Goal: Information Seeking & Learning: Understand process/instructions

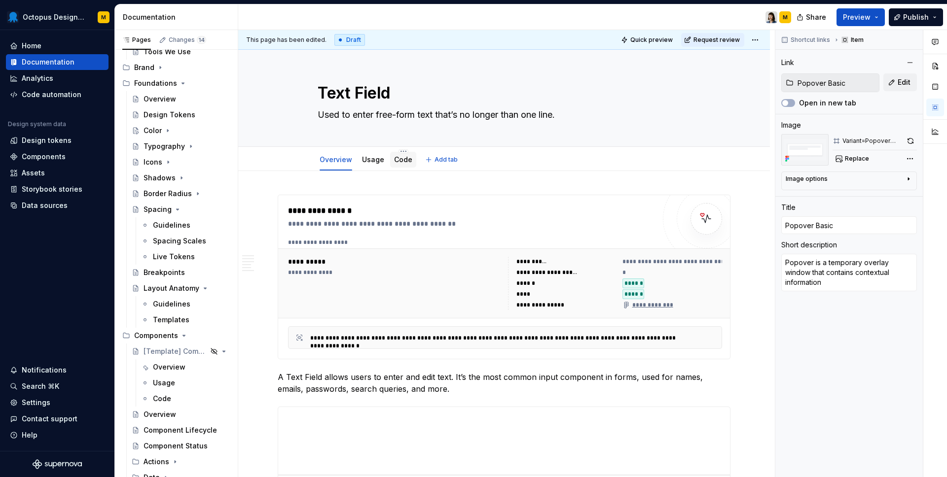
click at [404, 162] on link "Code" at bounding box center [403, 159] width 18 height 8
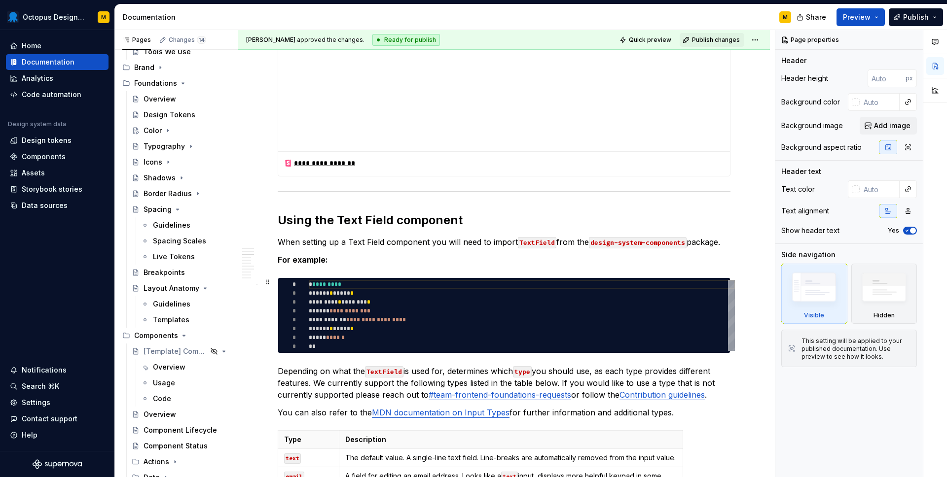
scroll to position [951, 0]
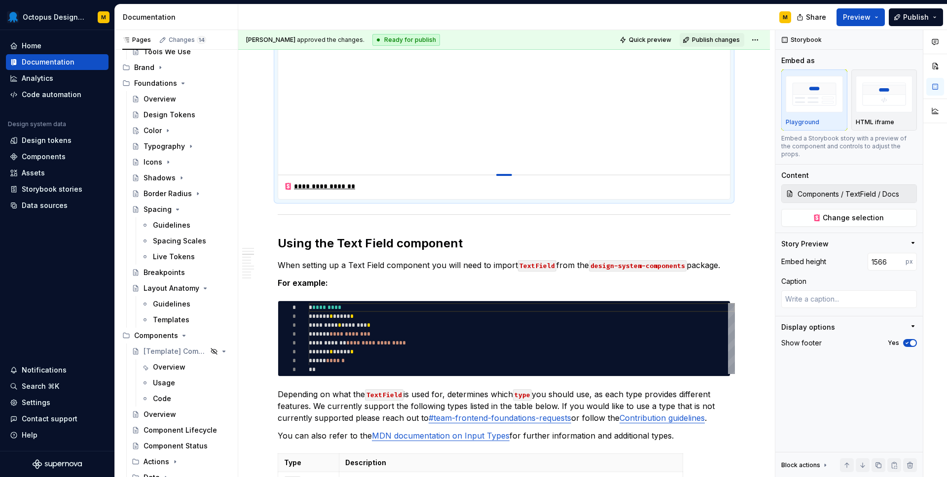
type textarea "*"
type input "1576"
type textarea "*"
type input "1579"
type textarea "*"
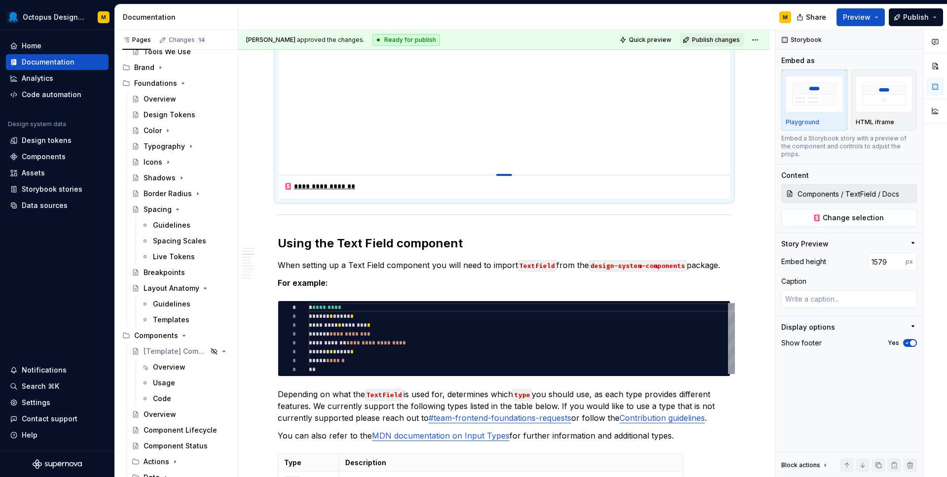
type input "1580"
type textarea "*"
type input "1582"
type textarea "*"
type input "1584"
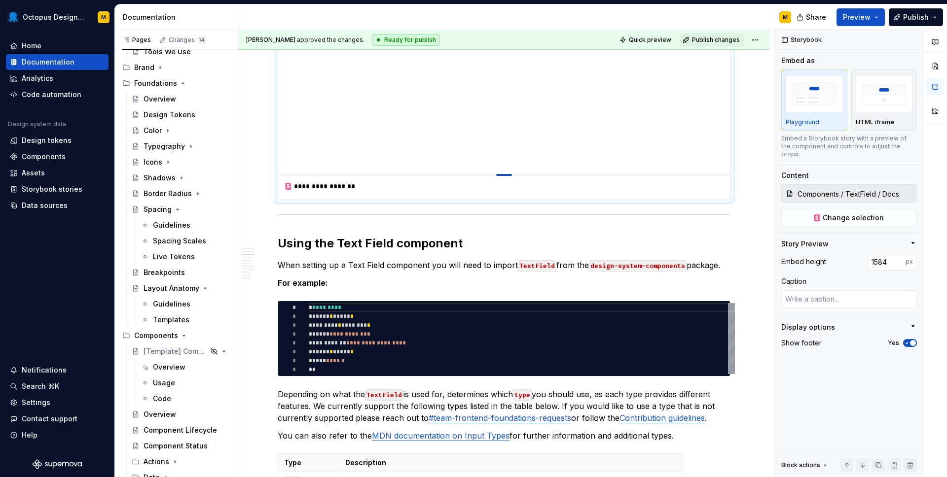
type textarea "*"
type input "1586"
type textarea "*"
type input "1590"
type textarea "*"
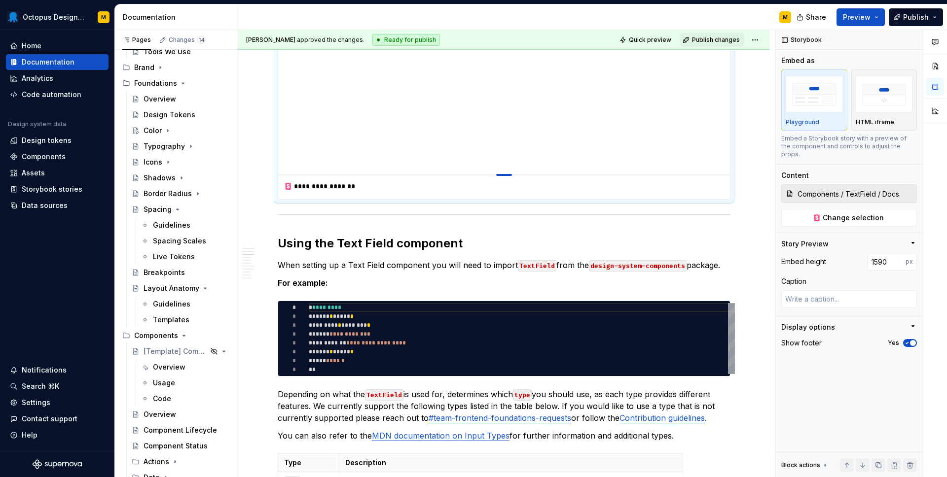
type input "1594"
type textarea "*"
type input "1599"
type textarea "*"
type input "1602"
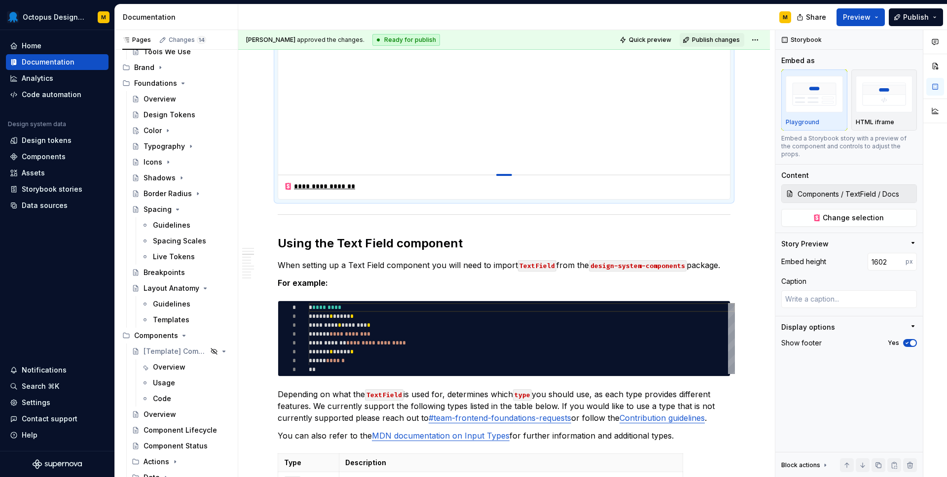
type textarea "*"
type input "1607"
type textarea "*"
type input "1610"
type textarea "*"
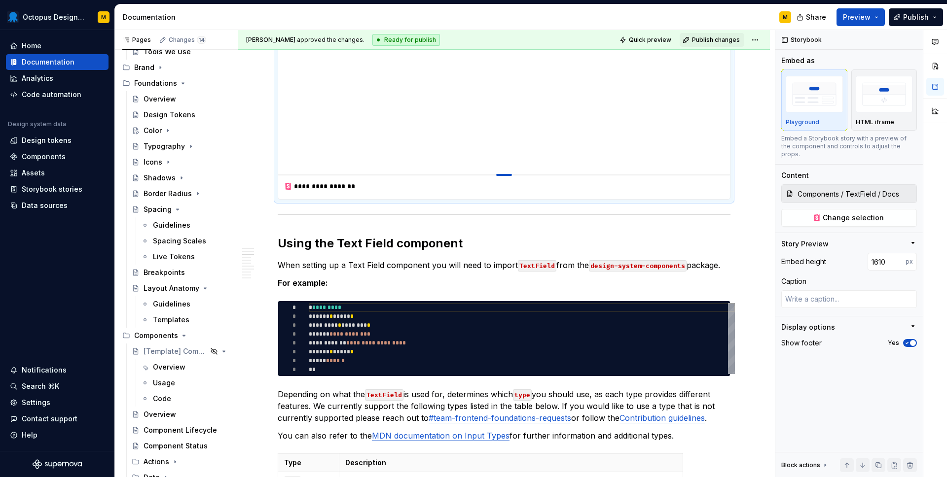
type input "1615"
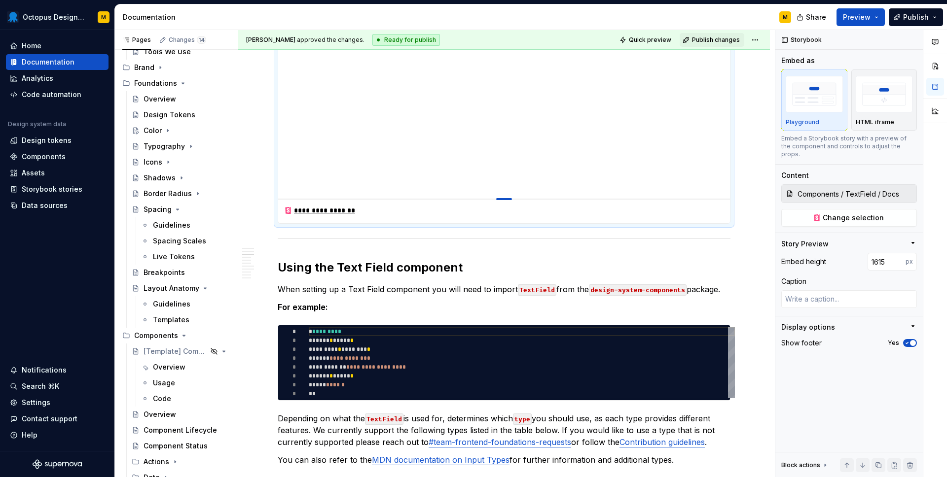
type textarea "*"
type input "1620"
type textarea "*"
type input "1626"
type textarea "*"
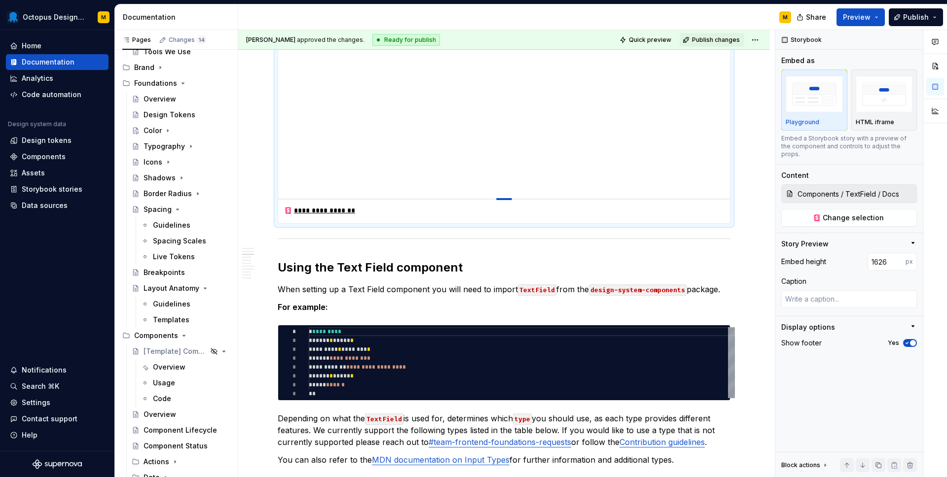
type input "1631"
type textarea "*"
type input "1636"
type textarea "*"
type input "1641"
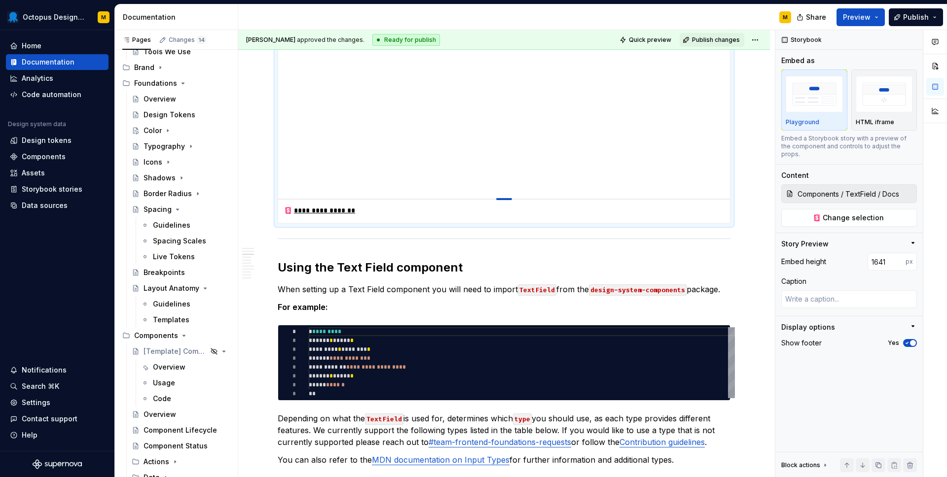
type textarea "*"
type input "1648"
type textarea "*"
type input "1655"
type textarea "*"
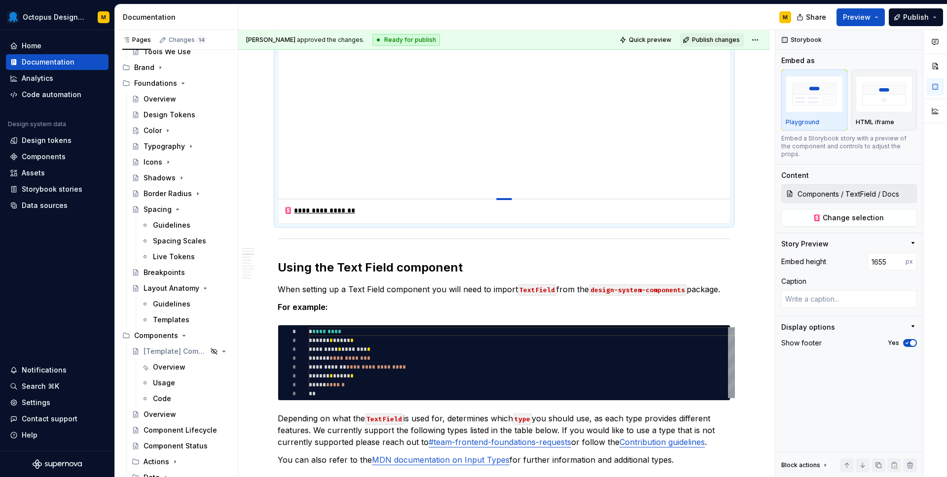
type input "1663"
type textarea "*"
type input "1670"
type textarea "*"
type input "1675"
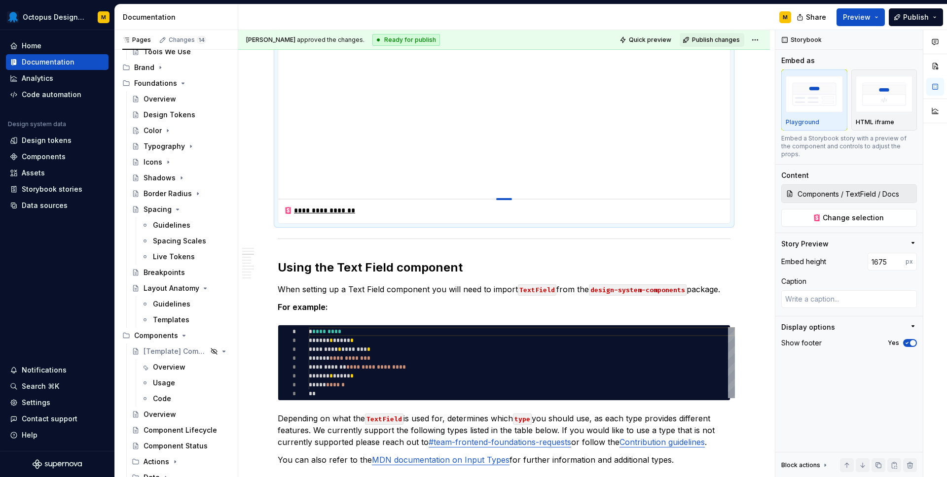
type textarea "*"
type input "1682"
type textarea "*"
type input "1687"
type textarea "*"
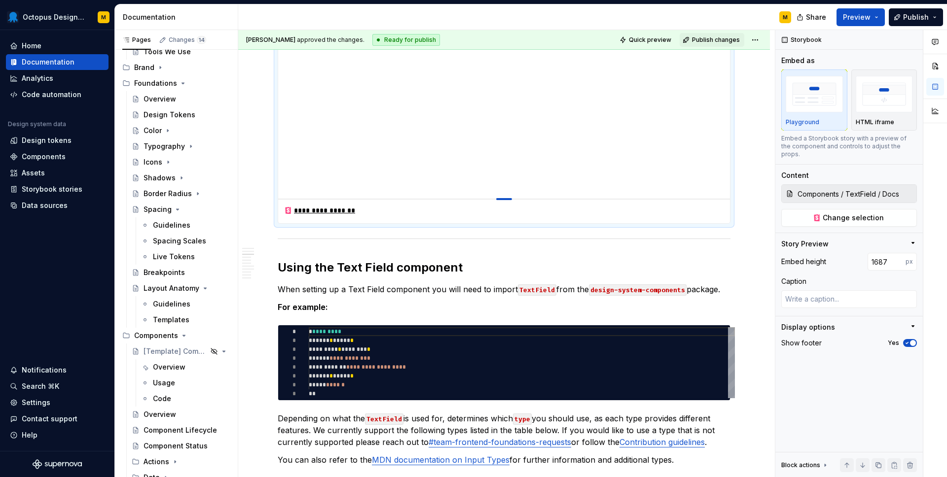
type input "1693"
type textarea "*"
type input "1700"
type textarea "*"
type input "1705"
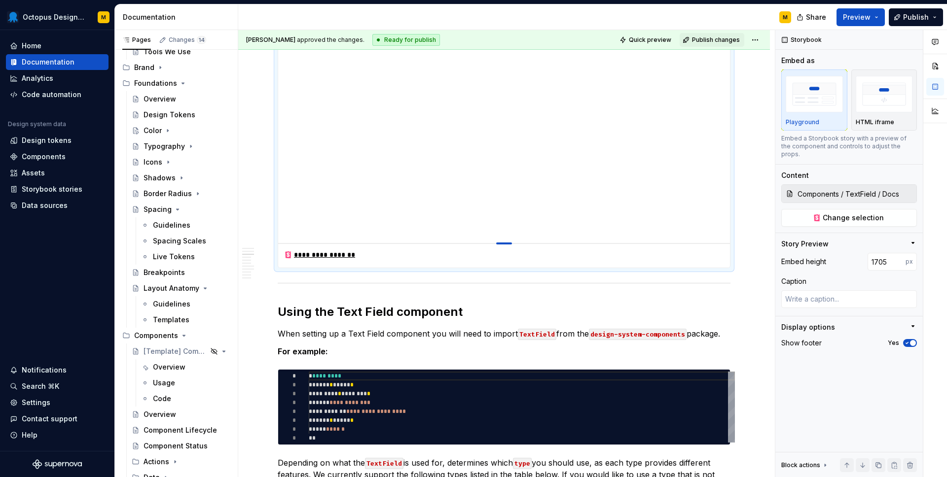
type textarea "*"
type input "1710"
type textarea "*"
type input "1715"
type textarea "*"
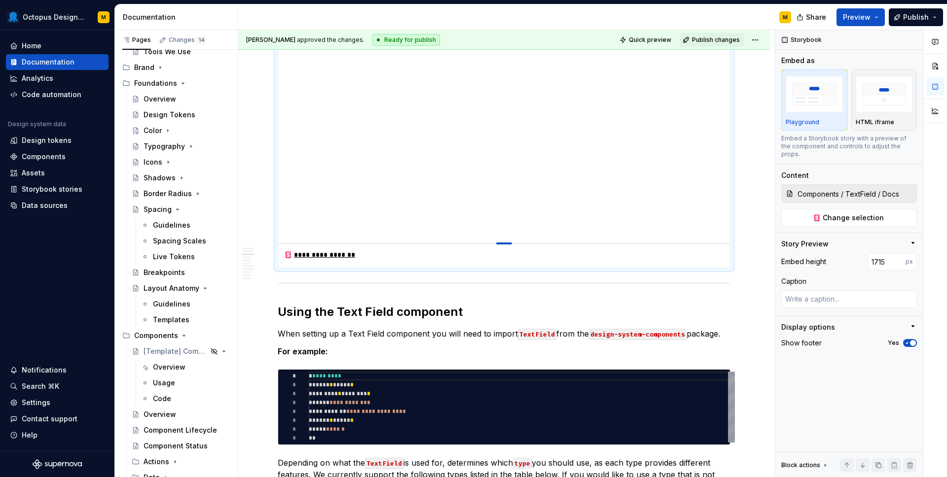
type input "1719"
type textarea "*"
type input "1723"
type textarea "*"
type input "1726"
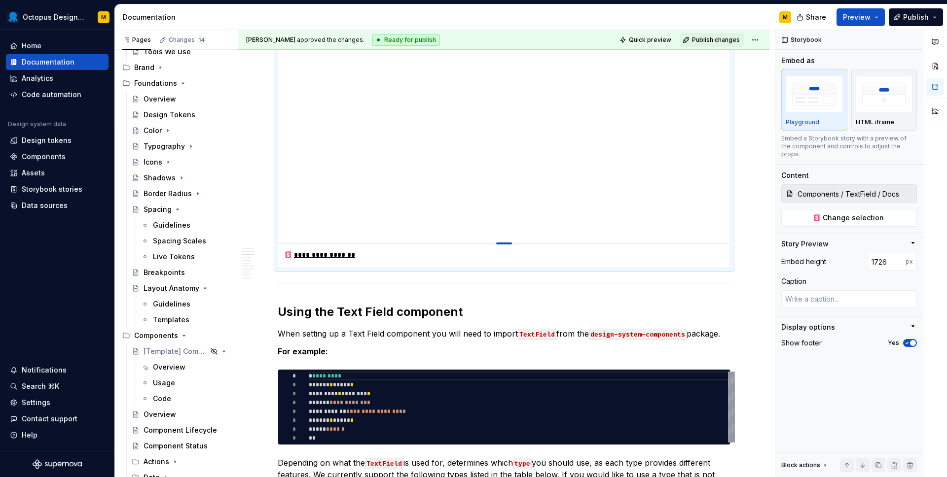
type textarea "*"
type input "1733"
type textarea "*"
type input "1739"
type textarea "*"
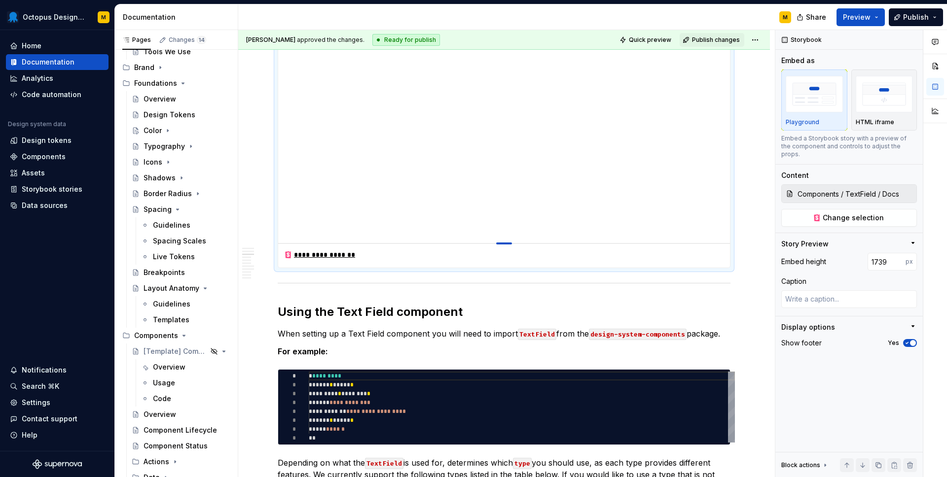
type input "1746"
type textarea "*"
type input "1753"
type textarea "*"
type input "1760"
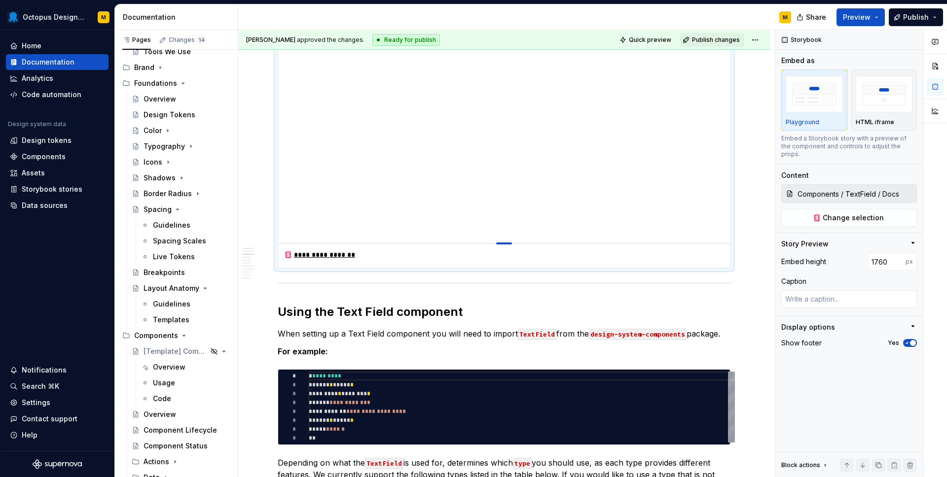
type textarea "*"
type input "1768"
type textarea "*"
type input "1778"
type textarea "*"
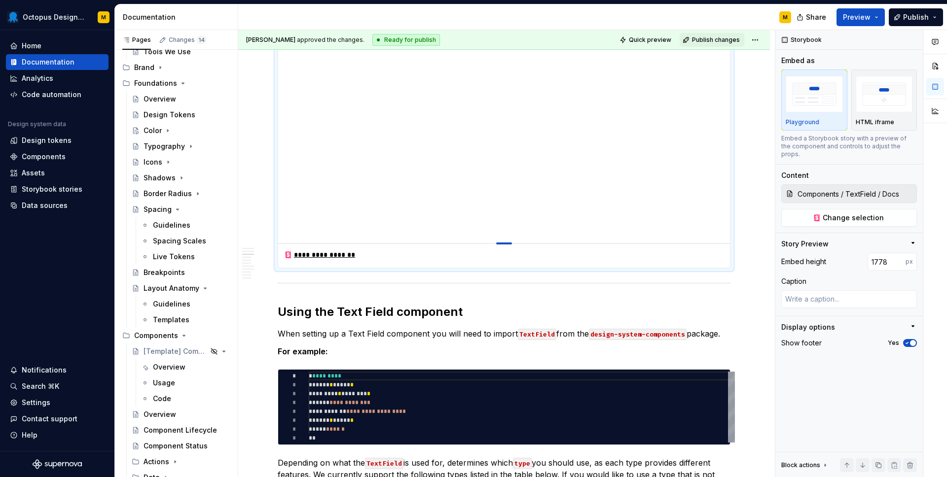
type input "1787"
type textarea "*"
type input "1799"
type textarea "*"
type input "1810"
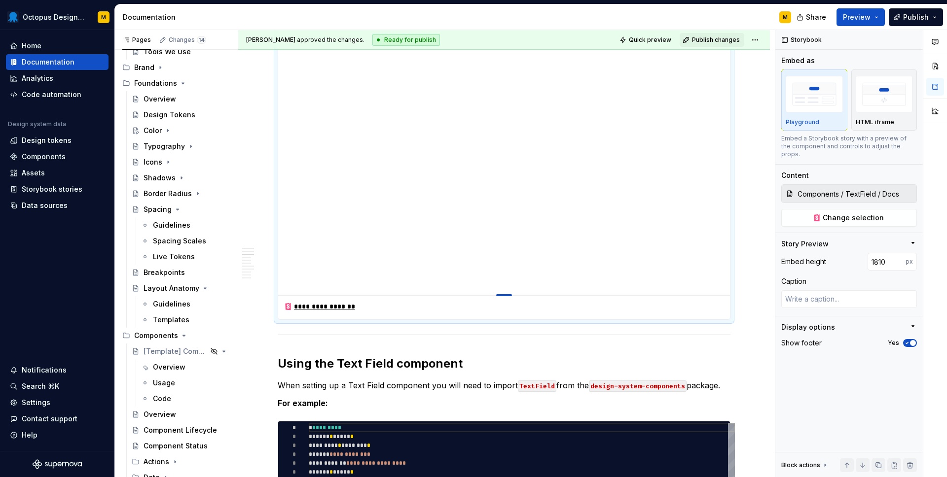
type textarea "*"
type input "1833"
type textarea "*"
type input "1843"
type textarea "*"
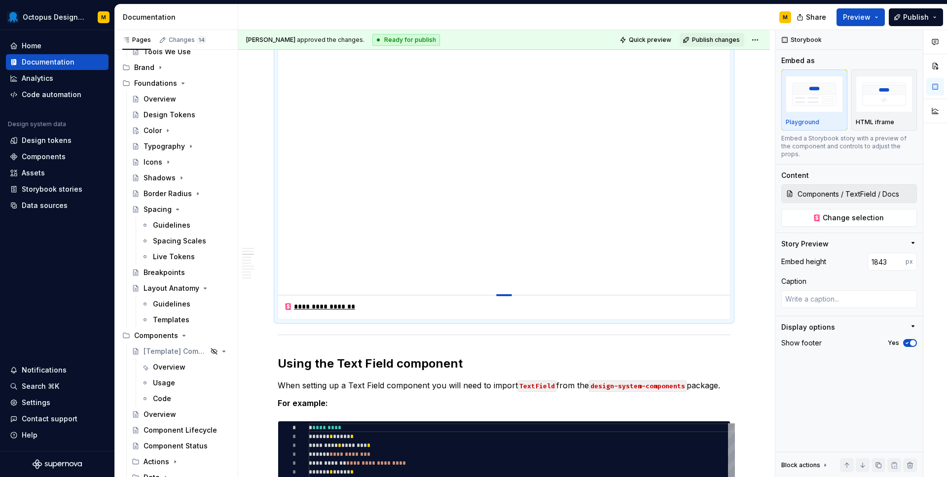
type input "1853"
type textarea "*"
type input "1862"
type textarea "*"
type input "1869"
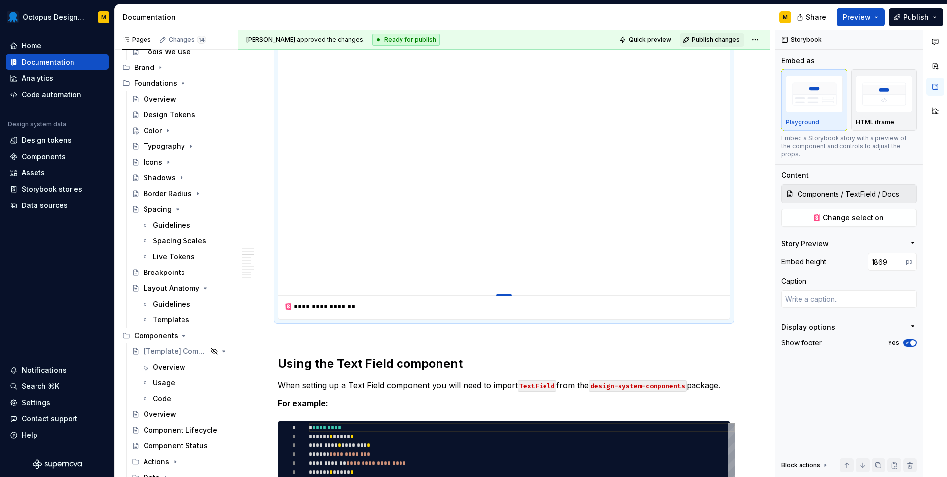
type textarea "*"
type input "1878"
type textarea "*"
type input "1885"
type textarea "*"
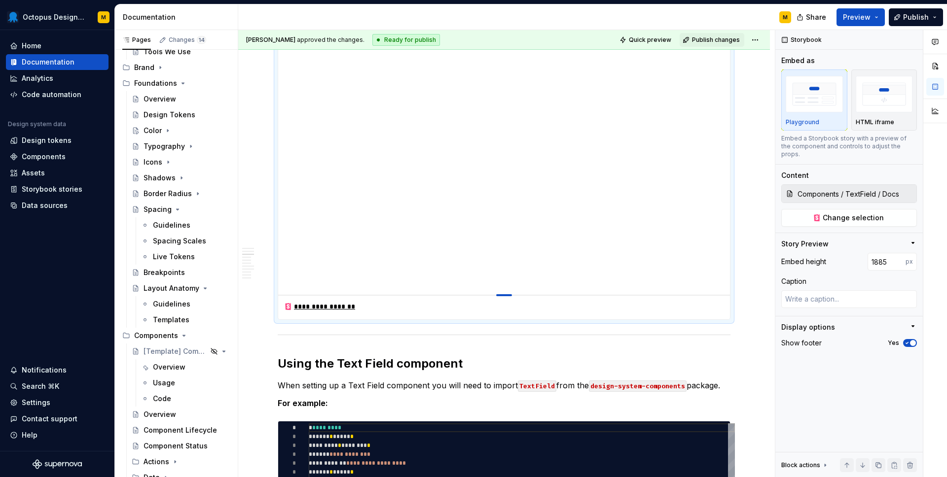
type input "1893"
type textarea "*"
type input "1903"
type textarea "*"
type input "1907"
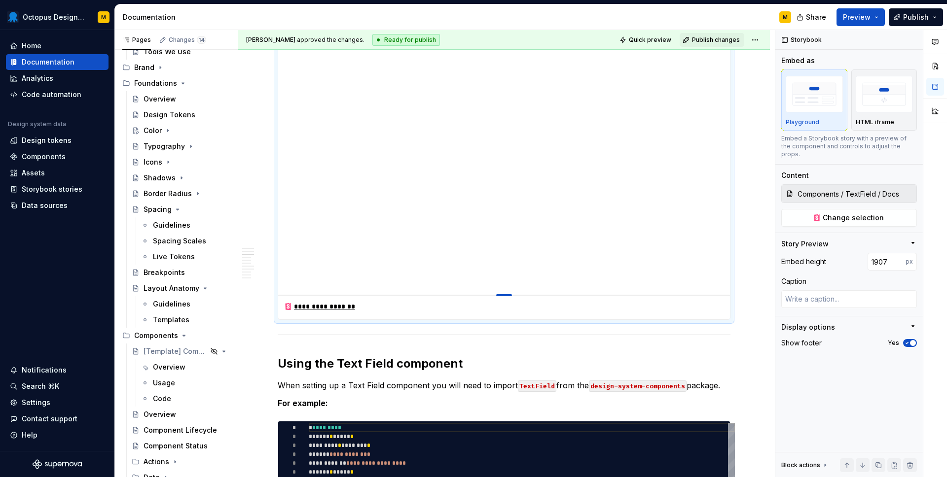
type textarea "*"
type input "1913"
type textarea "*"
type input "1915"
type textarea "*"
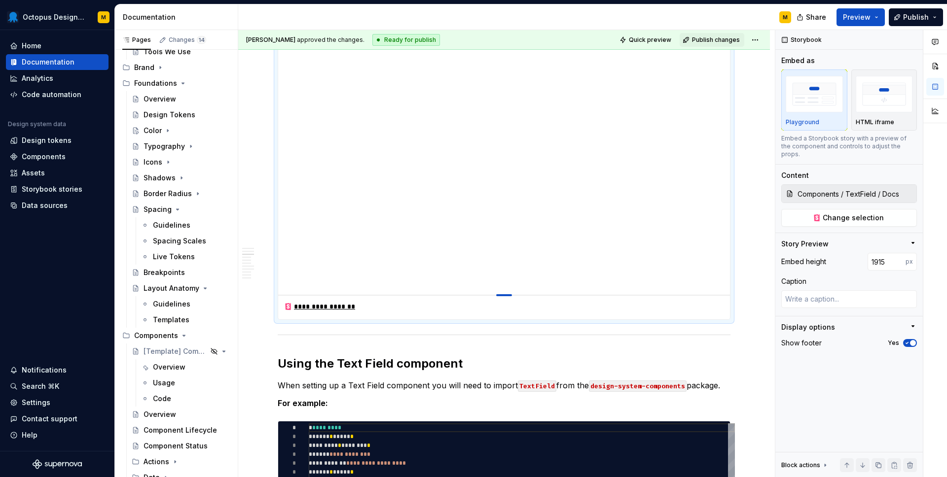
type input "1916"
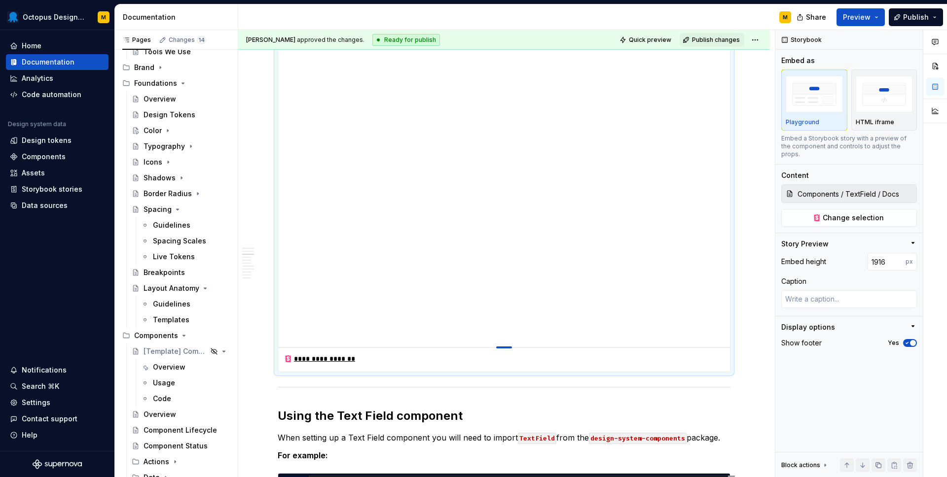
type textarea "*"
type input "1914"
type textarea "*"
type input "1898"
type textarea "*"
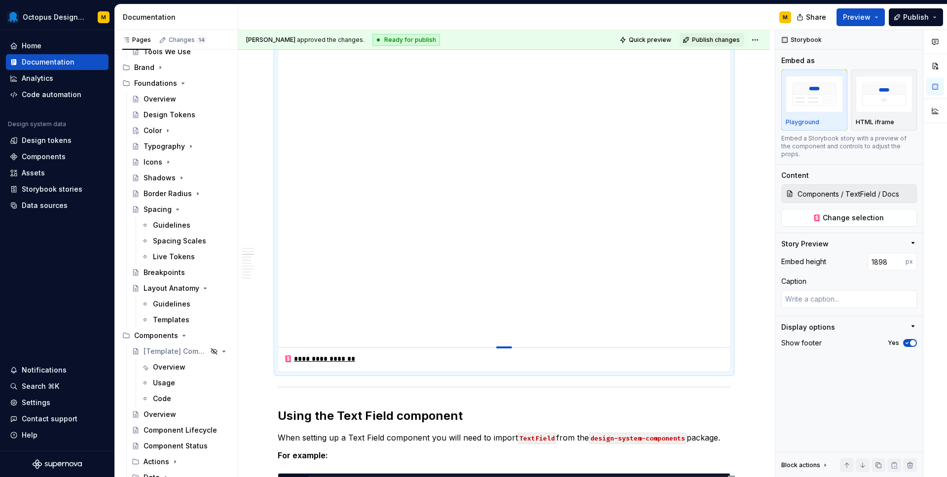
type input "1881"
type textarea "*"
type input "1863"
type textarea "*"
type input "1849"
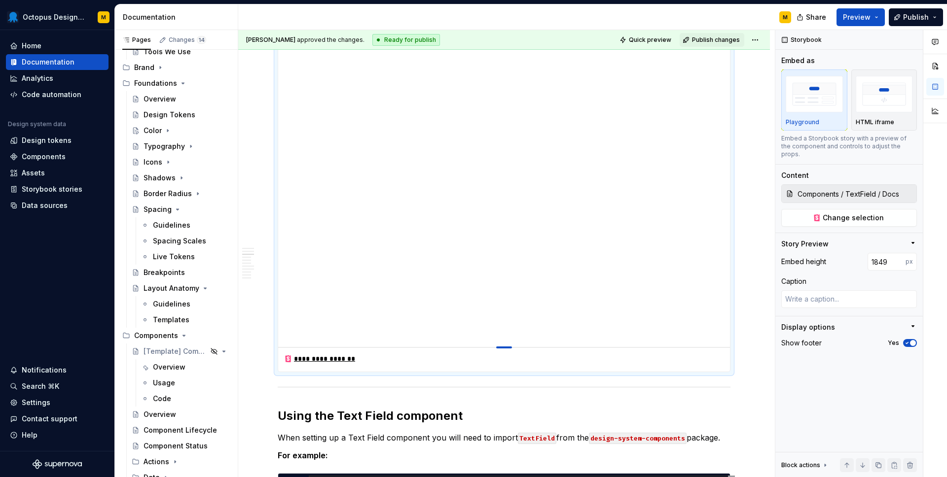
type textarea "*"
type input "1844"
type textarea "*"
type input "1836"
type textarea "*"
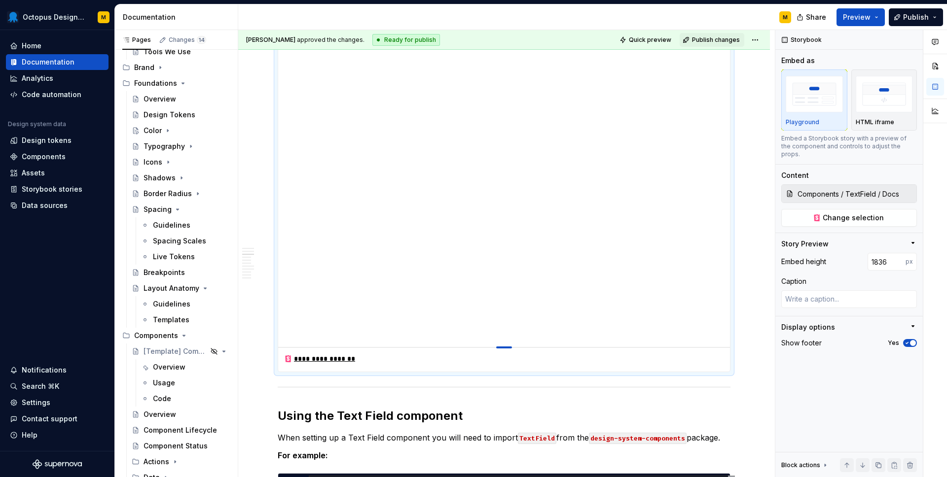
type input "1829"
type textarea "*"
type input "1824"
type textarea "*"
type input "1820"
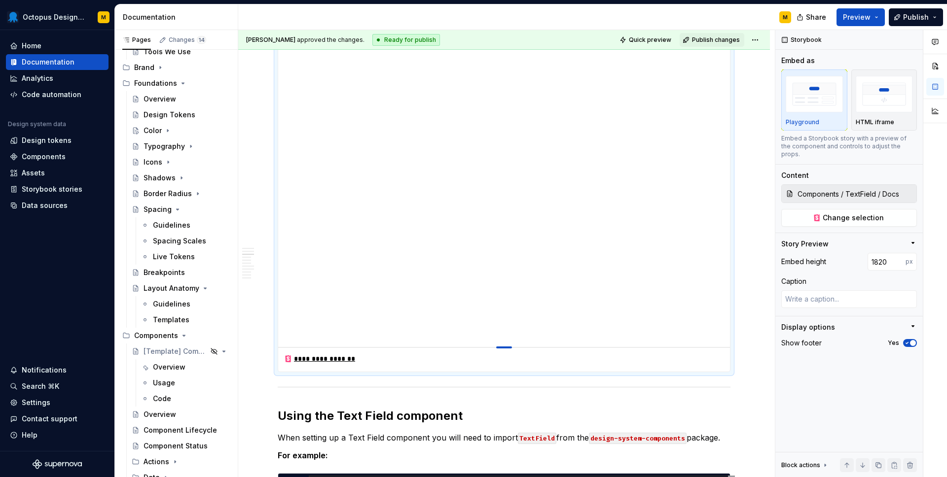
type textarea "*"
type input "1815"
type textarea "*"
type input "1812"
type textarea "*"
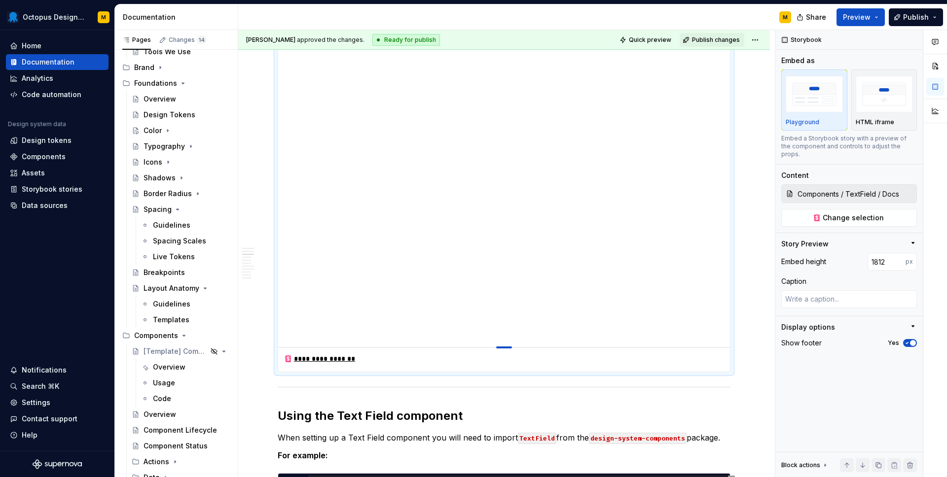
type input "1810"
type textarea "*"
type input "1808"
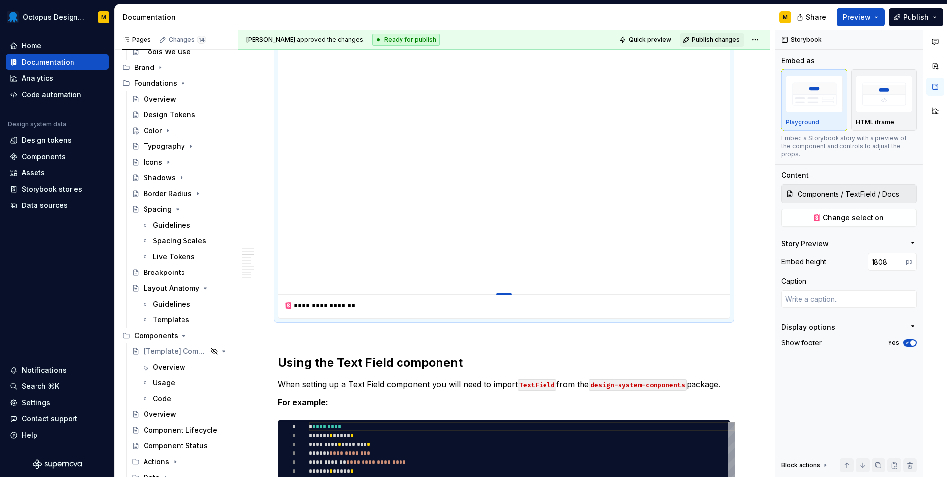
type textarea "*"
type input "1805"
type textarea "*"
type input "1802"
type textarea "*"
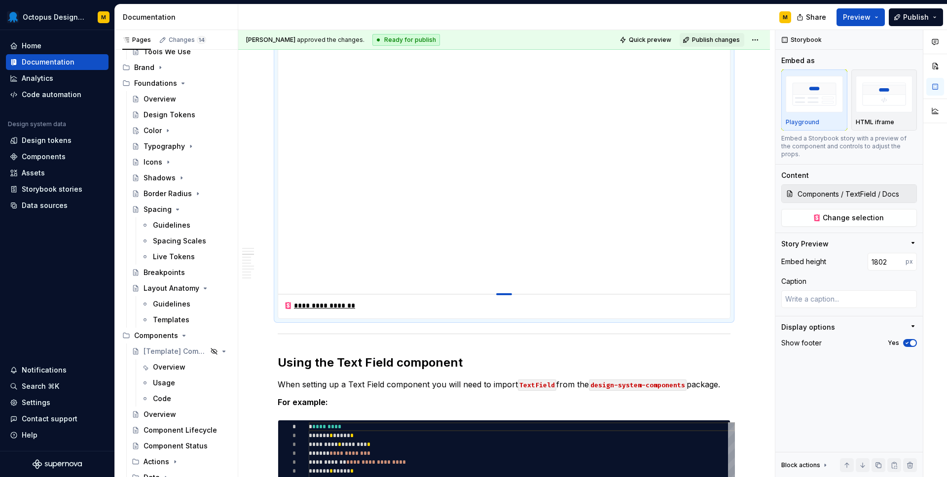
type input "1799"
type textarea "*"
type input "1797"
type textarea "*"
type input "1795"
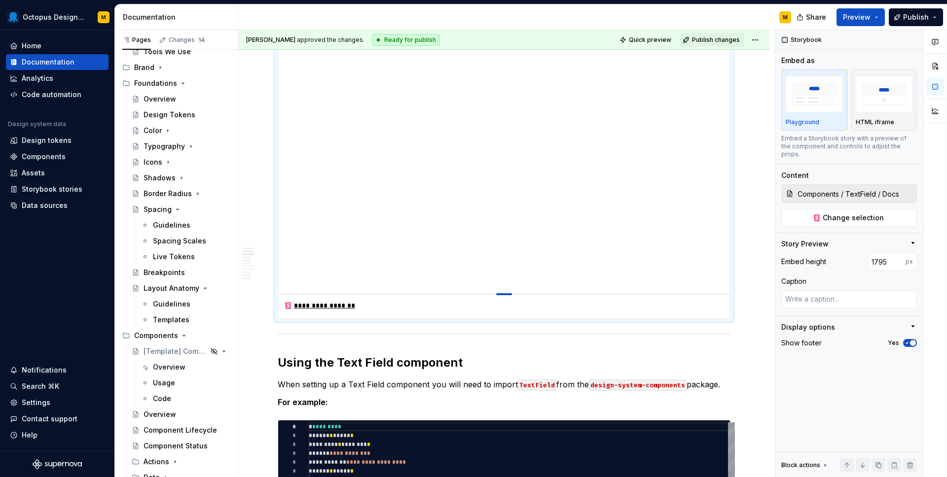
type textarea "*"
type input "1793"
type textarea "*"
type input "1792"
type textarea "*"
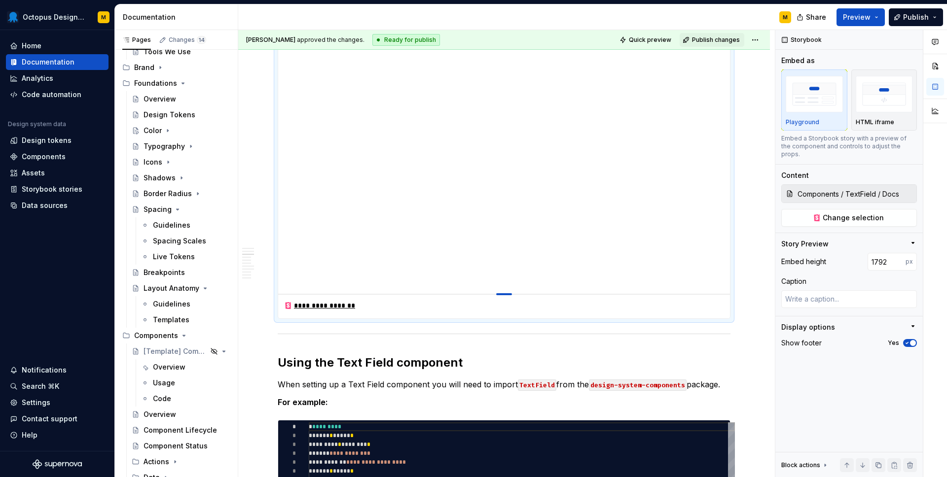
type input "1791"
type textarea "*"
type input "1790"
type textarea "*"
type input "1789"
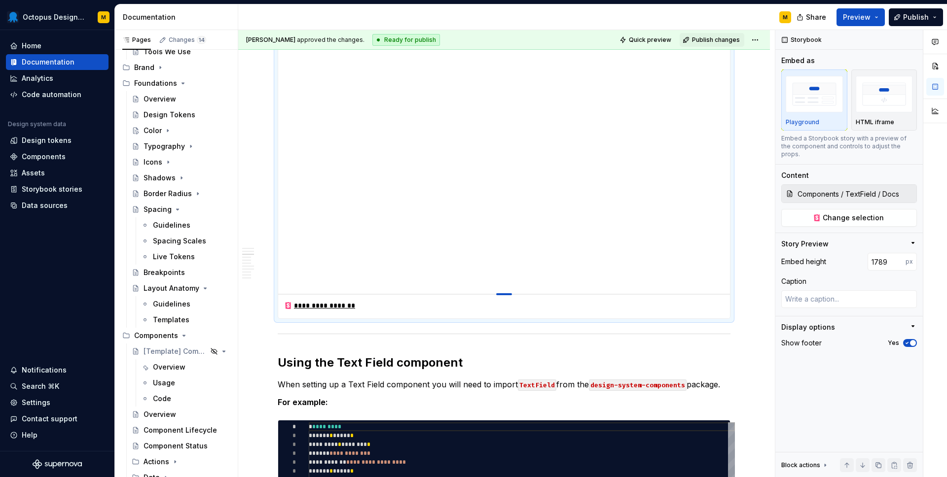
type textarea "*"
type input "1788"
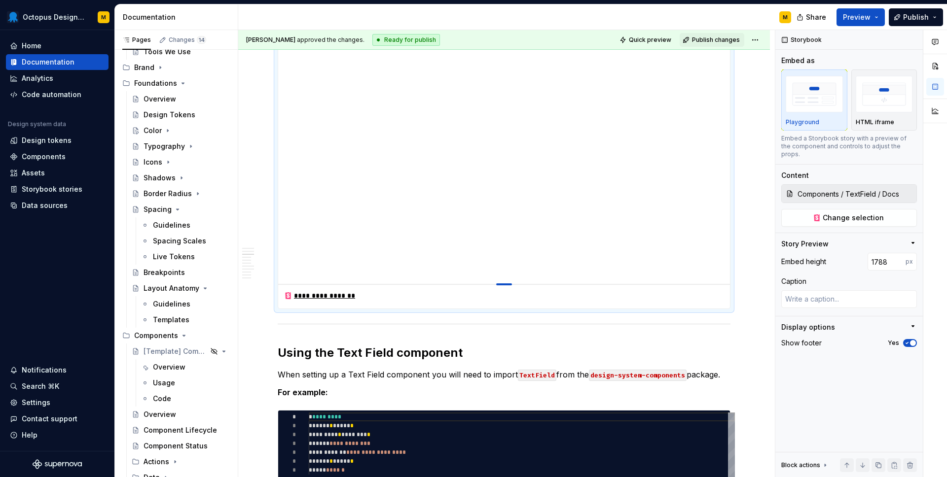
type textarea "*"
type input "1787"
type textarea "*"
type input "1786"
type textarea "*"
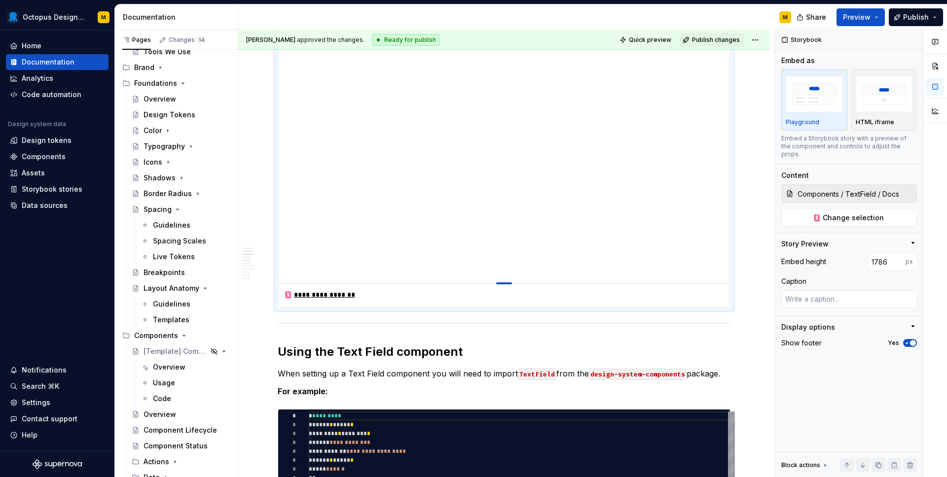
type input "1785"
type textarea "*"
type input "1783"
type textarea "*"
type input "1782"
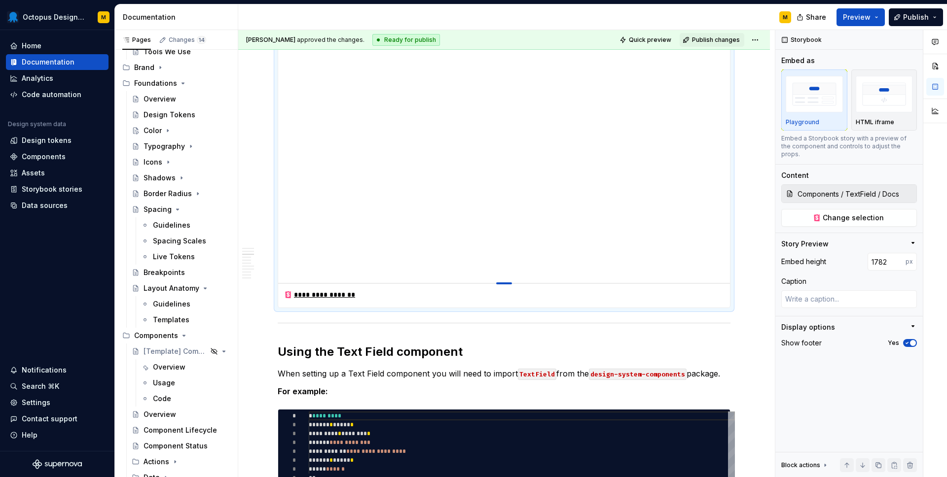
type textarea "*"
type input "1781"
drag, startPoint x: 507, startPoint y: 163, endPoint x: 490, endPoint y: 281, distance: 118.6
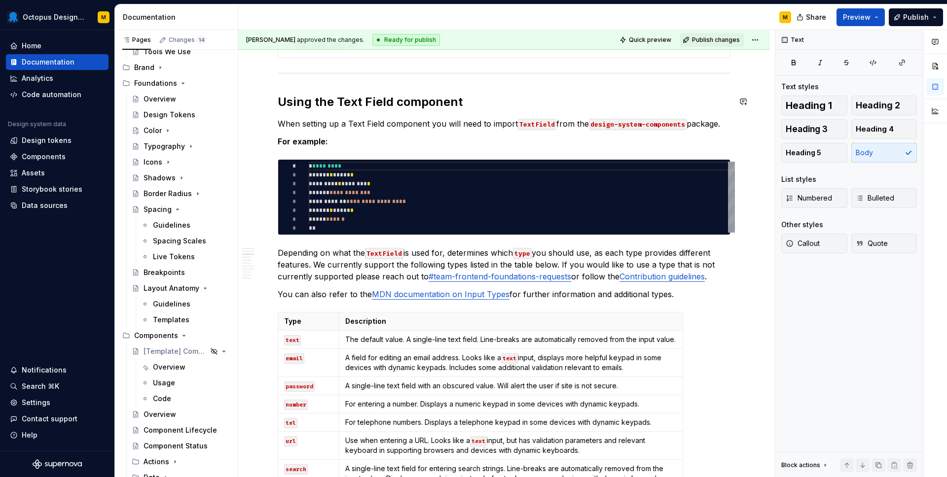
scroll to position [1181, 0]
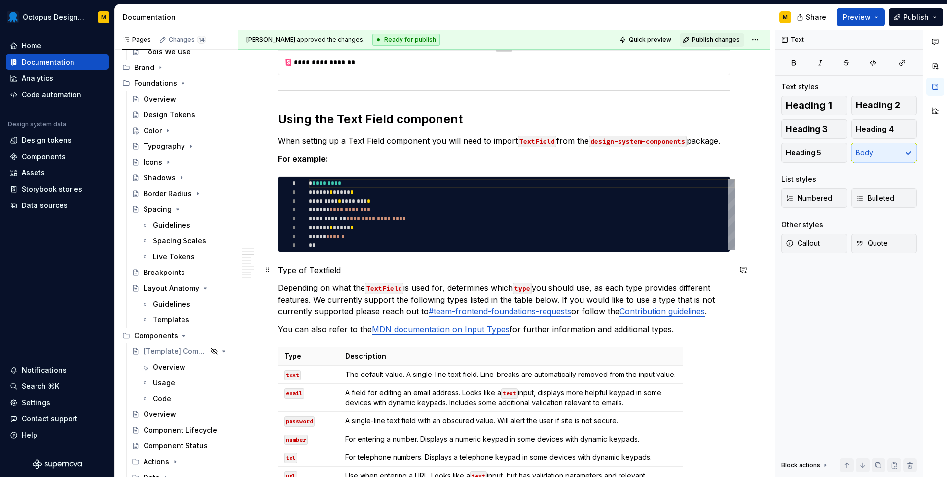
click at [291, 268] on p "Type of Textfield" at bounding box center [504, 270] width 453 height 12
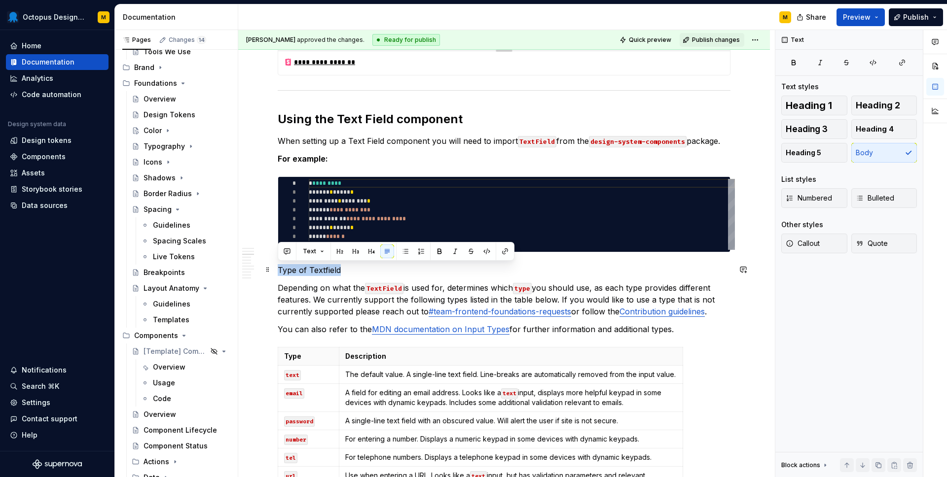
click at [291, 268] on p "Type of Textfield" at bounding box center [504, 270] width 453 height 12
click at [356, 249] on button "button" at bounding box center [356, 252] width 14 height 14
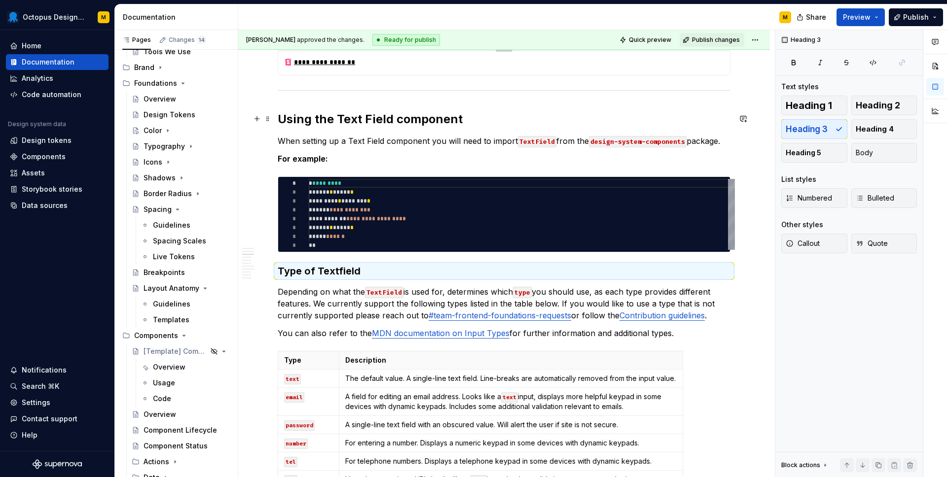
click at [317, 121] on h2 "Using the Text Field component" at bounding box center [504, 119] width 453 height 16
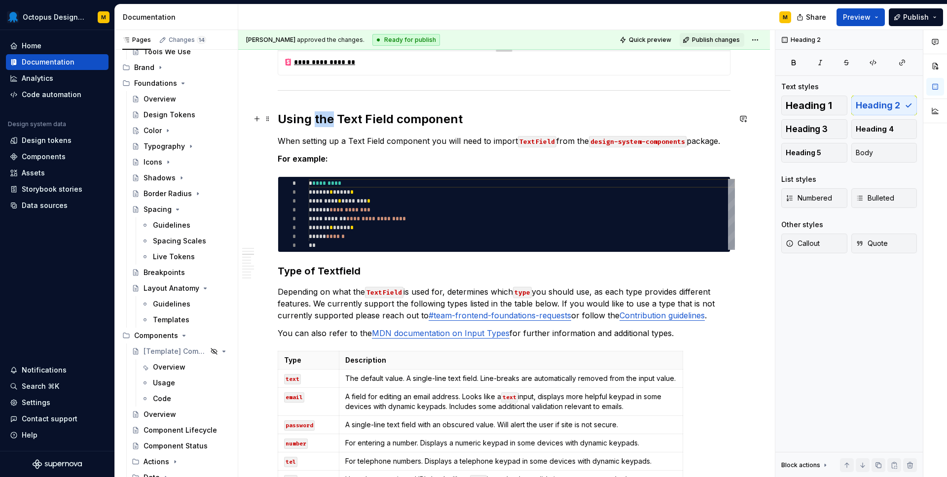
click at [317, 121] on h2 "Using the Text Field component" at bounding box center [504, 119] width 453 height 16
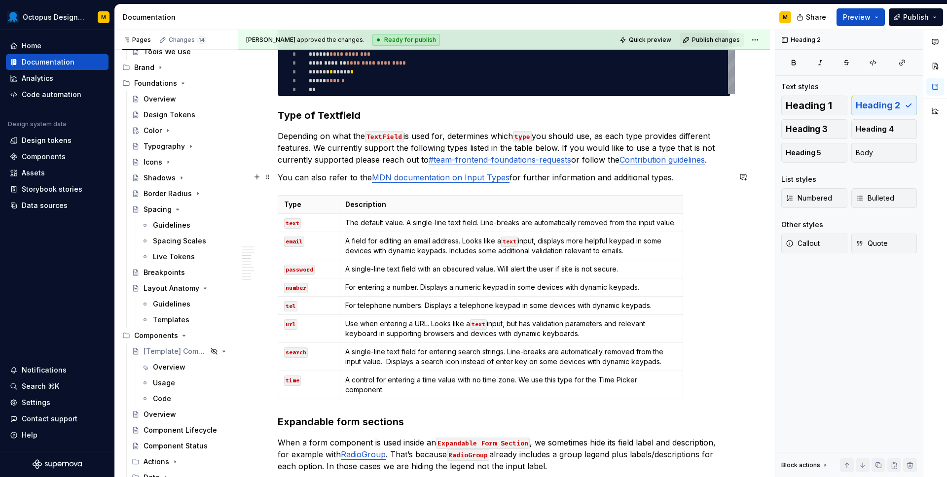
scroll to position [1340, 0]
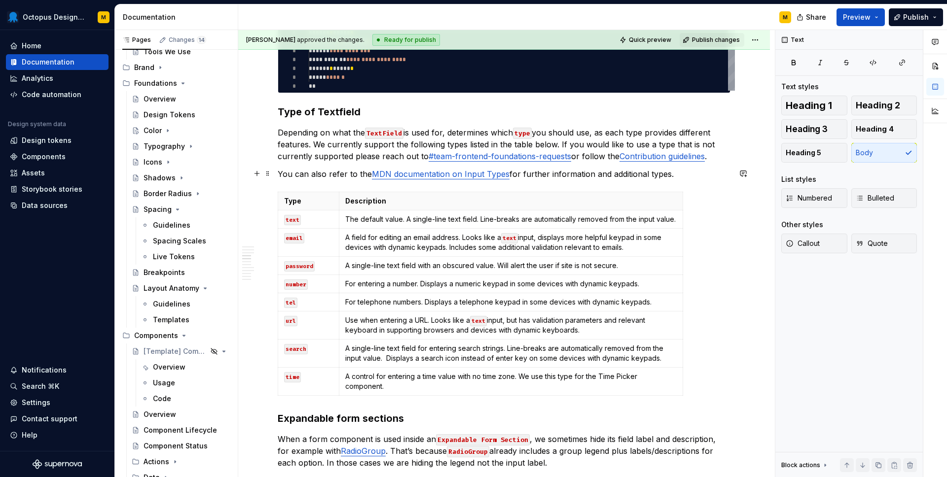
click at [549, 174] on p "You can also refer to the MDN documentation on Input Types for further informat…" at bounding box center [504, 174] width 453 height 12
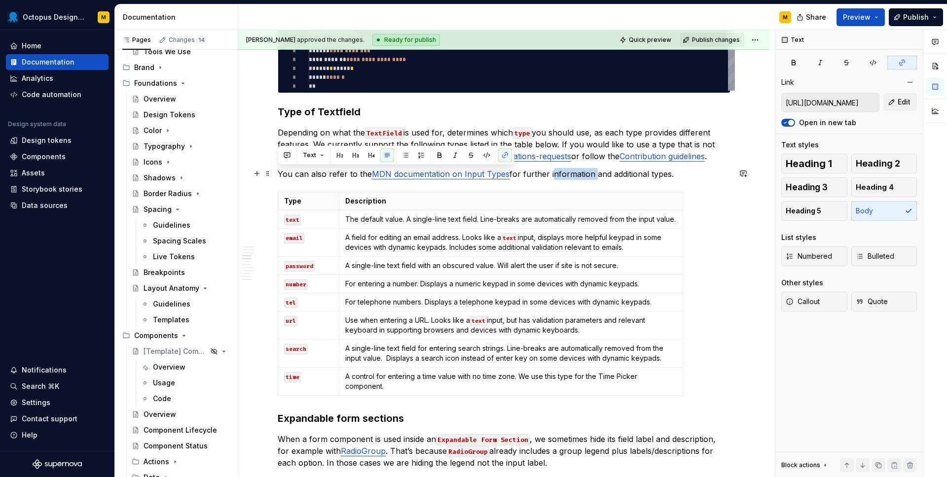
click at [549, 174] on p "You can also refer to the MDN documentation on Input Types for further informat…" at bounding box center [504, 174] width 453 height 12
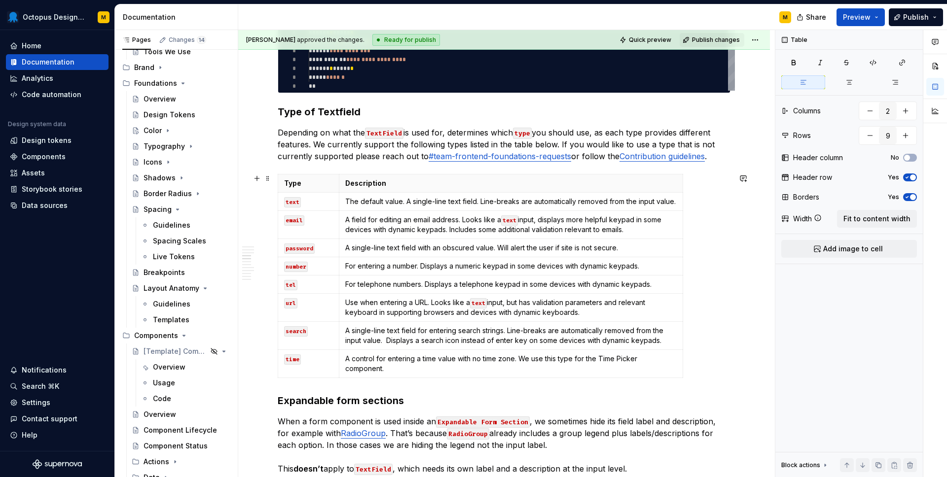
click at [711, 370] on div "Type Description text The default value. A single-line text field. Line-breaks …" at bounding box center [504, 278] width 453 height 208
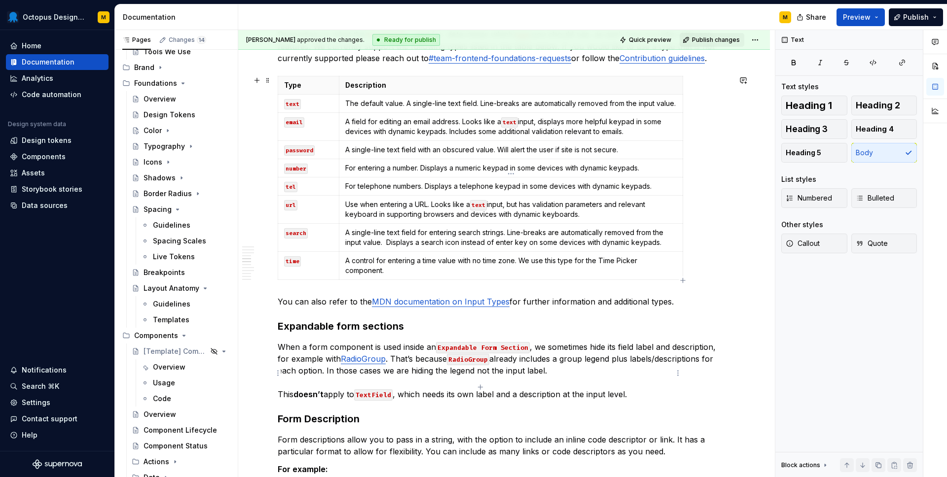
scroll to position [1441, 0]
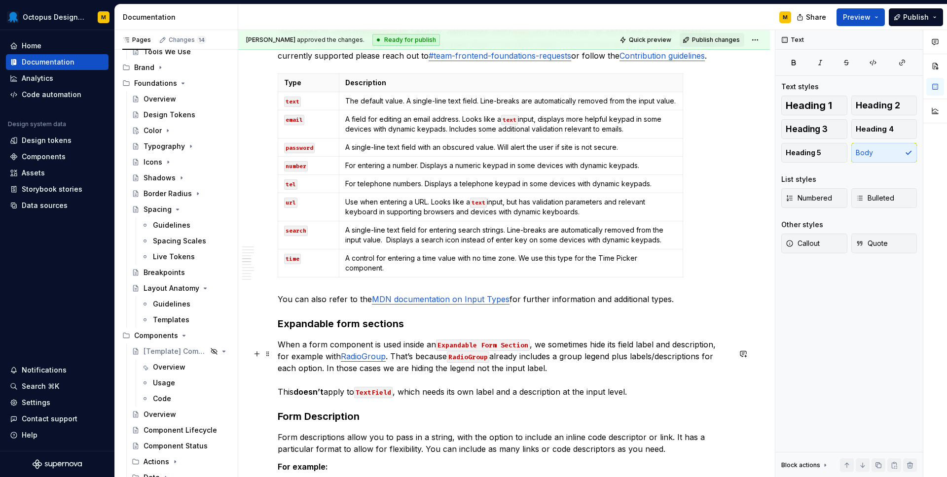
click at [327, 398] on p "When a form component is used inside an Expandable Form Section , we sometimes …" at bounding box center [504, 368] width 453 height 59
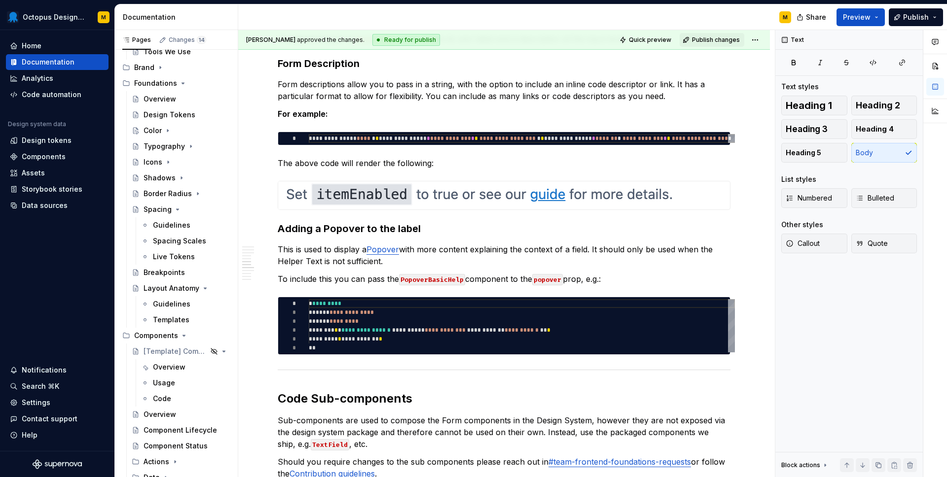
scroll to position [1796, 0]
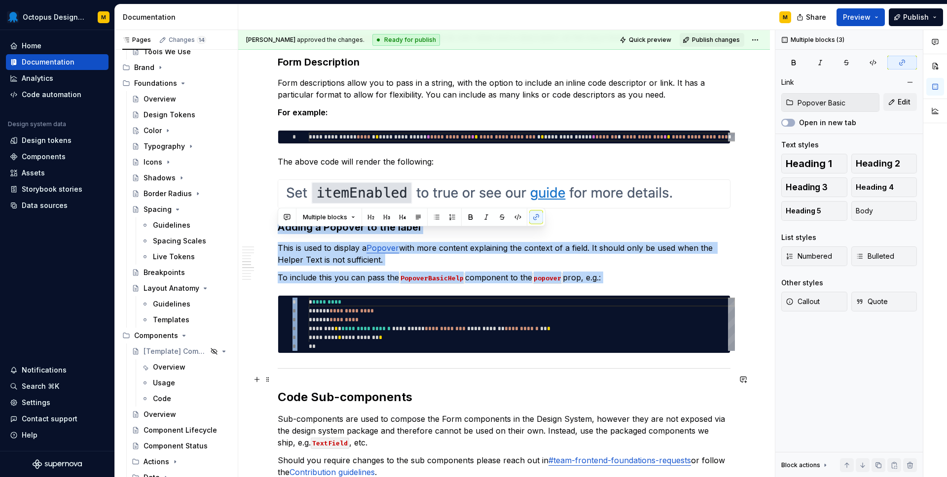
drag, startPoint x: 278, startPoint y: 234, endPoint x: 584, endPoint y: 373, distance: 336.8
click at [584, 375] on div "**********" at bounding box center [504, 39] width 453 height 3281
copy div "Adding a Popover to the label This is used to display a Popover with more conte…"
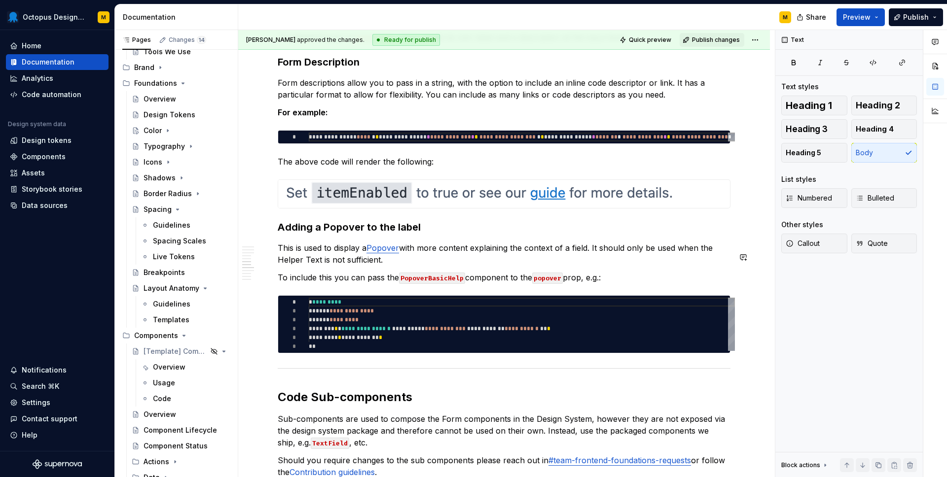
click at [596, 275] on div "**********" at bounding box center [504, 39] width 453 height 3281
click at [309, 369] on div "**********" at bounding box center [504, 39] width 453 height 3281
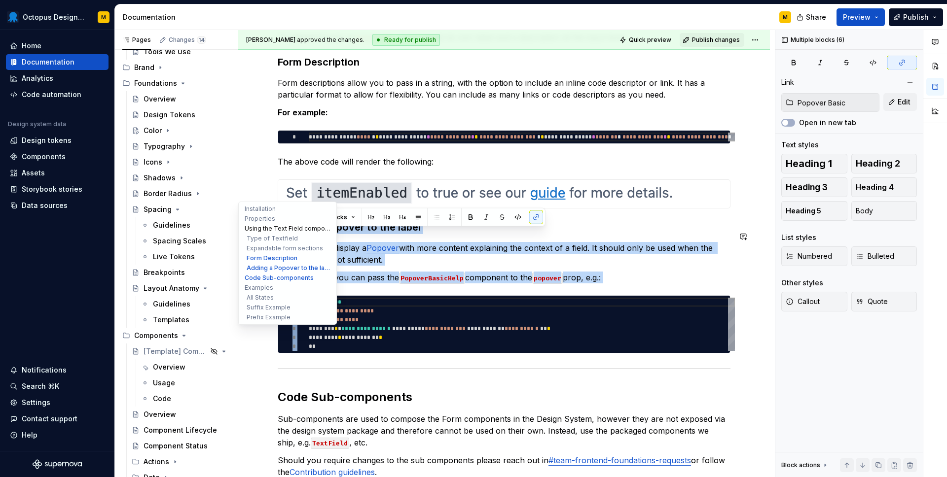
drag, startPoint x: 288, startPoint y: 389, endPoint x: 326, endPoint y: 231, distance: 162.5
click at [326, 230] on div "**********" at bounding box center [504, 44] width 532 height 3581
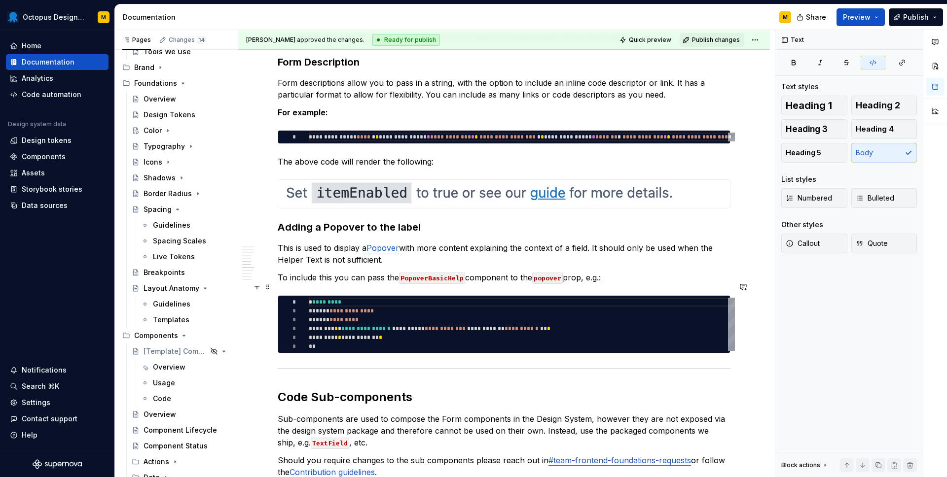
click at [418, 284] on code "PopoverBasicHelp" at bounding box center [432, 278] width 66 height 11
click at [417, 234] on h3 "Adding a Popover to the label" at bounding box center [504, 227] width 453 height 14
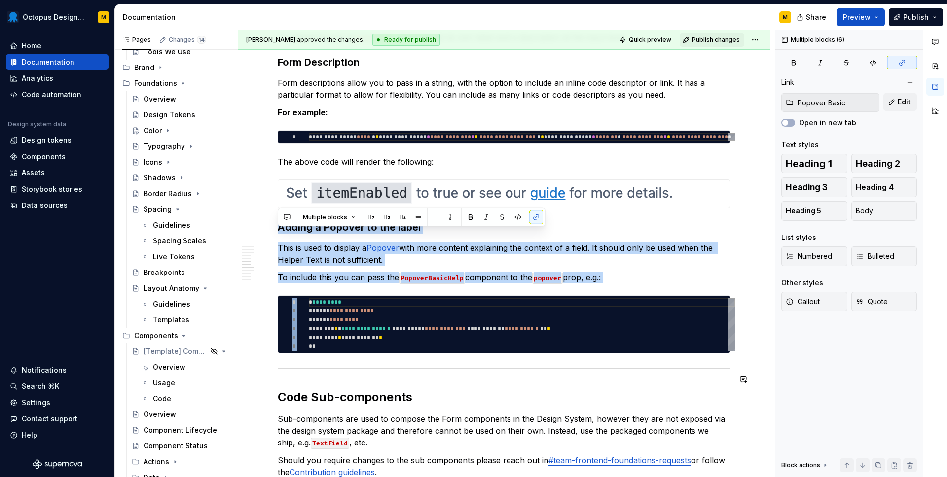
drag, startPoint x: 305, startPoint y: 259, endPoint x: 317, endPoint y: 382, distance: 123.4
click at [317, 382] on div "**********" at bounding box center [504, 39] width 453 height 3281
copy div "**********"
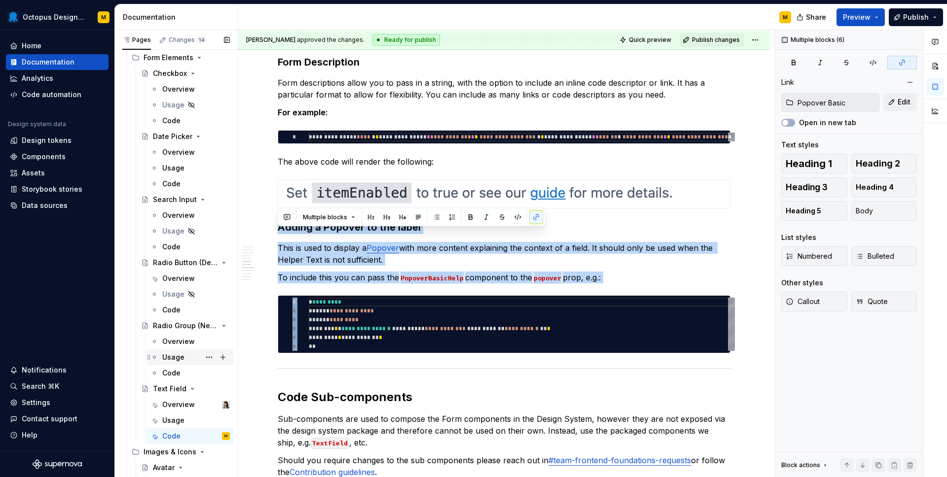
scroll to position [549, 0]
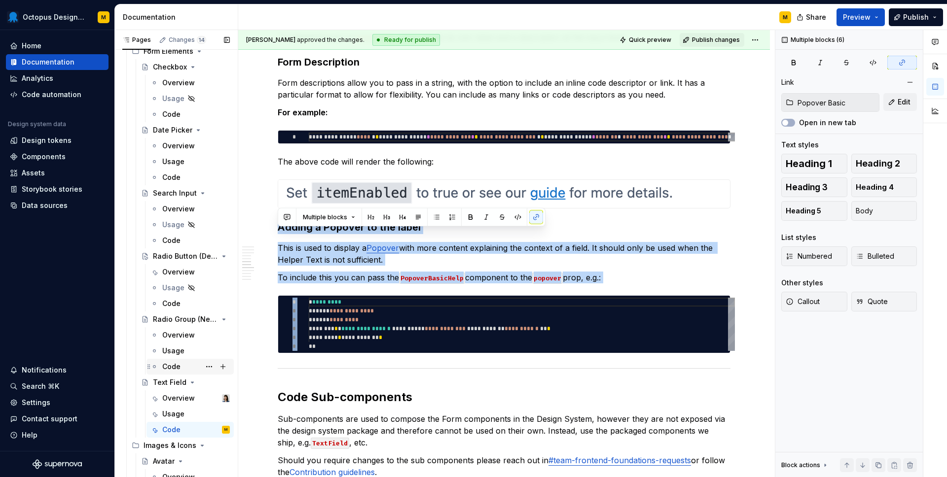
click at [171, 368] on div "Code" at bounding box center [171, 367] width 18 height 10
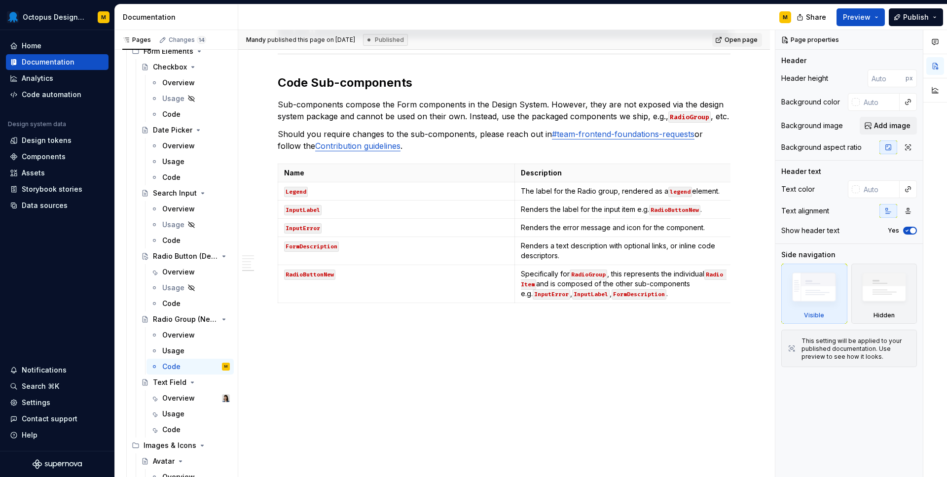
scroll to position [1767, 0]
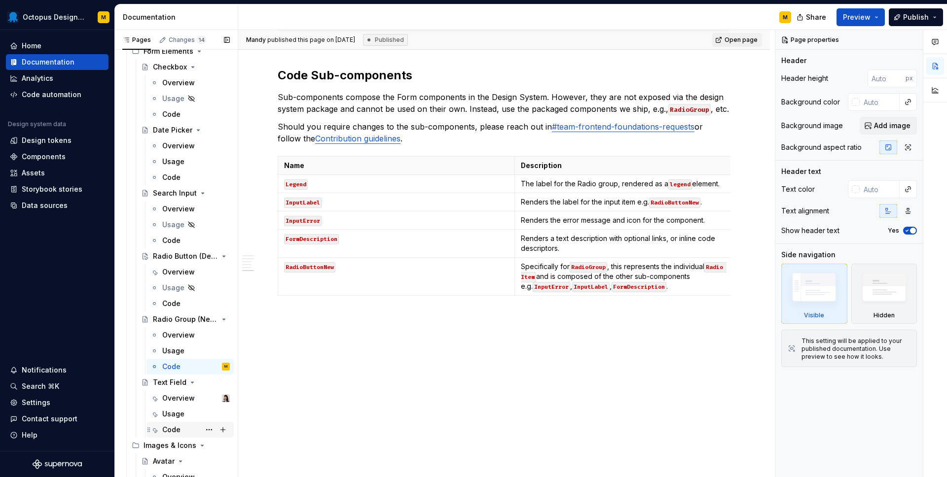
click at [175, 429] on div "Code" at bounding box center [171, 430] width 18 height 10
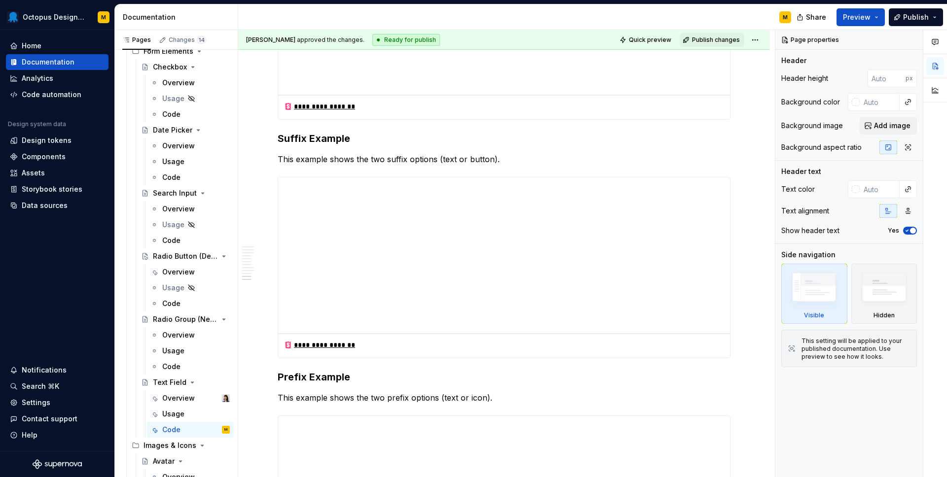
scroll to position [2904, 0]
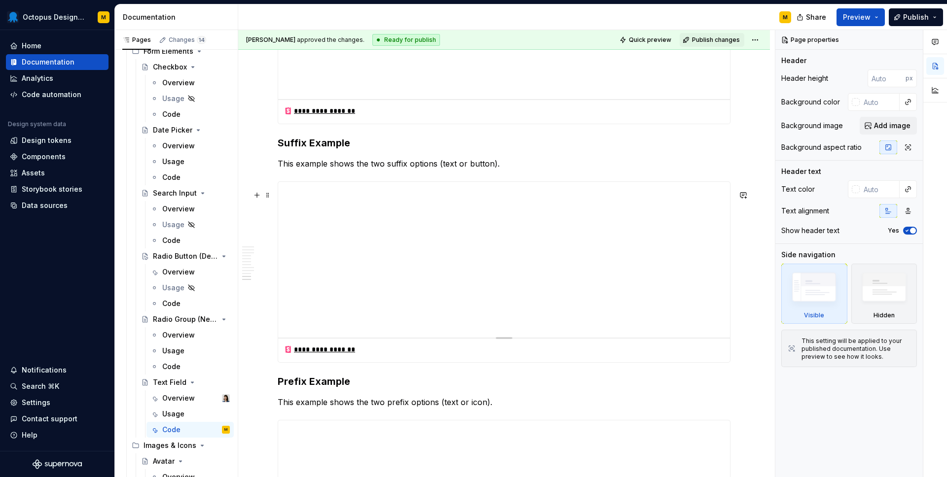
type textarea "*"
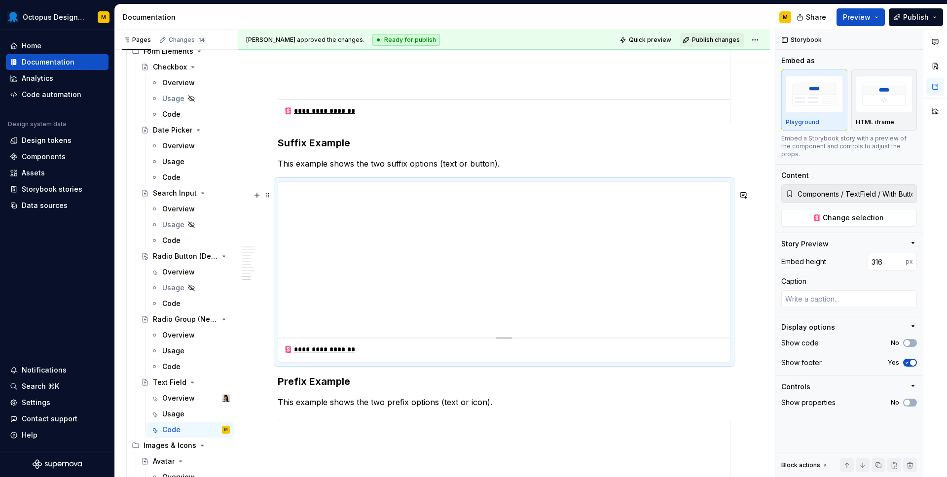
click at [546, 363] on div "**********" at bounding box center [504, 271] width 453 height 181
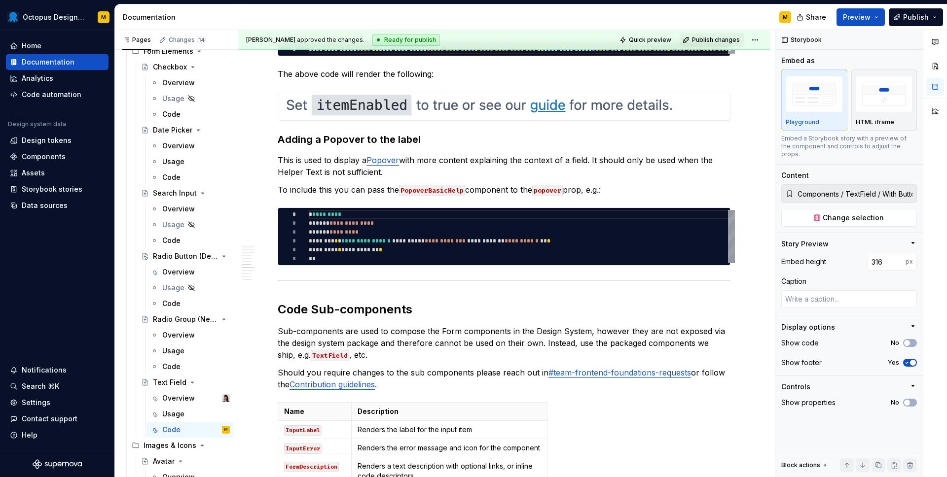
scroll to position [1875, 0]
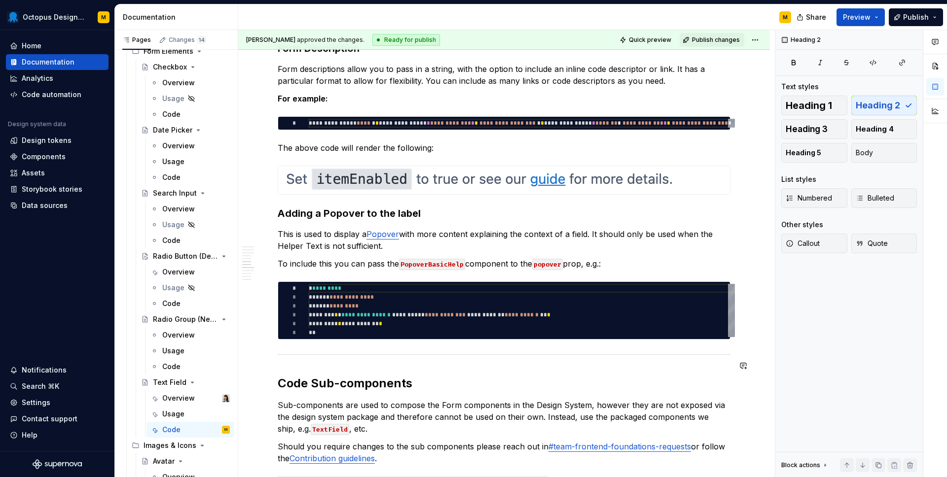
scroll to position [1769, 0]
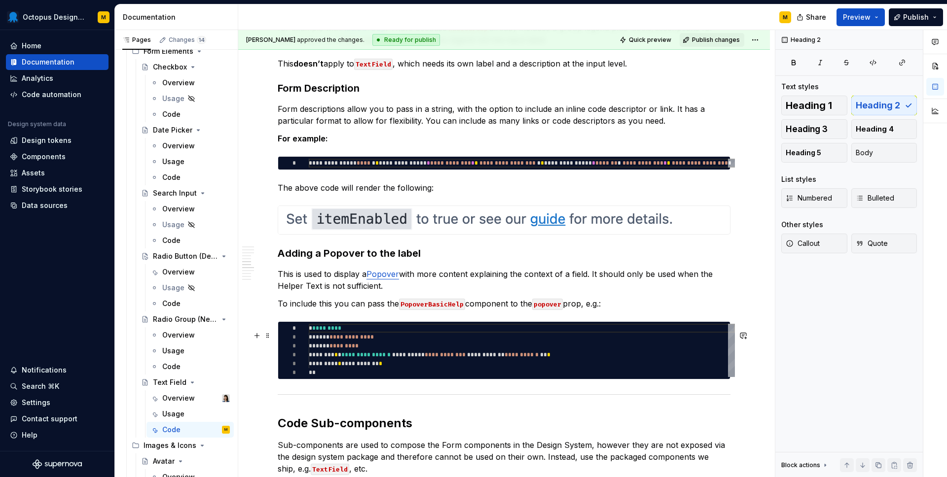
click at [739, 383] on div "**********" at bounding box center [506, 254] width 537 height 448
click at [274, 402] on div "**********" at bounding box center [504, 132] width 532 height 3460
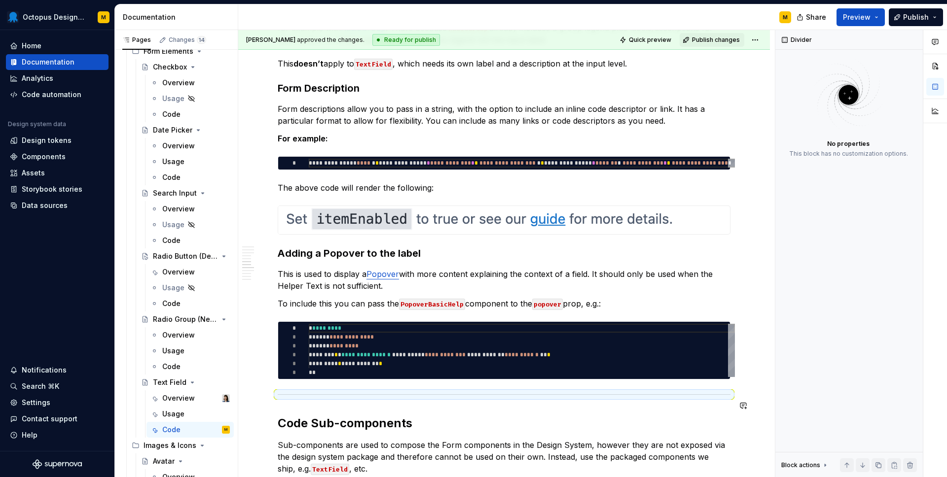
click at [282, 394] on div "**********" at bounding box center [504, 65] width 453 height 3281
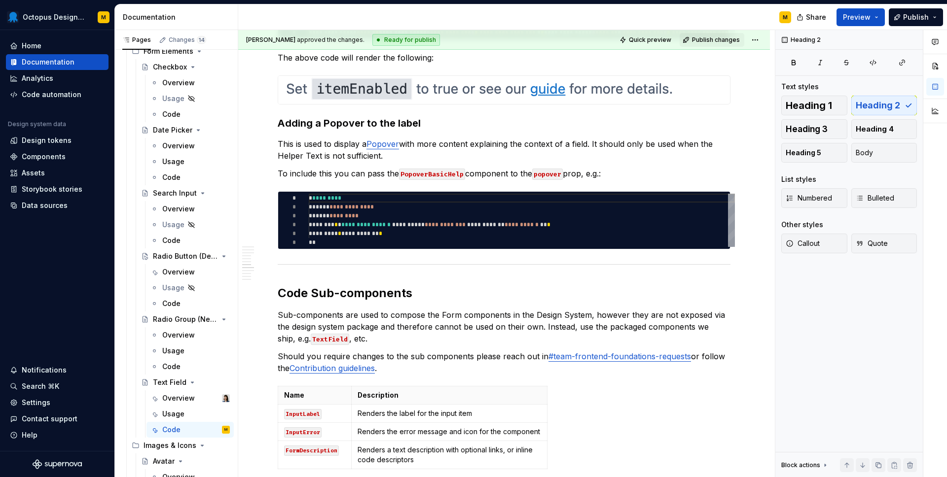
scroll to position [1861, 0]
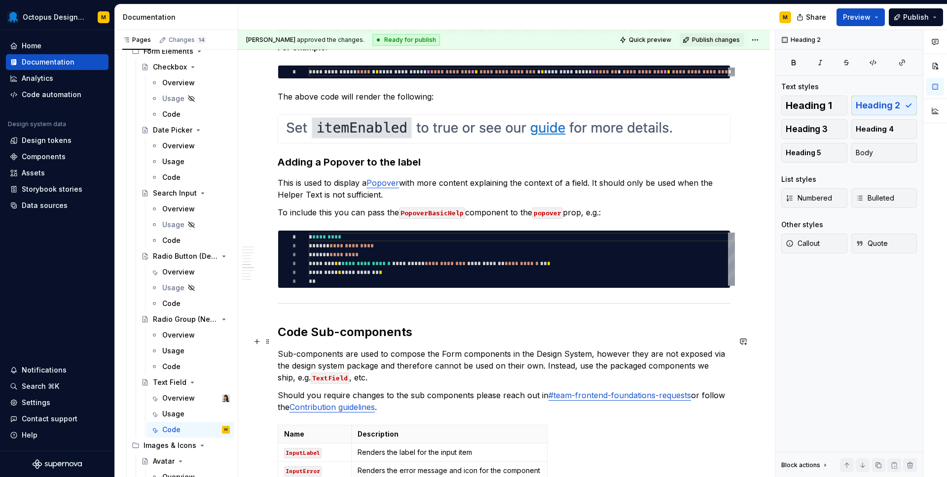
click at [279, 340] on h2 "Code Sub-components" at bounding box center [504, 332] width 453 height 16
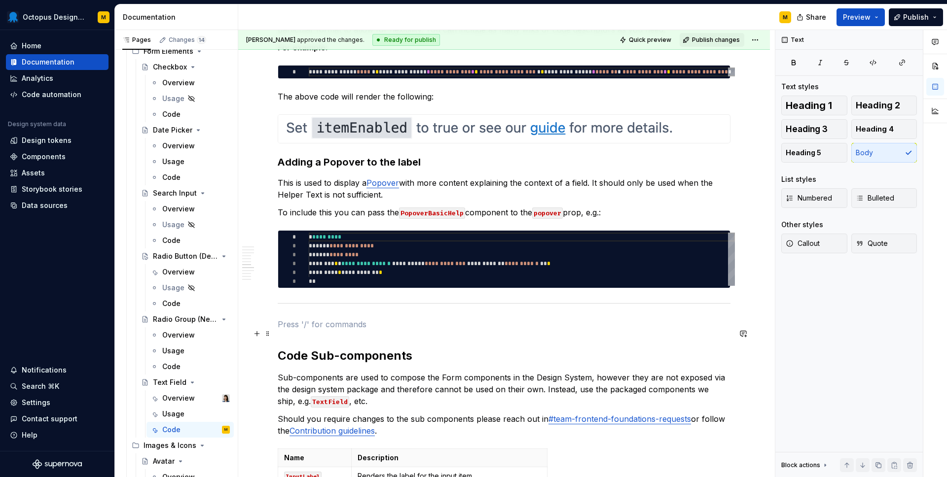
click at [299, 330] on p at bounding box center [504, 325] width 453 height 12
type textarea "*"
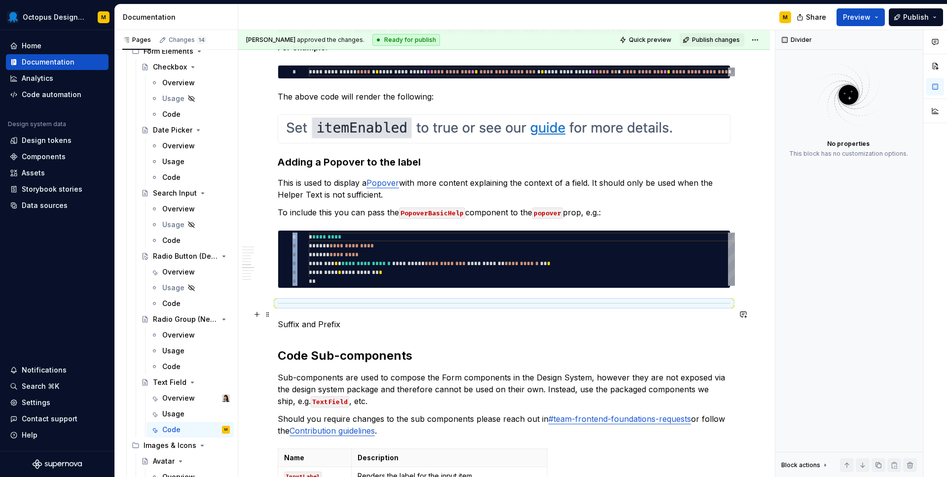
click at [289, 307] on div at bounding box center [504, 303] width 453 height 6
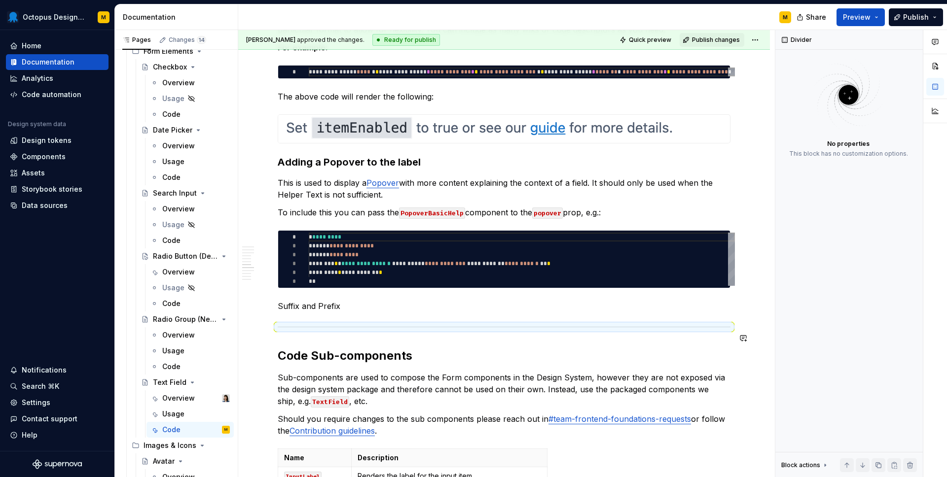
click at [289, 312] on p "Suffix and Prefix" at bounding box center [504, 306] width 453 height 12
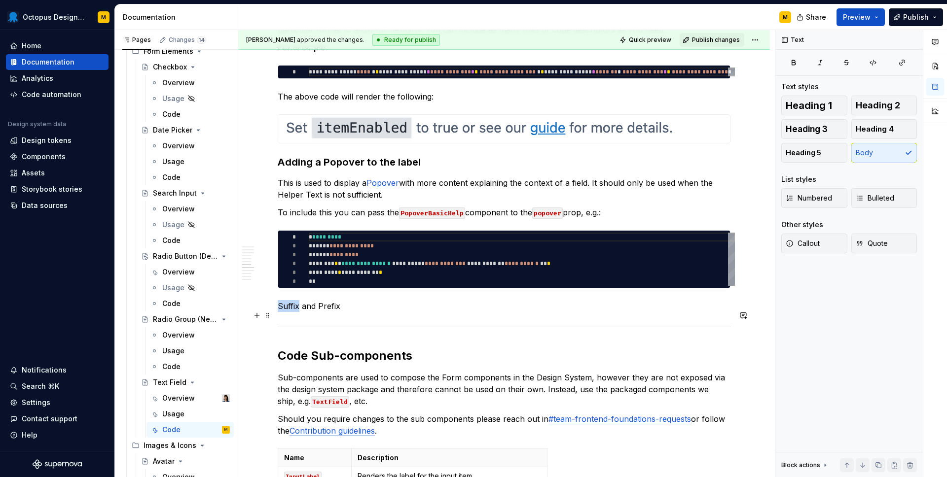
click at [289, 312] on p "Suffix and Prefix" at bounding box center [504, 306] width 453 height 12
click at [359, 295] on button "button" at bounding box center [356, 297] width 14 height 14
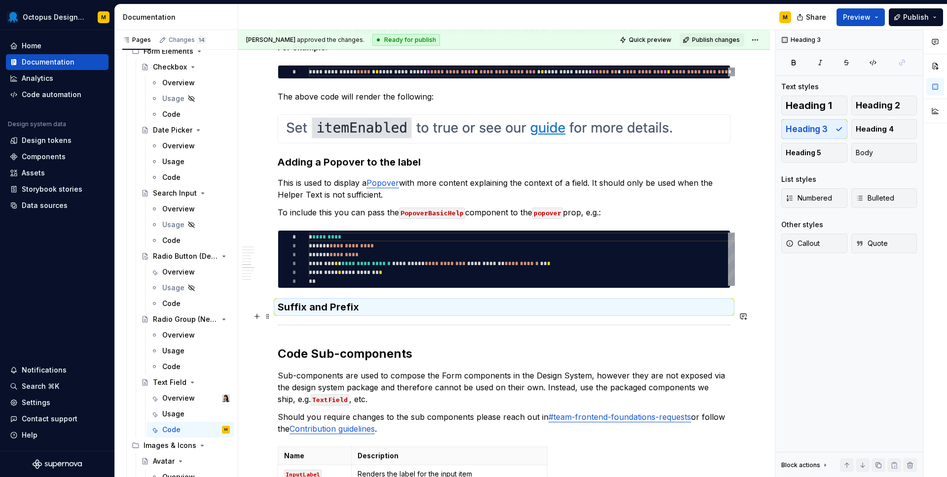
click at [373, 314] on h3 "Suffix and Prefix" at bounding box center [504, 307] width 453 height 14
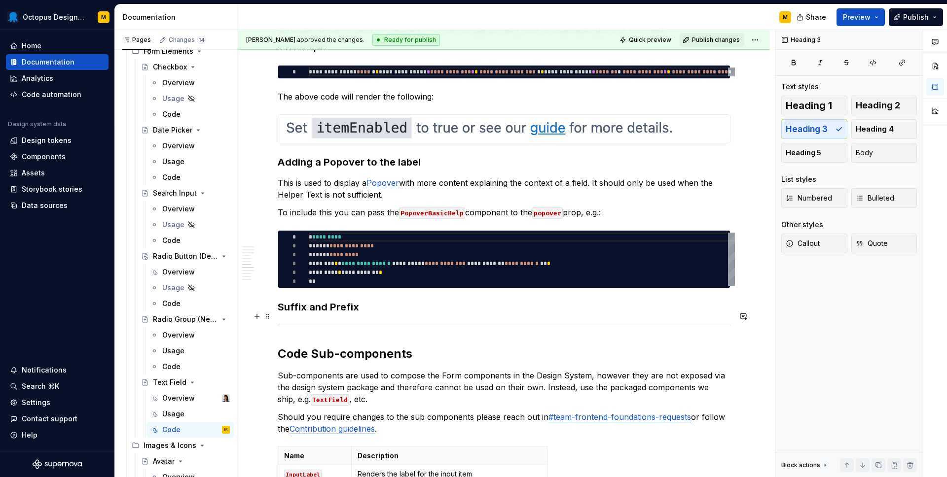
click at [373, 314] on h3 "Suffix and Prefix" at bounding box center [504, 307] width 453 height 14
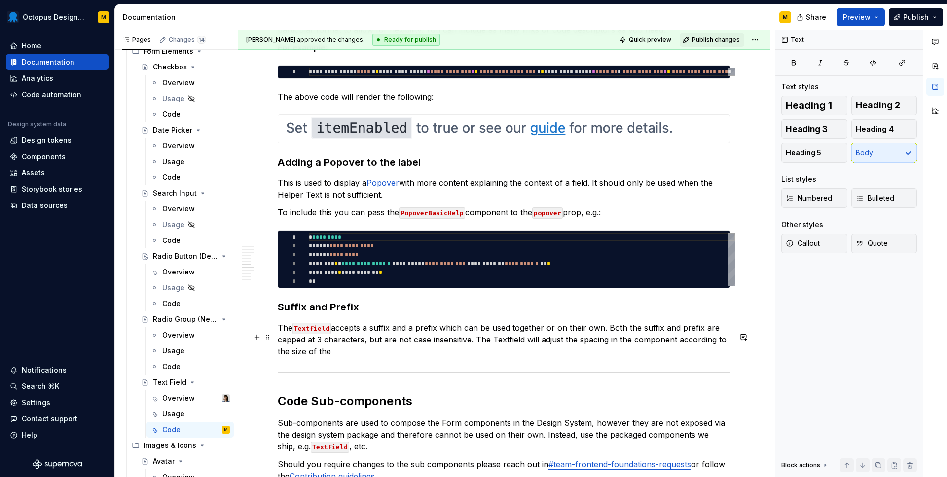
click at [607, 338] on p "The Textfield accepts a suffix and a prefix which can be used together or on th…" at bounding box center [504, 340] width 453 height 36
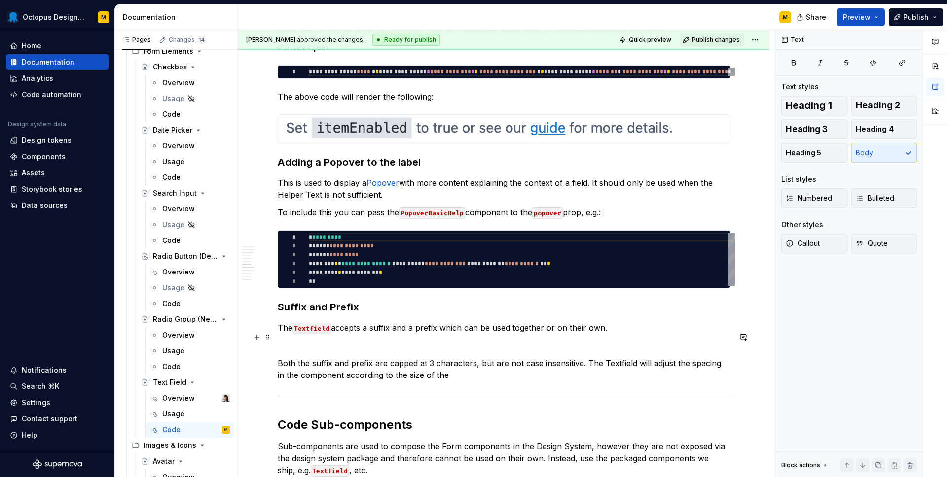
click at [653, 334] on p "The Textfield accepts a suffix and a prefix which can be used together or on th…" at bounding box center [504, 328] width 453 height 12
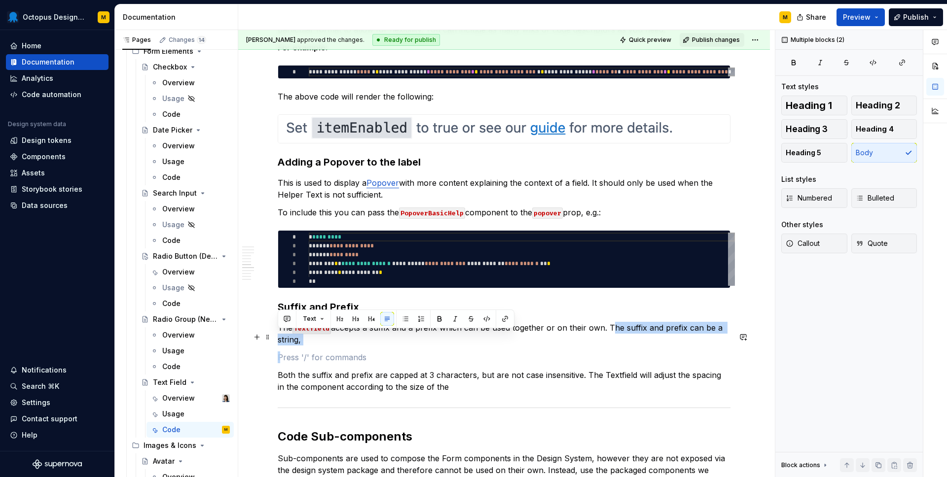
drag, startPoint x: 619, startPoint y: 355, endPoint x: 609, endPoint y: 337, distance: 21.2
click at [609, 337] on div "**********" at bounding box center [504, 27] width 453 height 3386
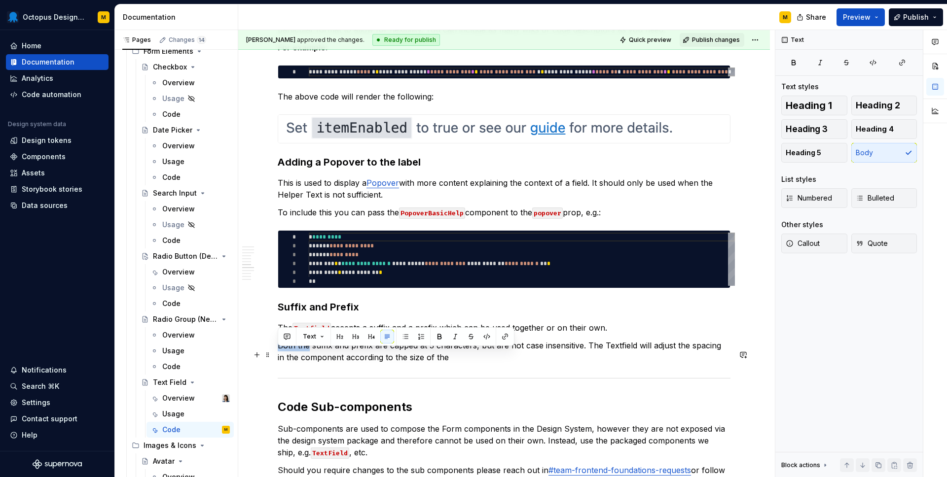
drag, startPoint x: 309, startPoint y: 356, endPoint x: 273, endPoint y: 356, distance: 35.5
click at [273, 356] on div "**********" at bounding box center [504, 78] width 532 height 3535
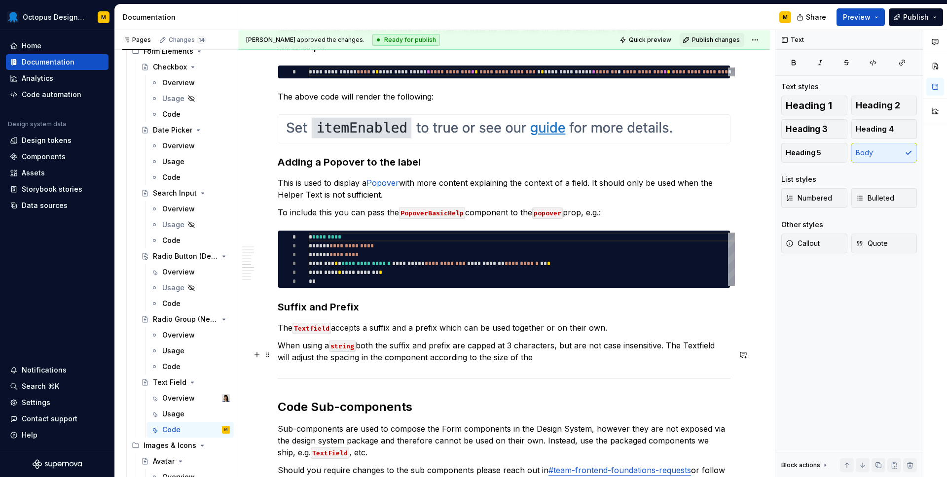
click at [528, 363] on p "When using a string both the suffix and prefix are capped at 3 characters, but …" at bounding box center [504, 352] width 453 height 24
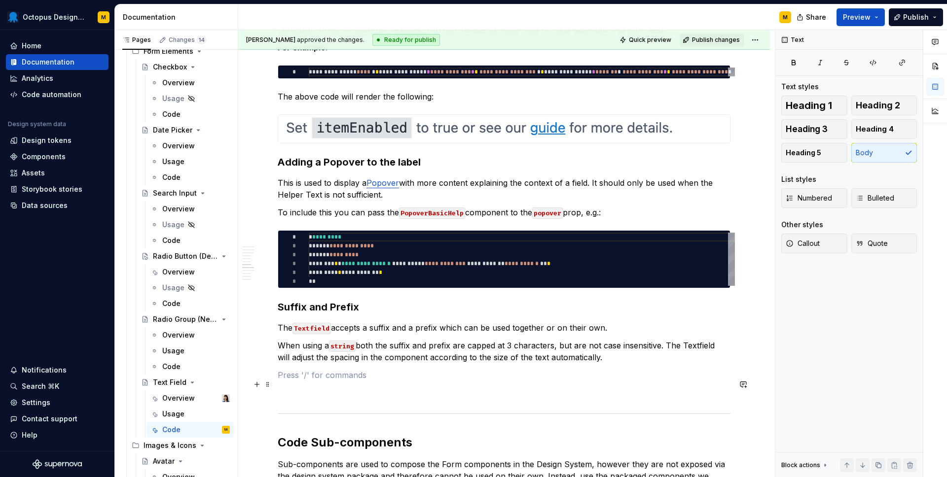
click at [324, 381] on p at bounding box center [504, 375] width 453 height 12
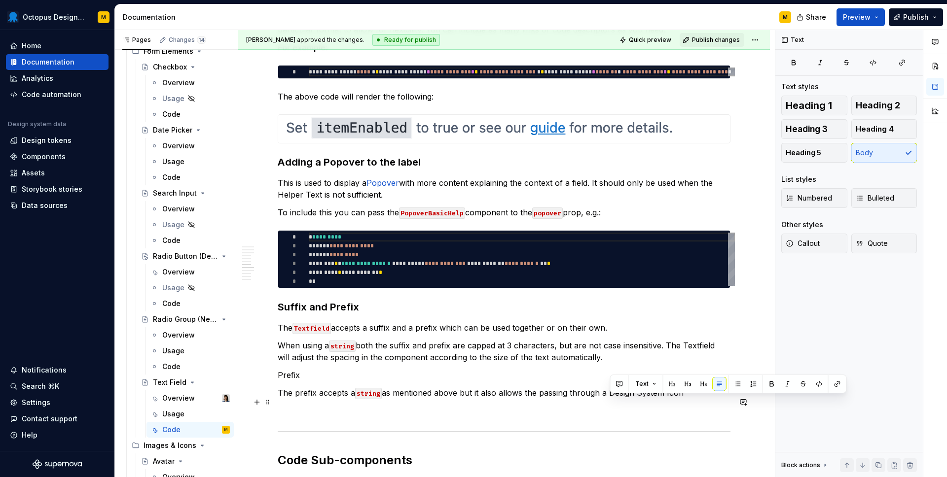
drag, startPoint x: 610, startPoint y: 404, endPoint x: 684, endPoint y: 403, distance: 74.5
click at [684, 399] on p "The prefix accepts a string as mentioned above but it also allows the passing t…" at bounding box center [504, 393] width 453 height 12
click at [834, 381] on button "button" at bounding box center [837, 384] width 14 height 14
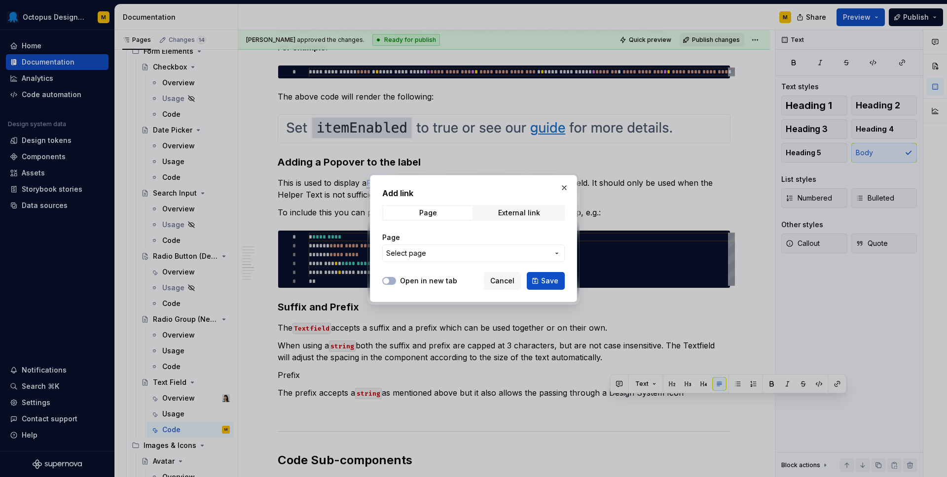
click at [421, 251] on span "Select page" at bounding box center [406, 254] width 40 height 10
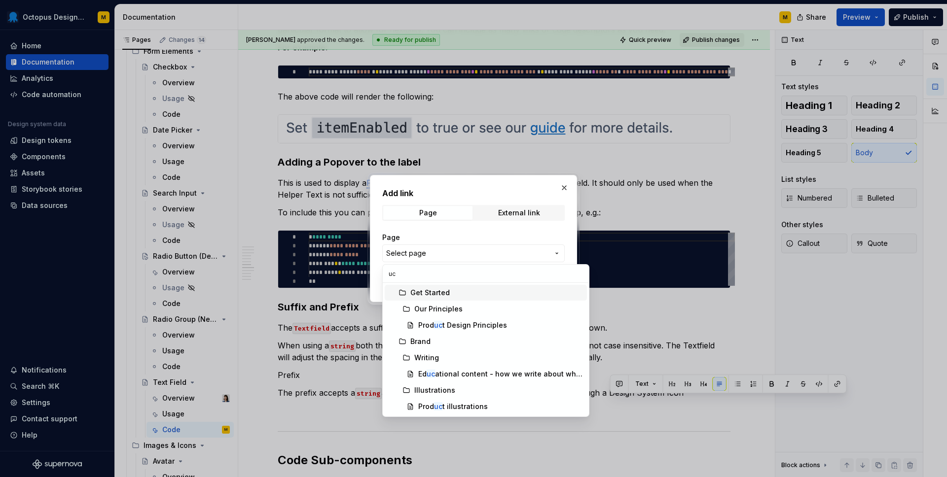
type input "u"
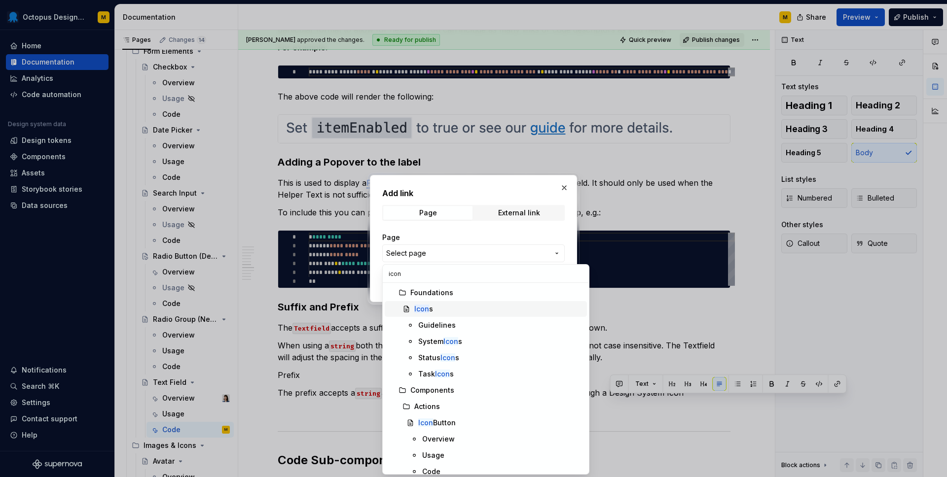
type input "icon"
click at [423, 310] on mark "Icon" at bounding box center [421, 309] width 15 height 8
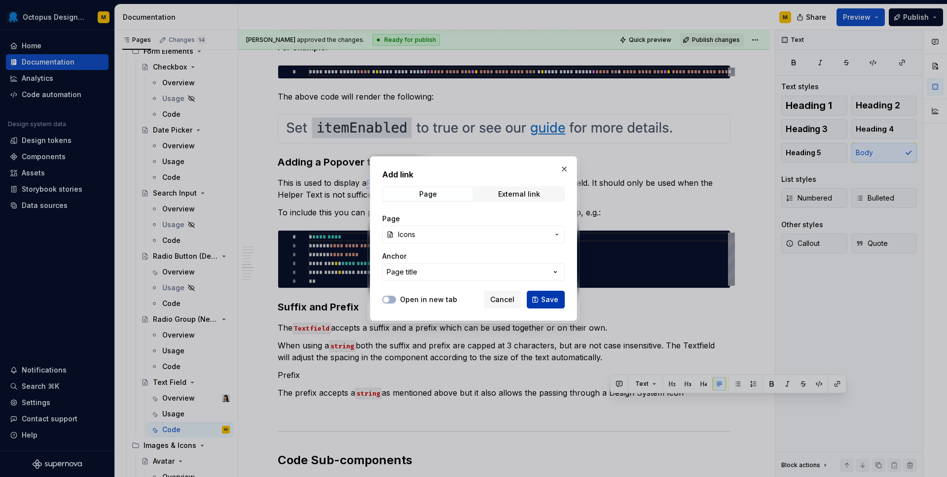
click at [553, 307] on button "Save" at bounding box center [546, 300] width 38 height 18
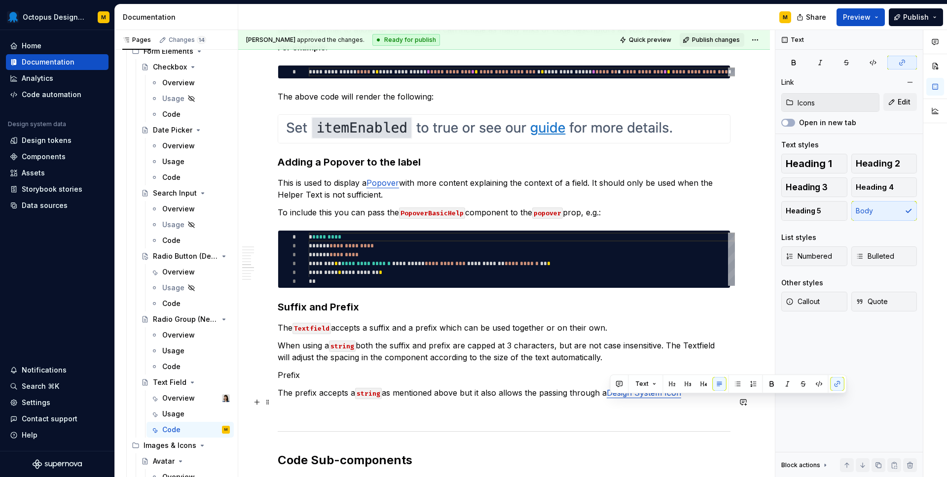
click at [690, 399] on p "The prefix accepts a string as mentioned above but it also allows the passing t…" at bounding box center [504, 393] width 453 height 12
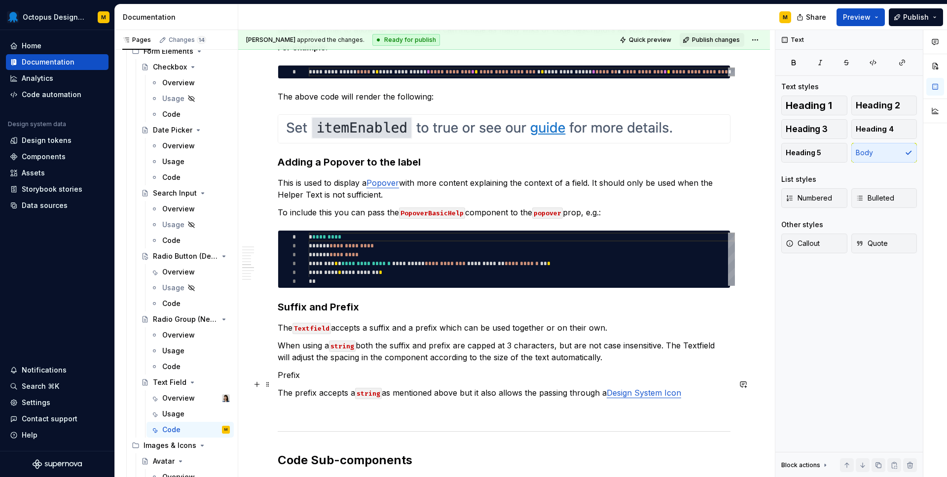
click at [289, 381] on p "Prefix" at bounding box center [504, 375] width 453 height 12
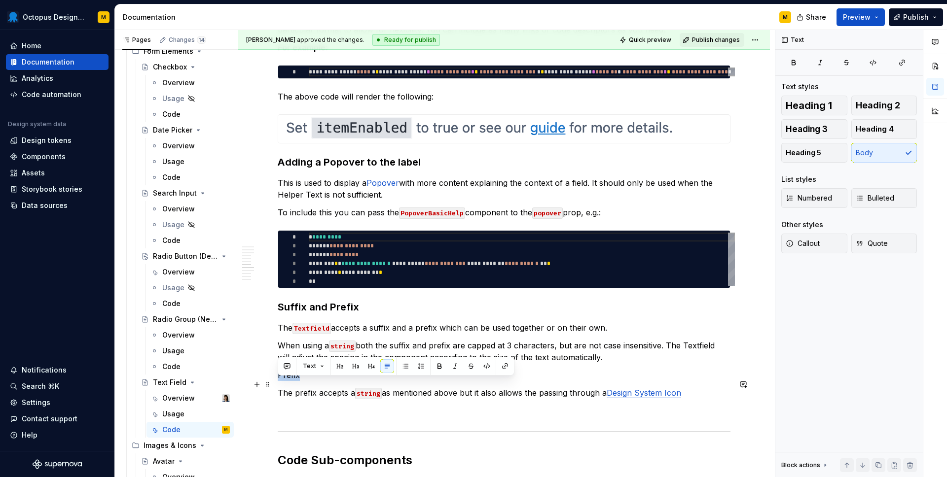
click at [289, 381] on p "Prefix" at bounding box center [504, 375] width 453 height 12
click at [356, 364] on button "button" at bounding box center [356, 366] width 14 height 14
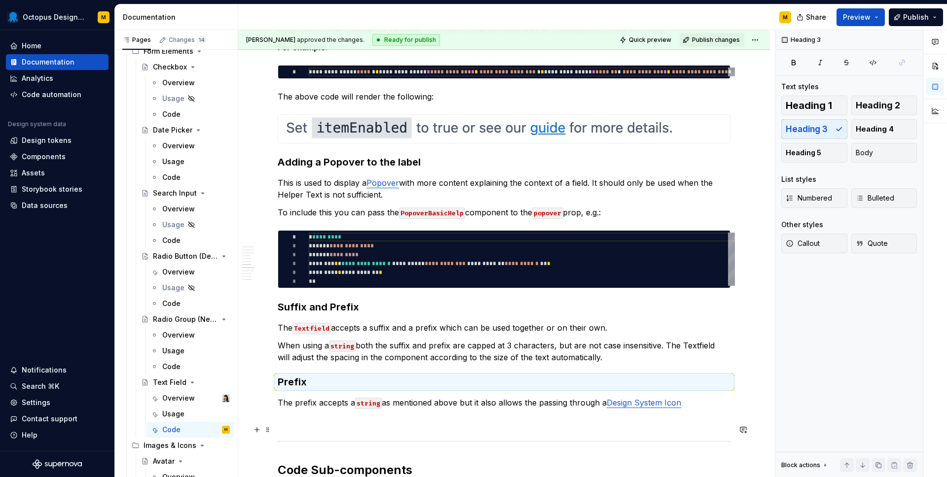
click at [459, 427] on p at bounding box center [504, 421] width 453 height 12
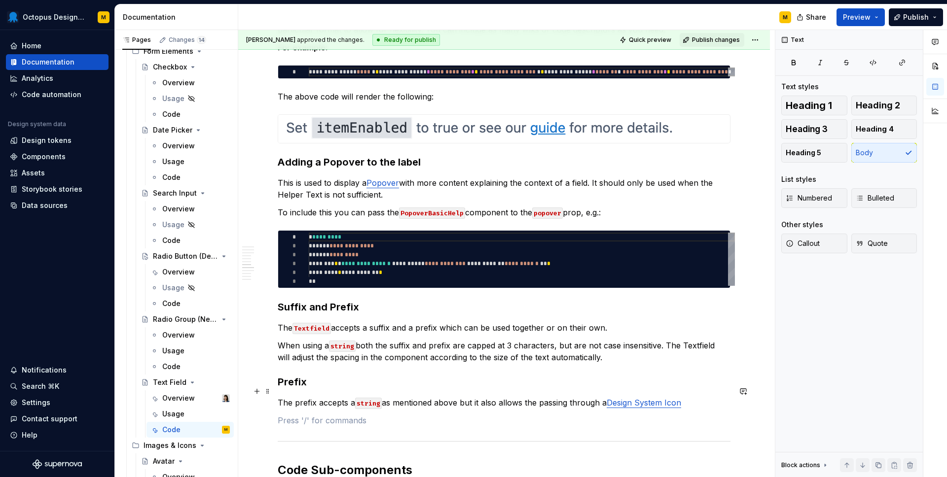
click at [287, 389] on h3 "Prefix" at bounding box center [504, 382] width 453 height 14
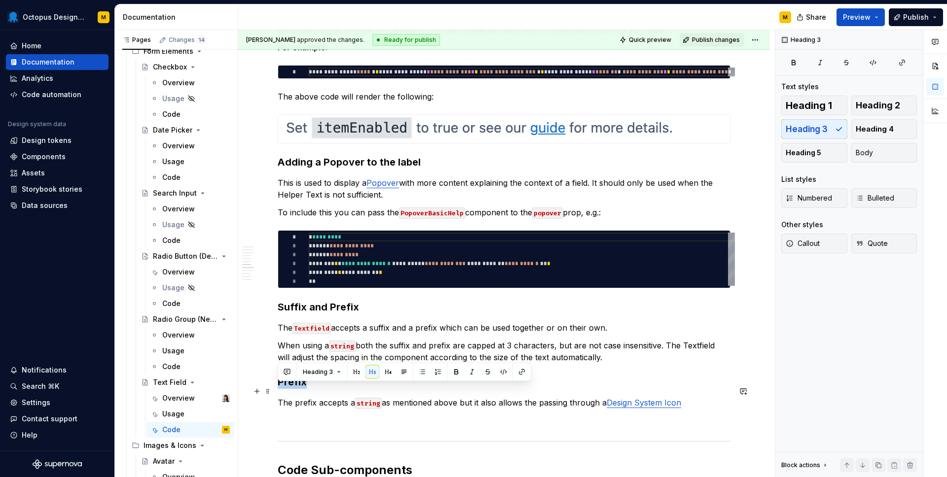
click at [287, 389] on h3 "Prefix" at bounding box center [504, 382] width 453 height 14
click at [385, 374] on button "button" at bounding box center [388, 372] width 14 height 14
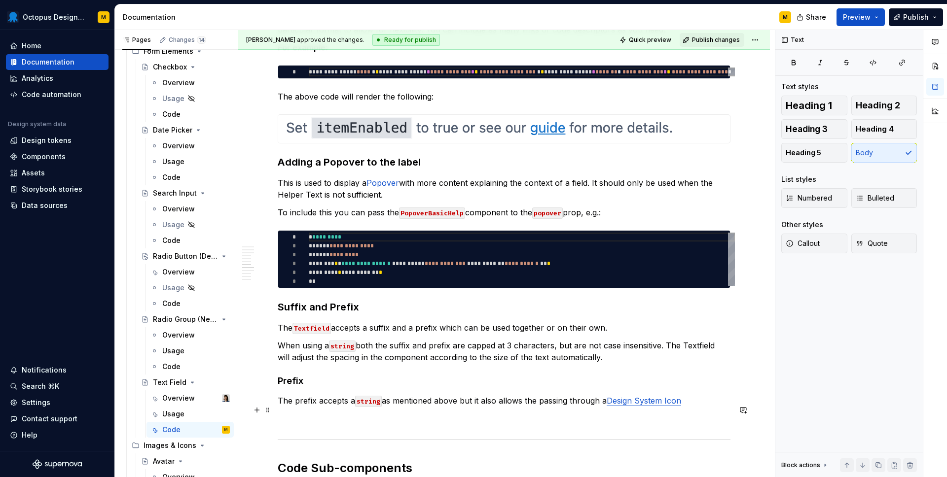
click at [549, 407] on p "The prefix accepts a string as mentioned above but it also allows the passing t…" at bounding box center [504, 401] width 453 height 12
drag, startPoint x: 601, startPoint y: 413, endPoint x: 540, endPoint y: 413, distance: 60.7
click at [540, 407] on p "The prefix accepts a string as mentioned above but it also allows the passing t…" at bounding box center [504, 401] width 453 height 12
click at [636, 407] on p "The prefix accepts a string as mentioned above but it also allows the a Design …" at bounding box center [504, 401] width 453 height 12
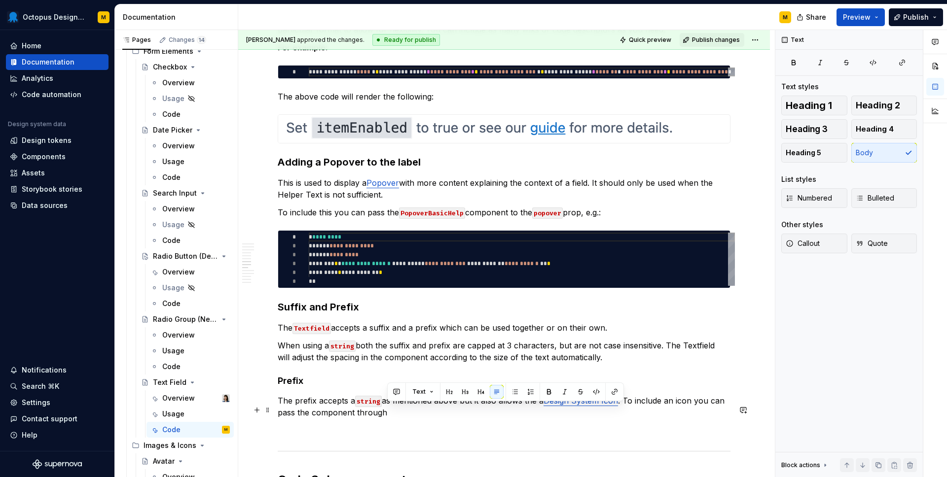
drag, startPoint x: 657, startPoint y: 418, endPoint x: 626, endPoint y: 408, distance: 32.1
click at [626, 408] on p "The prefix accepts a string as mentioned above but it also allows the a Design …" at bounding box center [504, 407] width 453 height 24
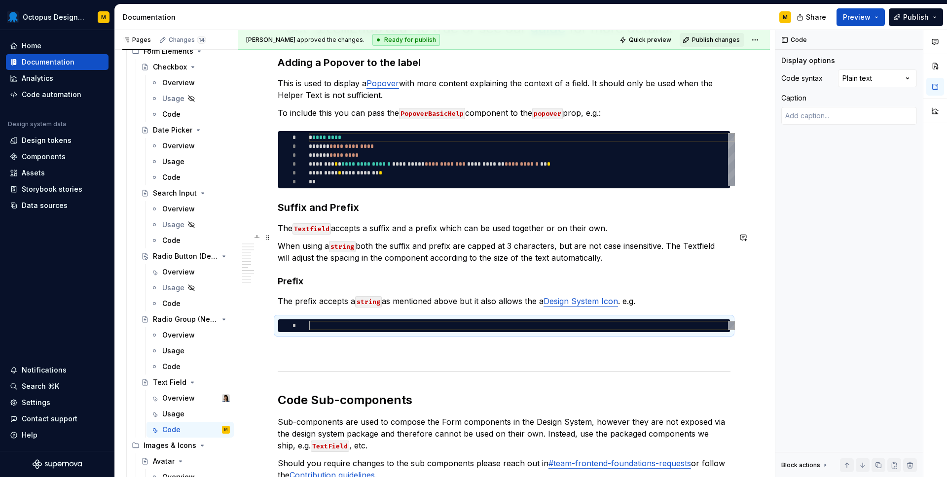
scroll to position [1973, 0]
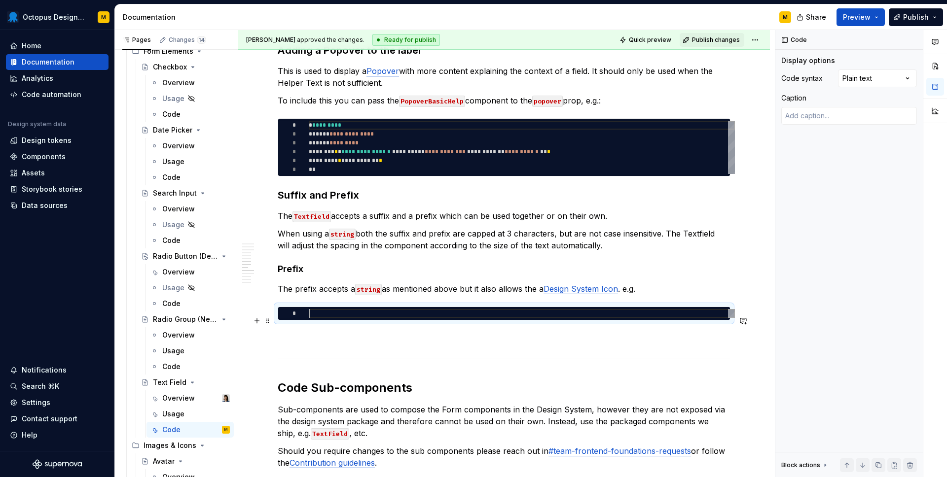
type textarea "*"
type textarea "**********"
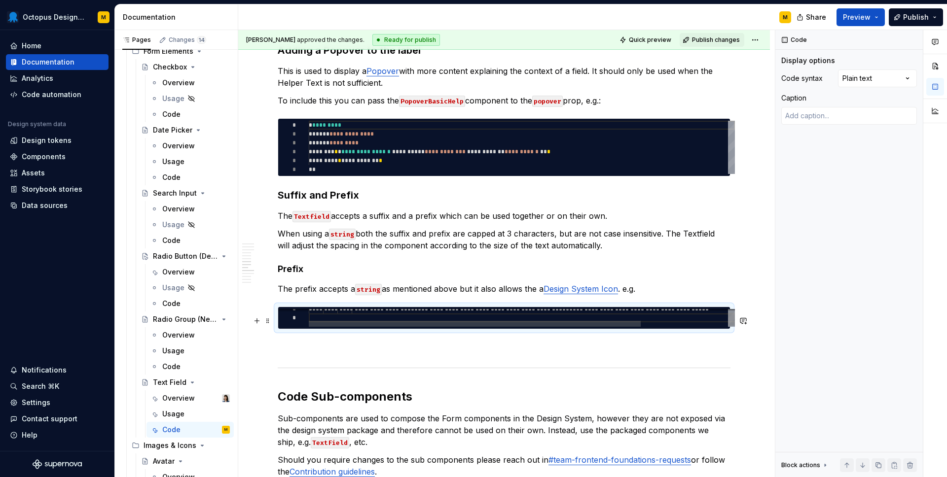
type textarea "*"
type textarea "**********"
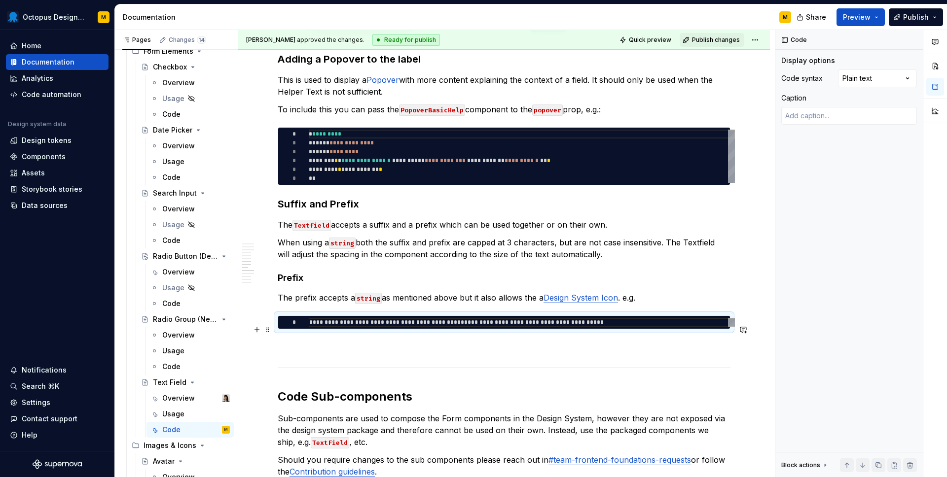
scroll to position [1962, 0]
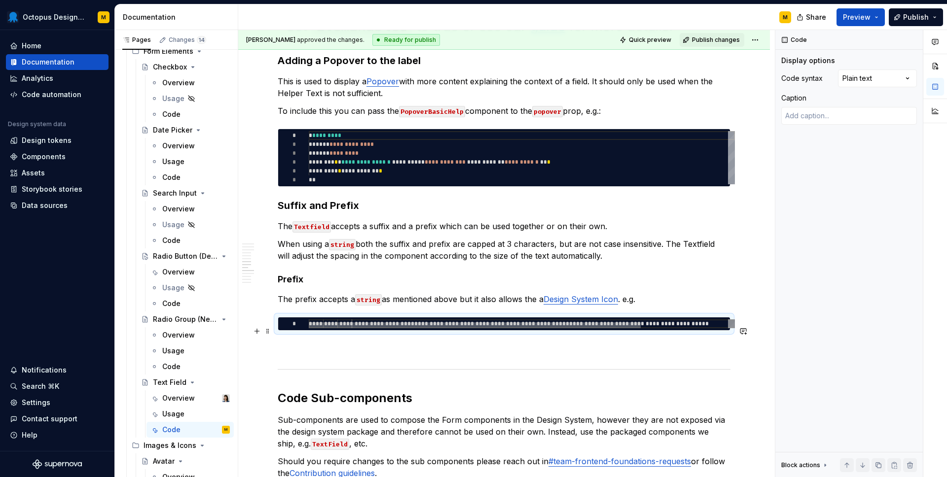
click at [309, 328] on div at bounding box center [518, 326] width 419 height 6
click at [368, 328] on div at bounding box center [475, 326] width 332 height 6
click at [352, 328] on div at bounding box center [475, 326] width 332 height 6
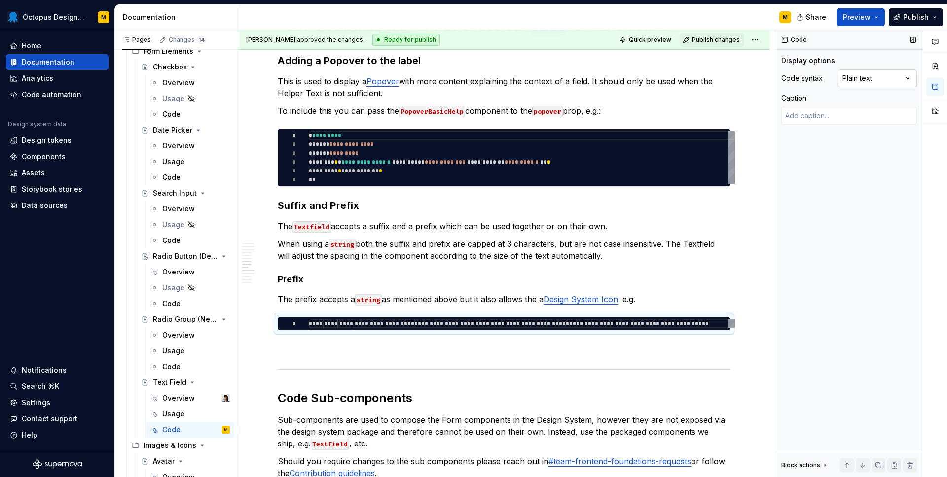
click at [868, 75] on div "Comments Open comments No comments yet Select ‘Comment’ from the block context …" at bounding box center [861, 254] width 172 height 448
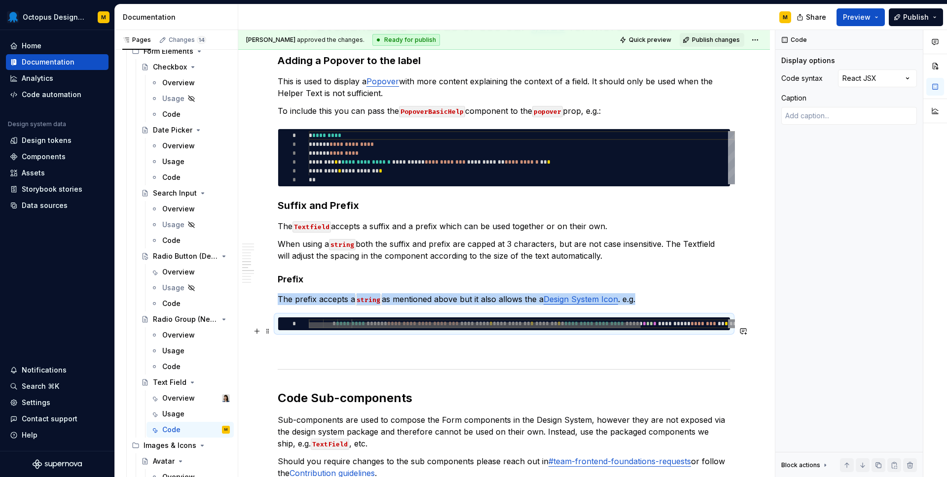
click at [366, 328] on div at bounding box center [475, 326] width 332 height 6
click at [369, 328] on div at bounding box center [475, 326] width 332 height 6
click at [381, 328] on div at bounding box center [475, 326] width 332 height 6
click at [381, 328] on span "**********" at bounding box center [523, 324] width 428 height 9
click at [358, 328] on div at bounding box center [475, 326] width 332 height 6
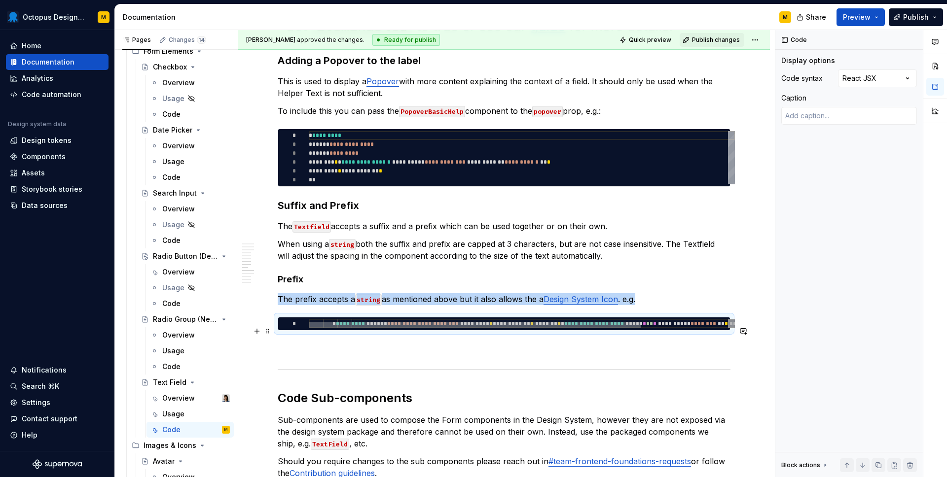
click at [358, 328] on div at bounding box center [475, 326] width 332 height 6
click at [369, 328] on div at bounding box center [475, 326] width 332 height 6
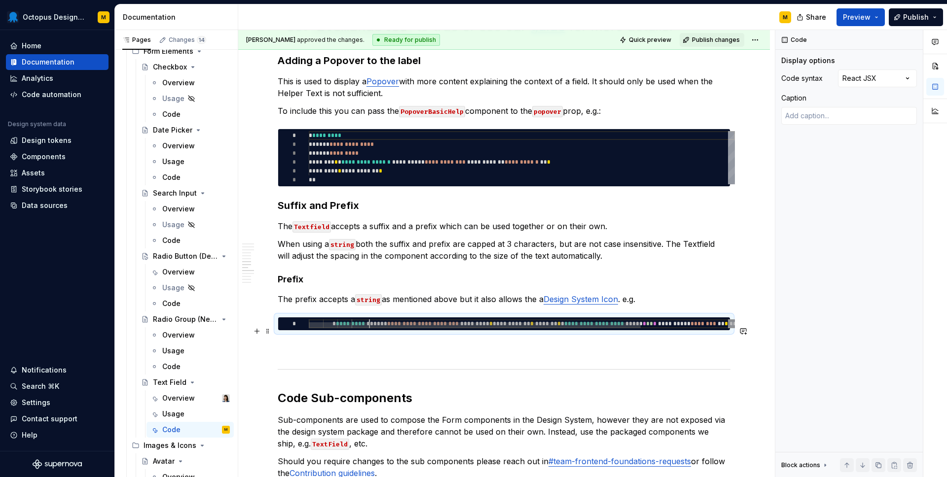
click at [369, 329] on div "**********" at bounding box center [578, 327] width 538 height 15
type textarea "*"
type textarea "**********"
type textarea "*"
type textarea "**********"
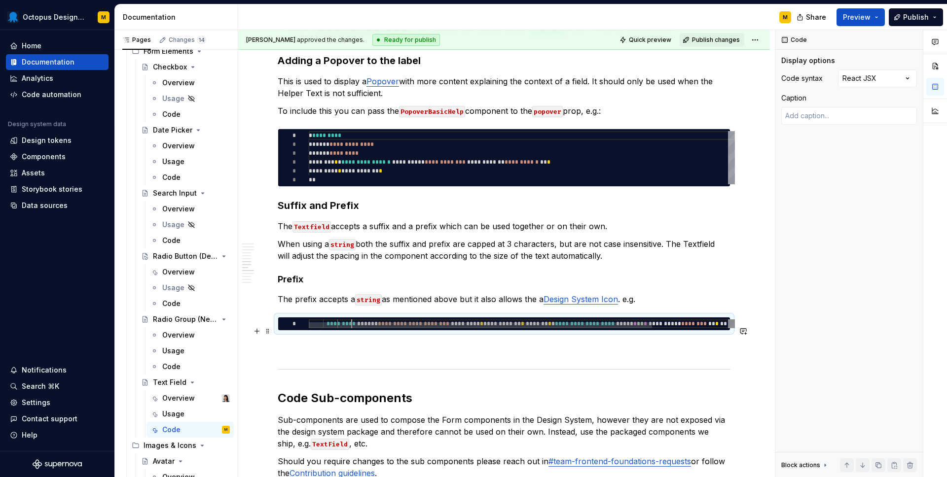
type textarea "*"
type textarea "**********"
type textarea "*"
type textarea "**********"
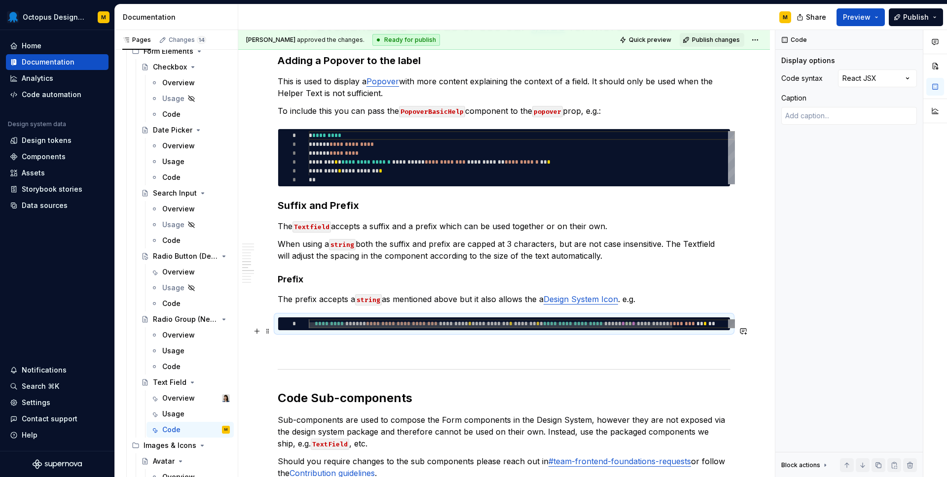
type textarea "*"
type textarea "**********"
type textarea "*"
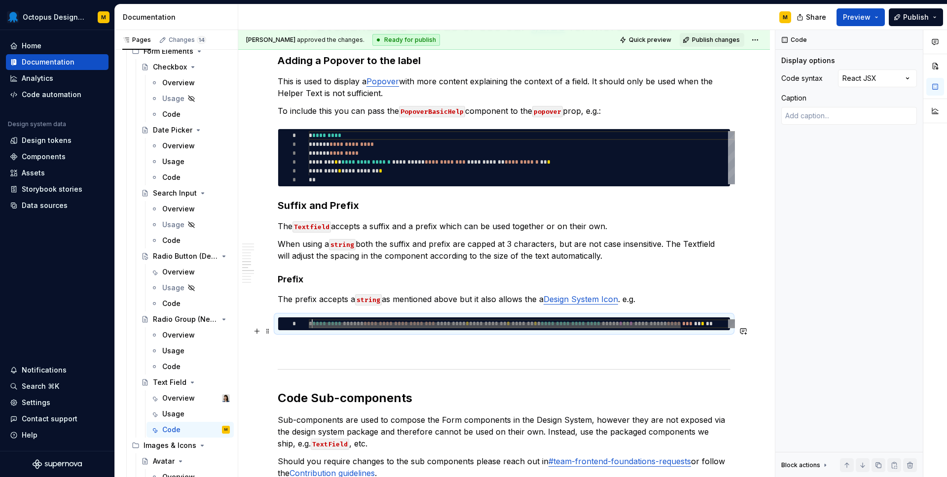
click at [412, 328] on div at bounding box center [495, 326] width 372 height 6
type textarea "**********"
click at [418, 327] on div "**********" at bounding box center [504, 324] width 452 height 13
click at [417, 329] on div "**********" at bounding box center [549, 327] width 480 height 15
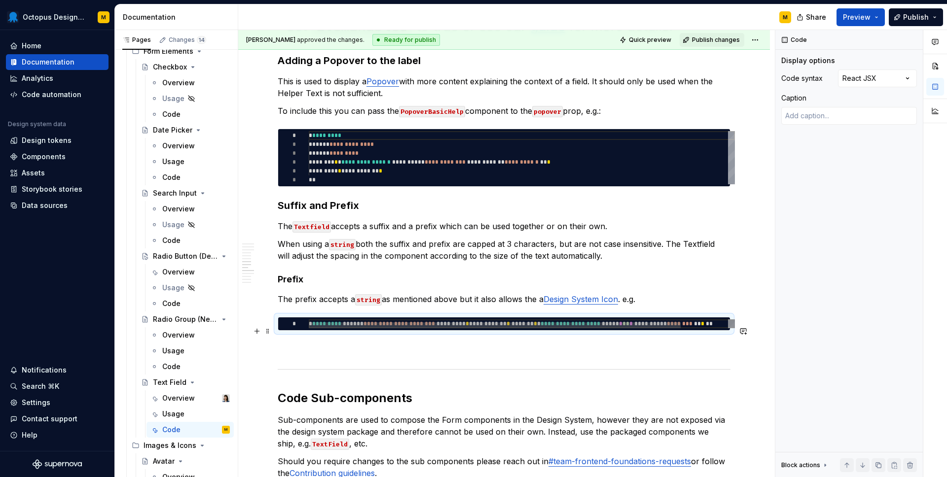
scroll to position [0, 107]
drag, startPoint x: 373, startPoint y: 329, endPoint x: 413, endPoint y: 329, distance: 39.5
click at [413, 329] on div "**********" at bounding box center [549, 327] width 480 height 15
type textarea "*"
type textarea "**********"
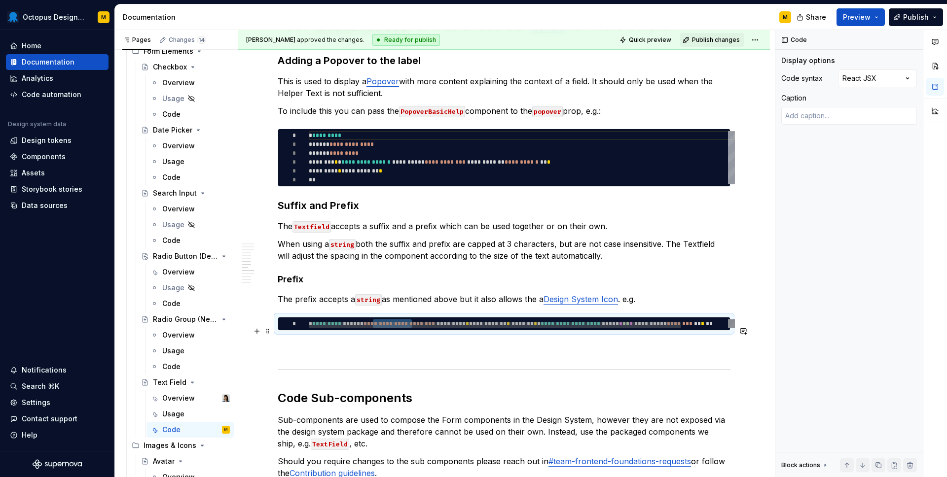
scroll to position [0, 68]
type textarea "*"
type textarea "**********"
click at [667, 305] on p "The prefix accepts a string as mentioned above but it also allows the a Design …" at bounding box center [504, 299] width 453 height 12
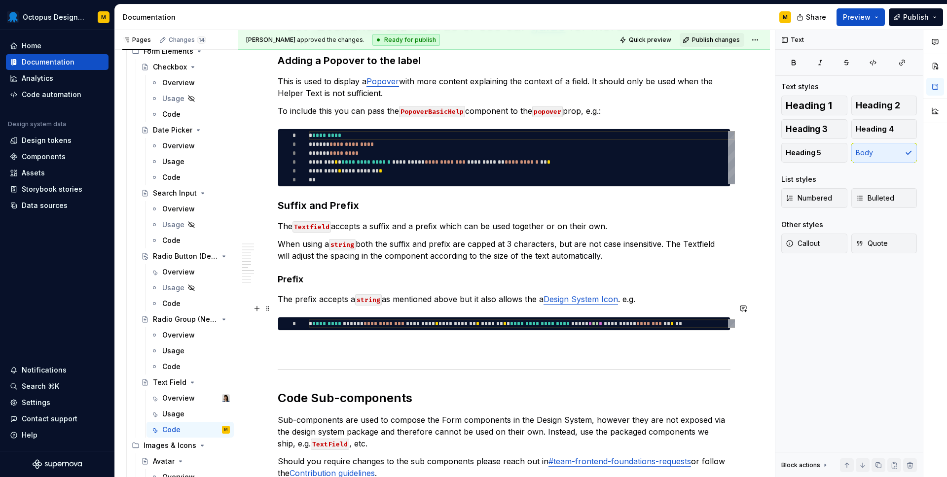
click at [627, 305] on p "The prefix accepts a string as mentioned above but it also allows the a Design …" at bounding box center [504, 299] width 453 height 12
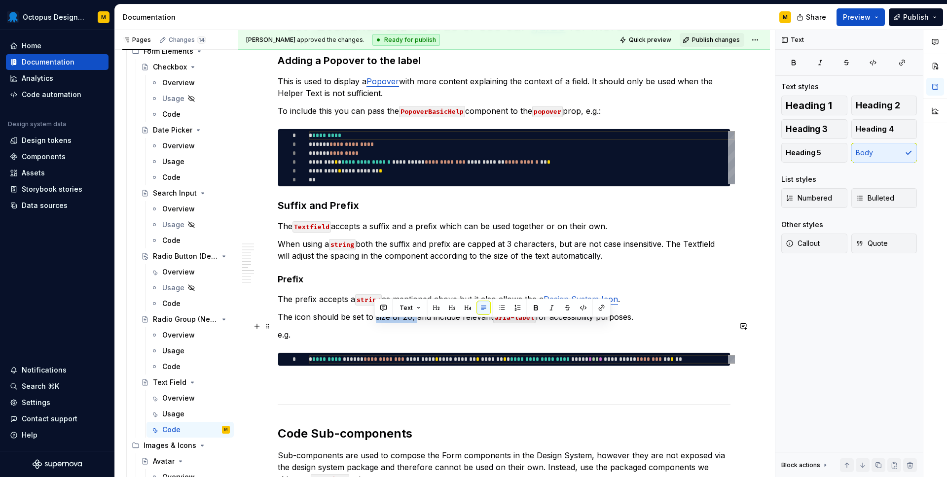
drag, startPoint x: 374, startPoint y: 326, endPoint x: 414, endPoint y: 327, distance: 39.9
click at [414, 323] on p "The icon should be set to size of 20, and include relevant aria-label for acces…" at bounding box center [504, 317] width 453 height 12
click at [284, 341] on p "e.g." at bounding box center [504, 335] width 453 height 12
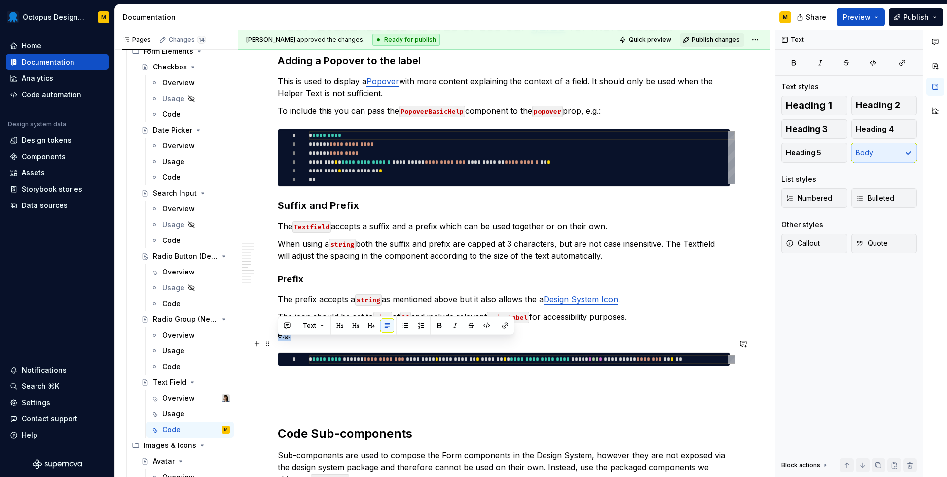
click at [284, 341] on p "e.g." at bounding box center [504, 335] width 453 height 12
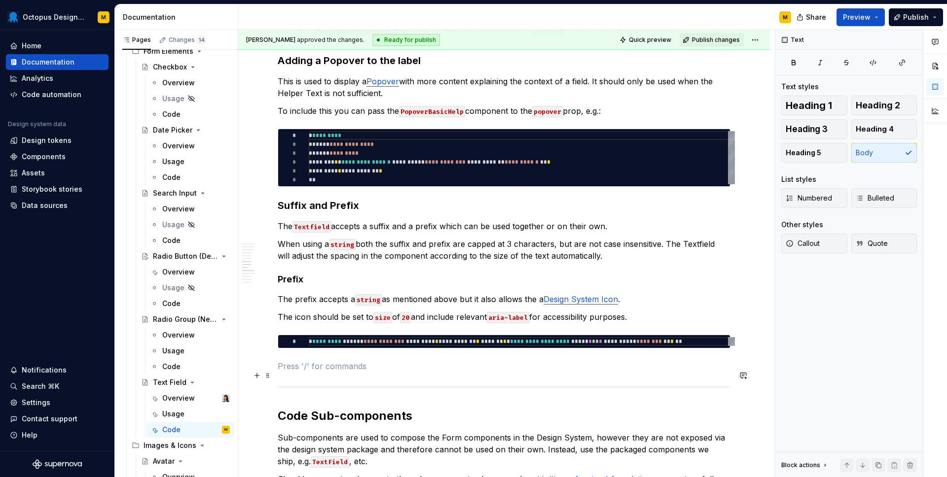
click at [305, 372] on p at bounding box center [504, 366] width 453 height 12
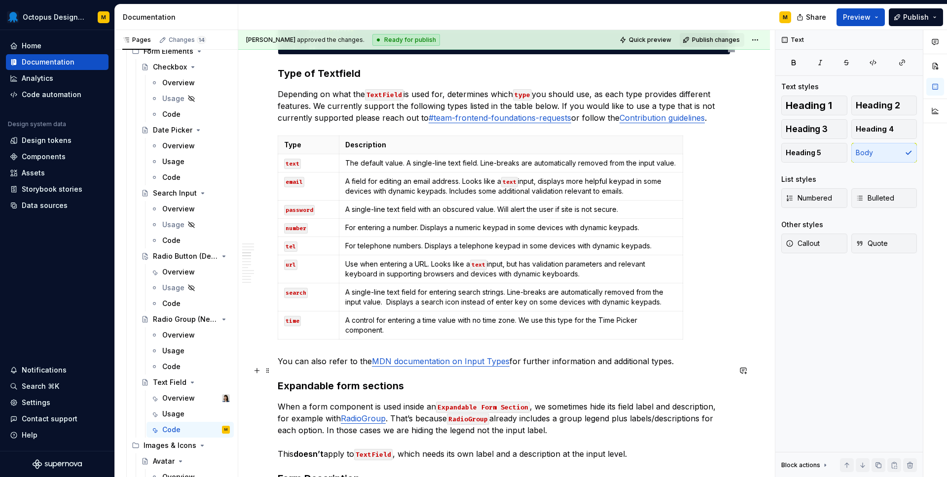
scroll to position [1356, 0]
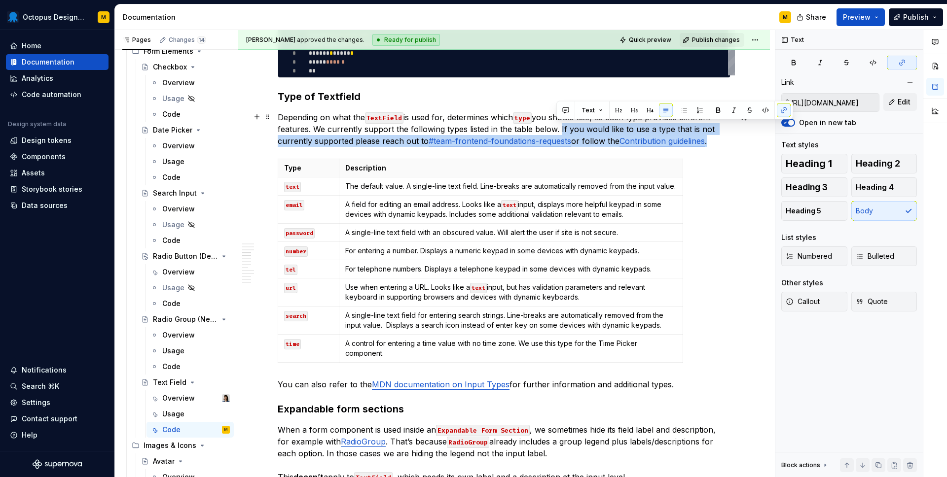
drag, startPoint x: 719, startPoint y: 142, endPoint x: 557, endPoint y: 128, distance: 162.3
click at [557, 128] on p "Depending on what the TextField is used for, determines which type you should u…" at bounding box center [504, 129] width 453 height 36
copy p "If you would like to use a type that is not currently supported please reach ou…"
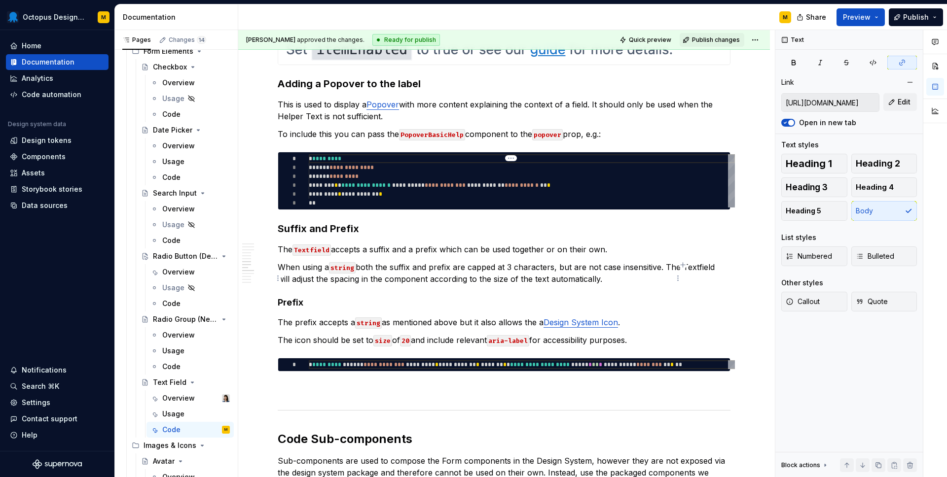
scroll to position [2019, 0]
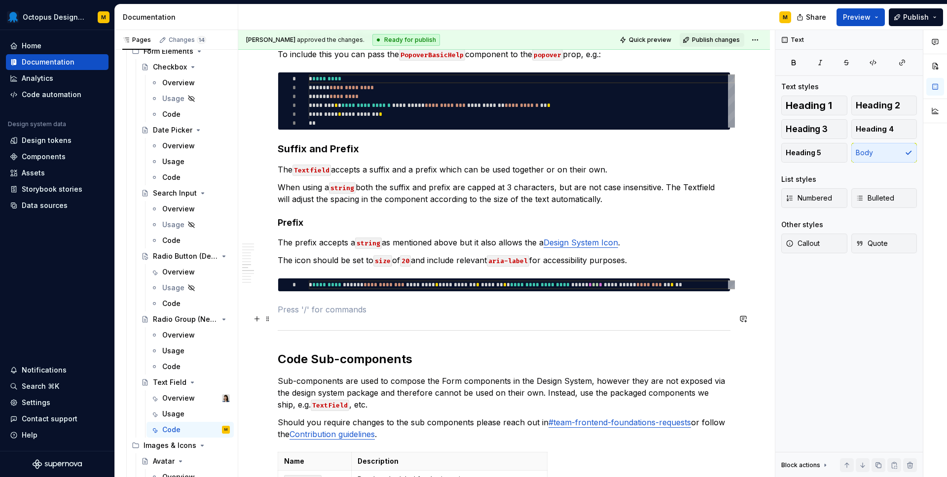
click at [297, 316] on p at bounding box center [504, 310] width 453 height 12
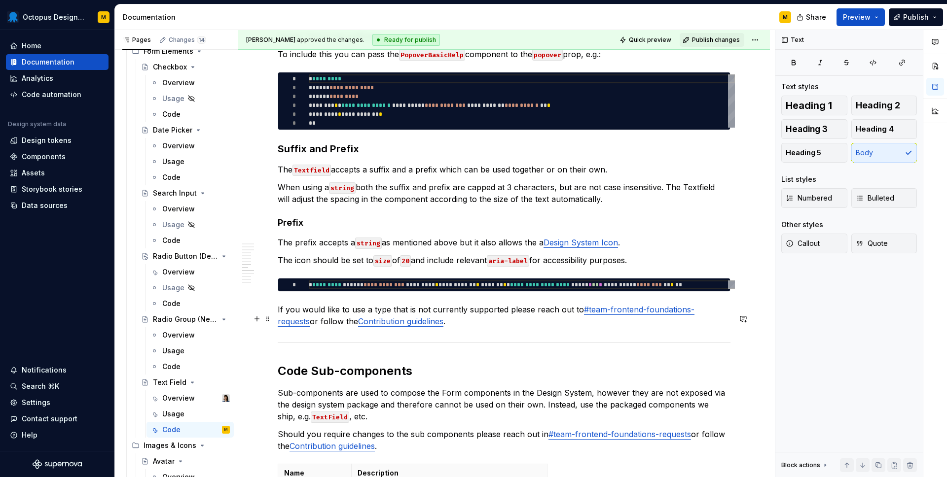
click at [410, 326] on link "Contribution guidelines" at bounding box center [400, 322] width 85 height 10
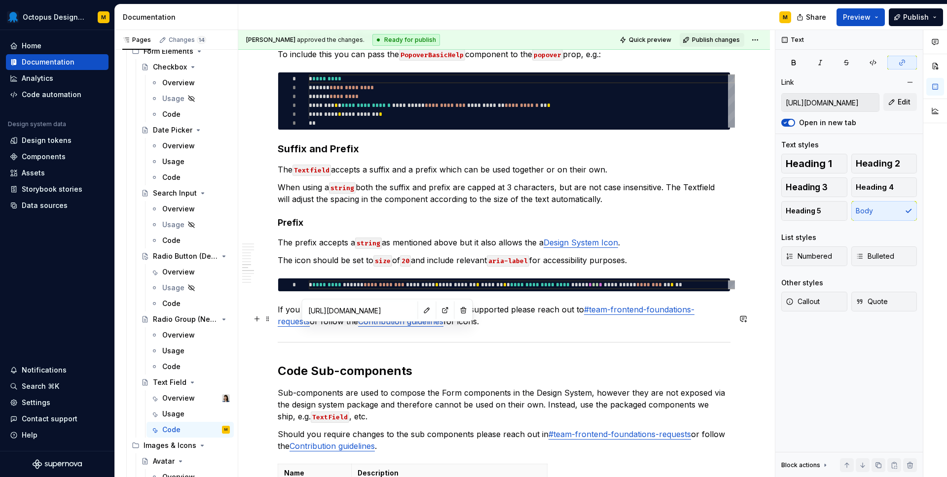
click at [373, 326] on link "Contribution guidelines" at bounding box center [400, 322] width 85 height 10
click at [457, 310] on button "button" at bounding box center [464, 311] width 14 height 14
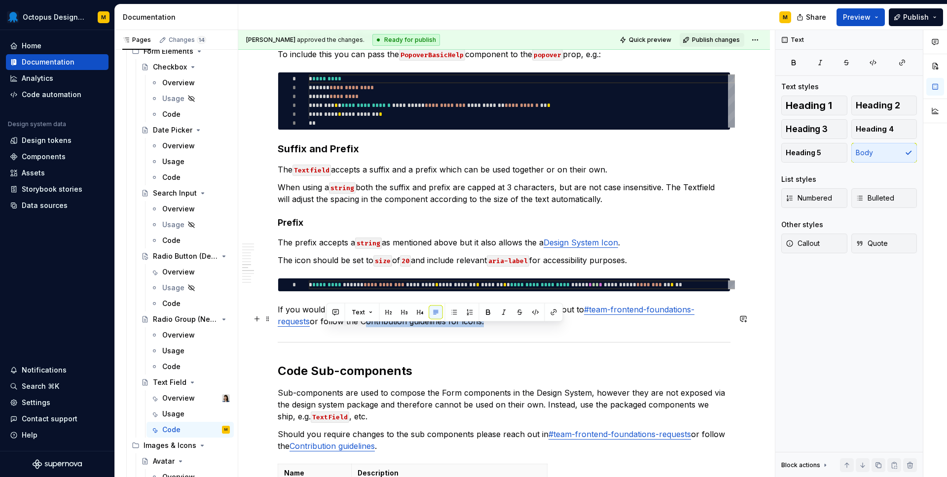
drag, startPoint x: 447, startPoint y: 331, endPoint x: 327, endPoint y: 329, distance: 120.3
click at [327, 327] on p "If you would like to use a type that is not currently supported please reach ou…" at bounding box center [504, 316] width 453 height 24
click at [548, 310] on button "button" at bounding box center [554, 313] width 14 height 14
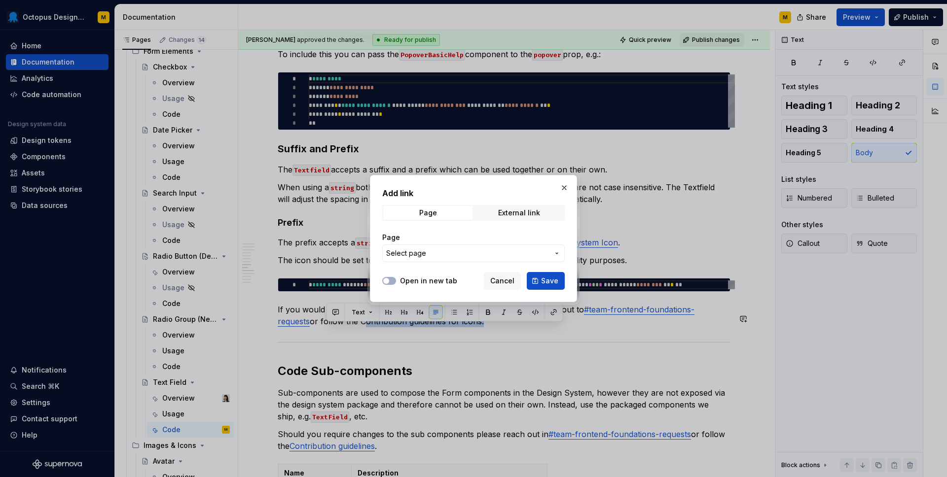
click at [458, 248] on button "Select page" at bounding box center [473, 254] width 182 height 18
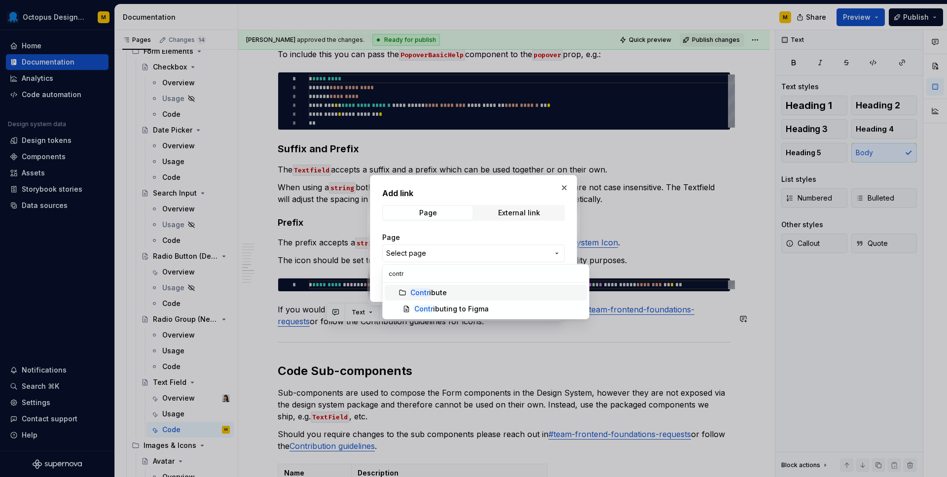
click at [430, 291] on div "Contr ibute" at bounding box center [428, 293] width 36 height 10
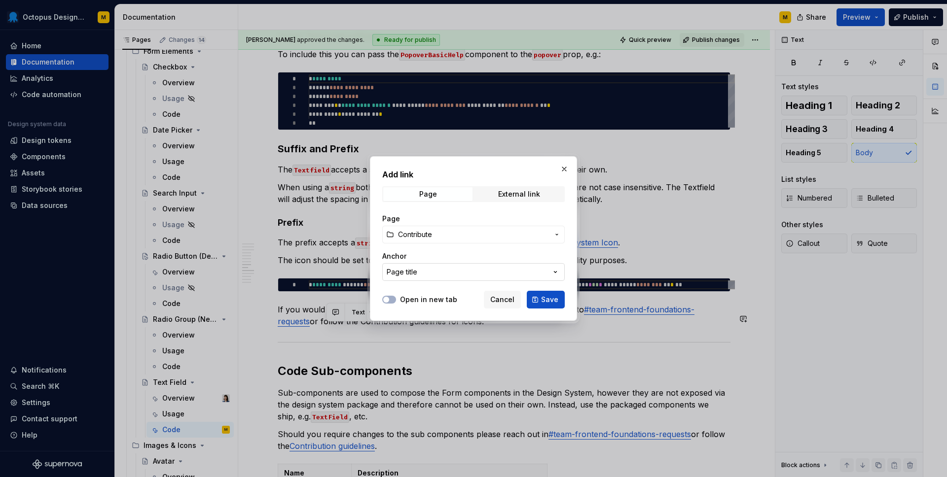
click at [436, 273] on button "Page title" at bounding box center [473, 272] width 182 height 18
click at [450, 239] on div "Add link Page External link Page Contribute Anchor Page title Open in new tab C…" at bounding box center [473, 238] width 947 height 477
click at [462, 232] on span "Contribute" at bounding box center [473, 235] width 151 height 10
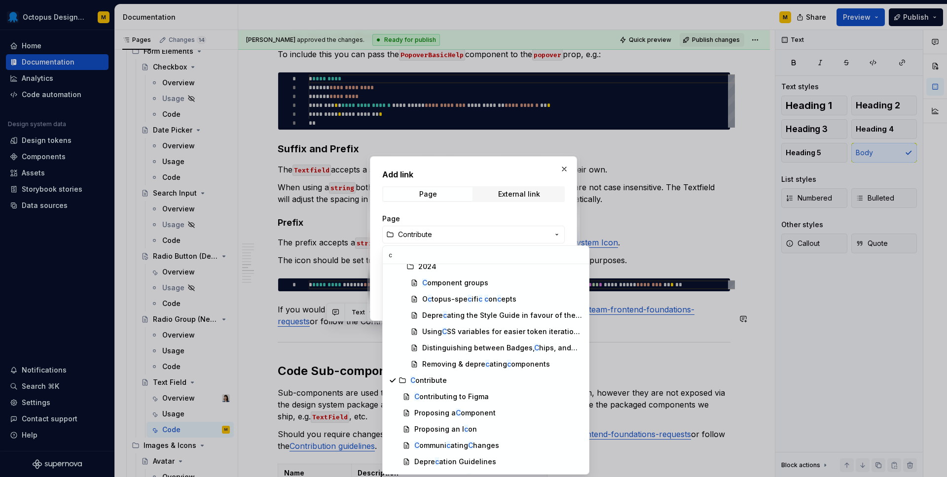
scroll to position [2641, 0]
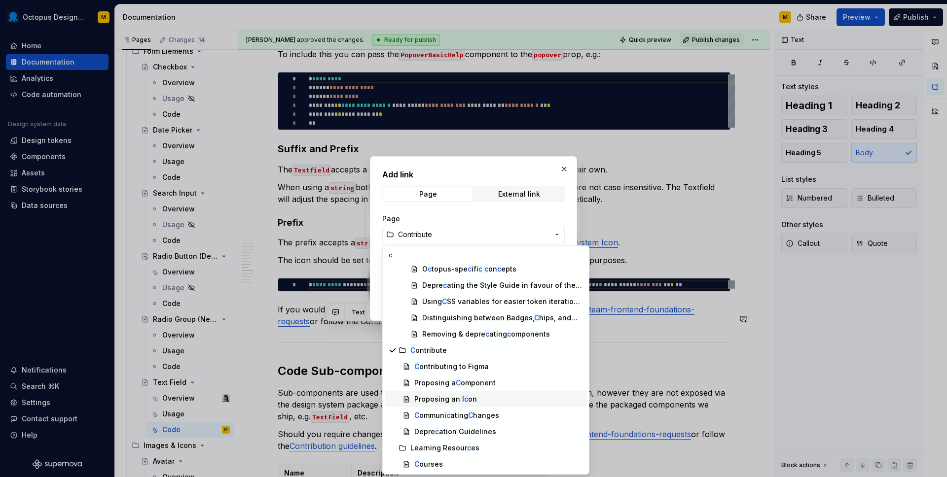
click at [450, 399] on div "Proposing an I c on" at bounding box center [445, 400] width 63 height 10
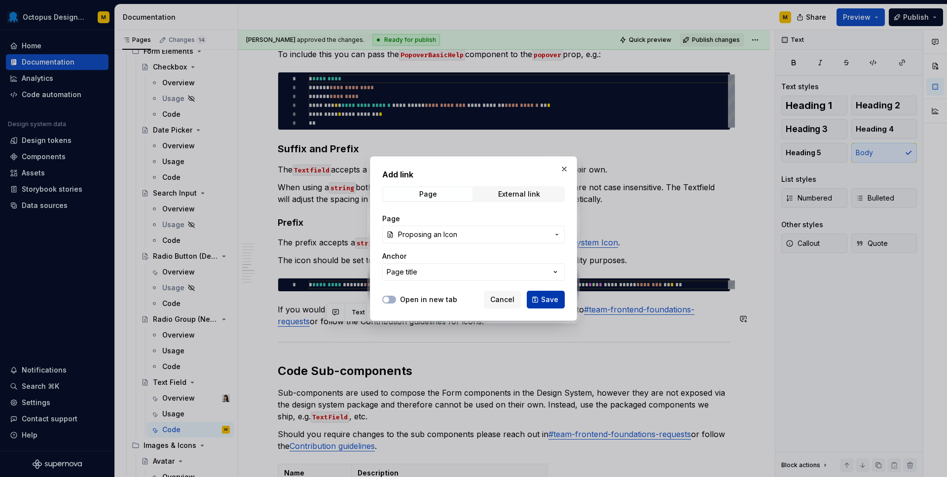
click at [546, 297] on span "Save" at bounding box center [549, 300] width 17 height 10
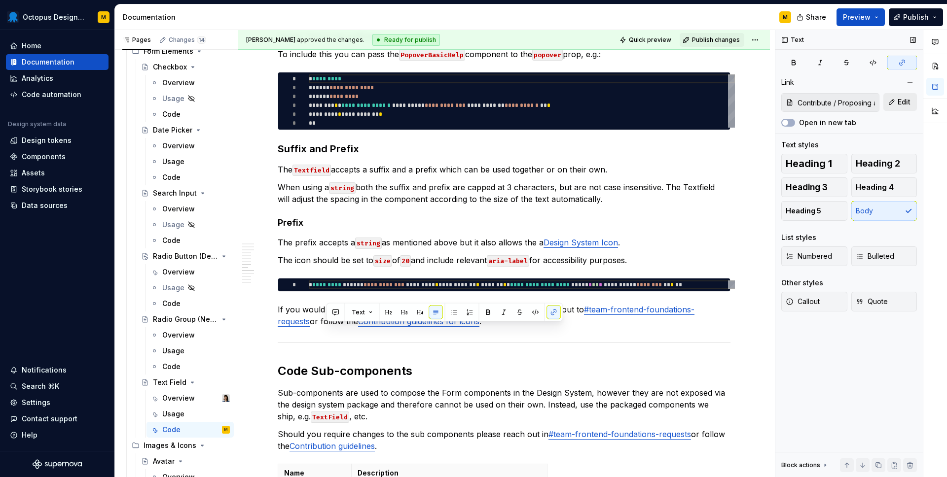
click at [893, 102] on button "Edit" at bounding box center [900, 102] width 34 height 18
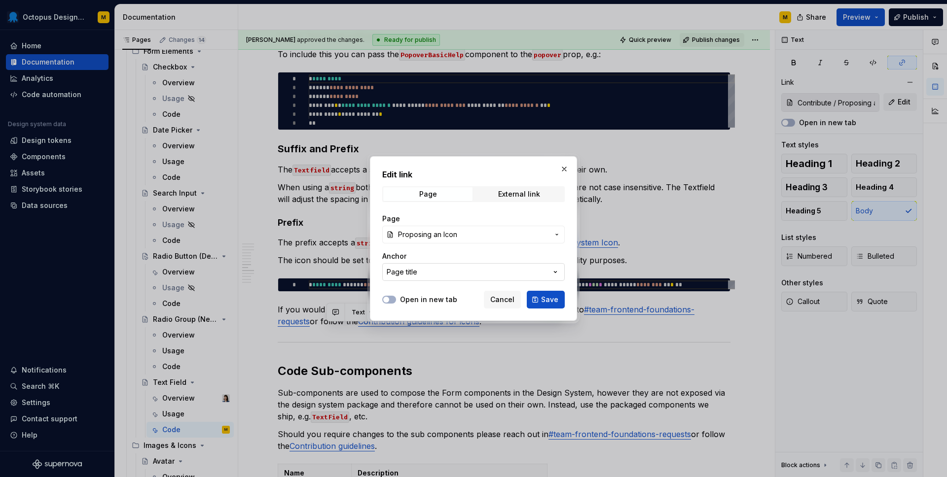
click at [412, 274] on div "Page title" at bounding box center [402, 272] width 31 height 10
click at [412, 274] on div at bounding box center [473, 238] width 947 height 477
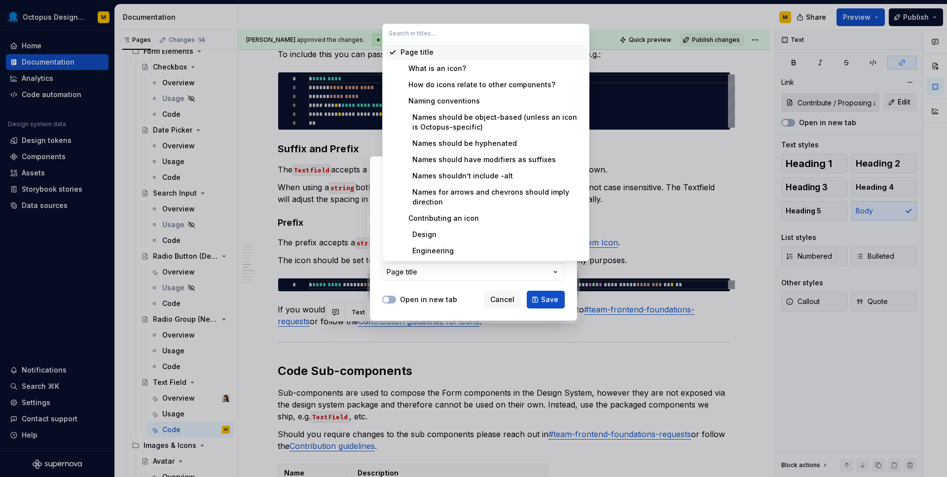
click at [412, 274] on div "Edit link Page External link Page Proposing an Icon Anchor Page title Open in n…" at bounding box center [473, 238] width 947 height 477
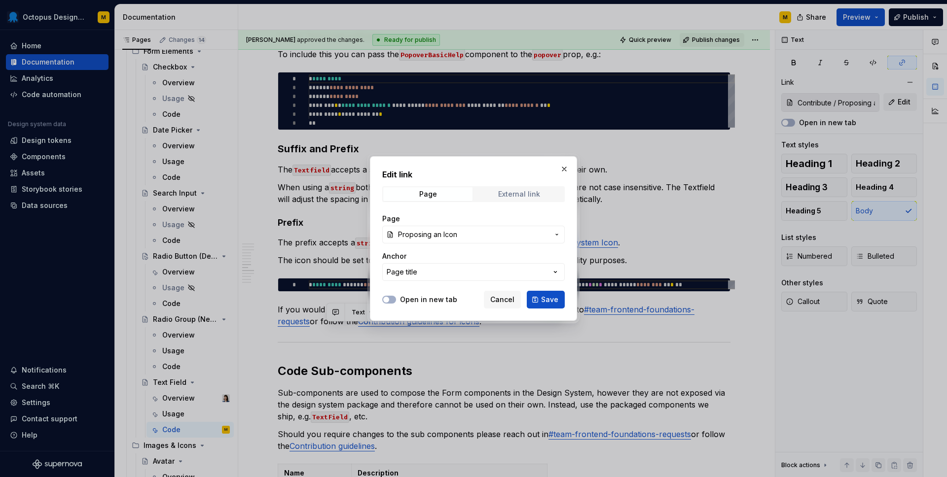
click at [514, 193] on div "External link" at bounding box center [519, 194] width 42 height 8
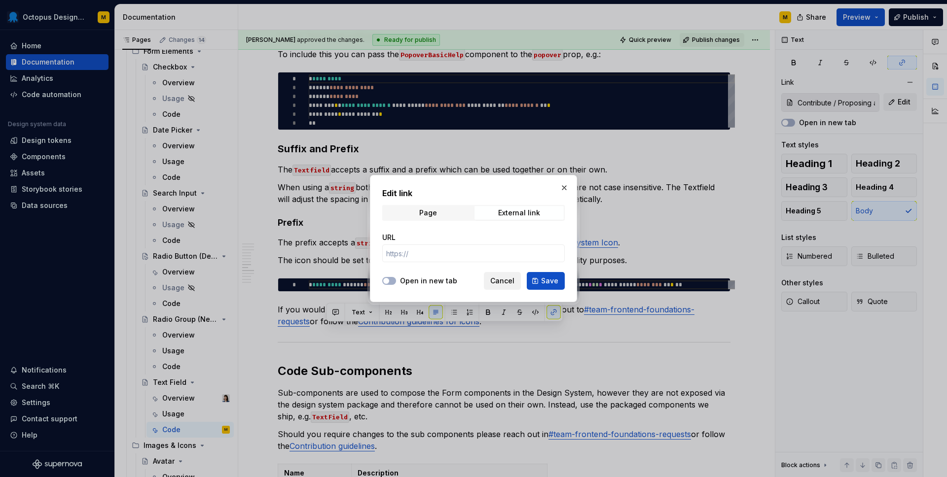
click at [506, 281] on span "Cancel" at bounding box center [502, 281] width 24 height 10
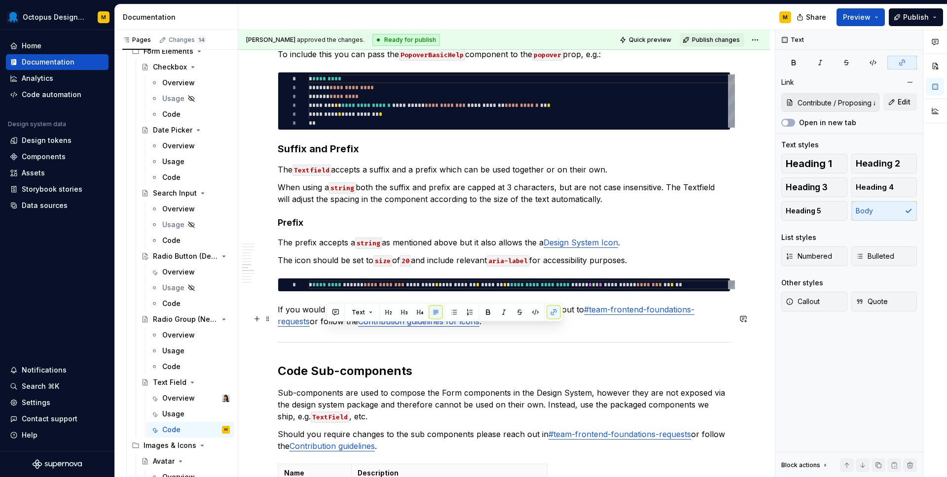
click at [407, 326] on link "Contribution guidelines for icons" at bounding box center [418, 322] width 121 height 10
click at [460, 308] on button "button" at bounding box center [467, 311] width 14 height 14
click at [348, 312] on input "Contribute / Proposing an Icon" at bounding box center [399, 311] width 111 height 18
click at [350, 312] on input "Contribute / Proposing an Icon" at bounding box center [399, 311] width 111 height 18
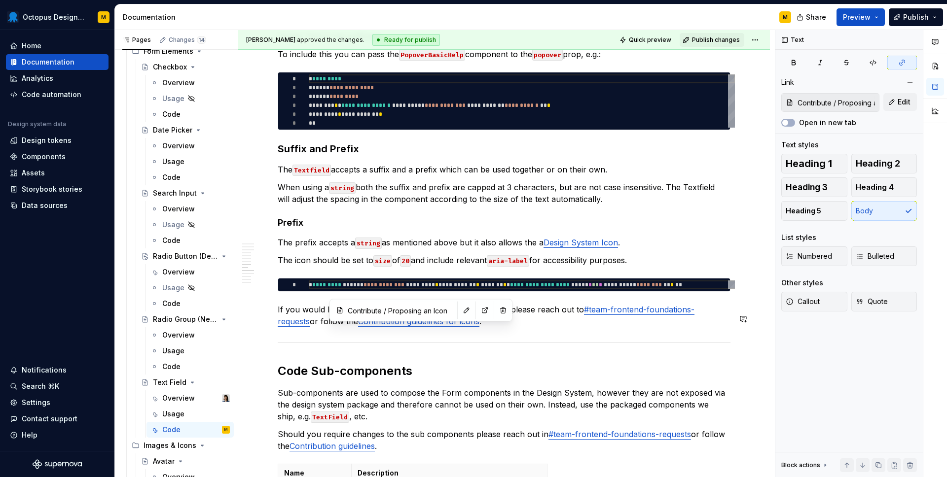
click at [350, 312] on input "Contribute / Proposing an Icon" at bounding box center [399, 311] width 111 height 18
click at [335, 343] on hr at bounding box center [504, 342] width 453 height 0
click at [358, 326] on link "Contribution guidelines for icons" at bounding box center [418, 322] width 121 height 10
drag, startPoint x: 324, startPoint y: 330, endPoint x: 449, endPoint y: 331, distance: 124.3
click at [449, 327] on p "If you would like to use a type that is not currently supported please reach ou…" at bounding box center [504, 316] width 453 height 24
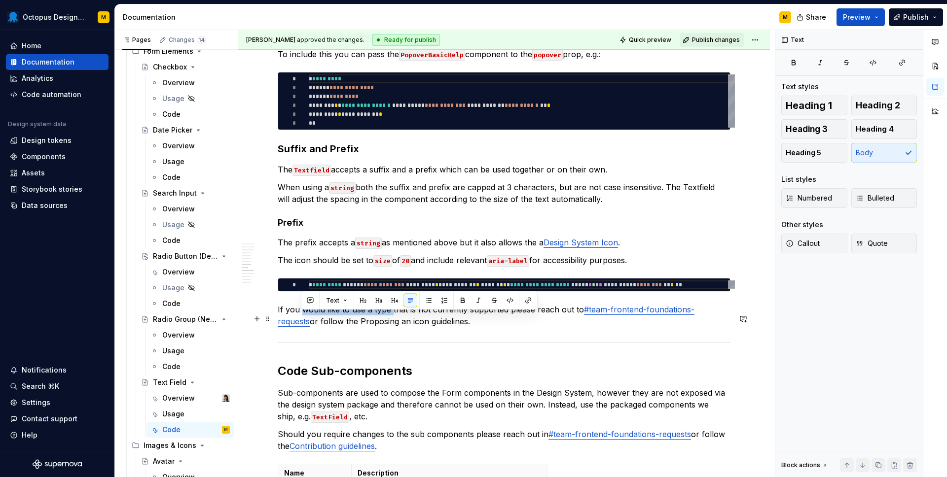
drag, startPoint x: 392, startPoint y: 319, endPoint x: 300, endPoint y: 318, distance: 91.2
click at [300, 318] on p "If you would like to use a type that is not currently supported please reach ou…" at bounding box center [504, 316] width 453 height 24
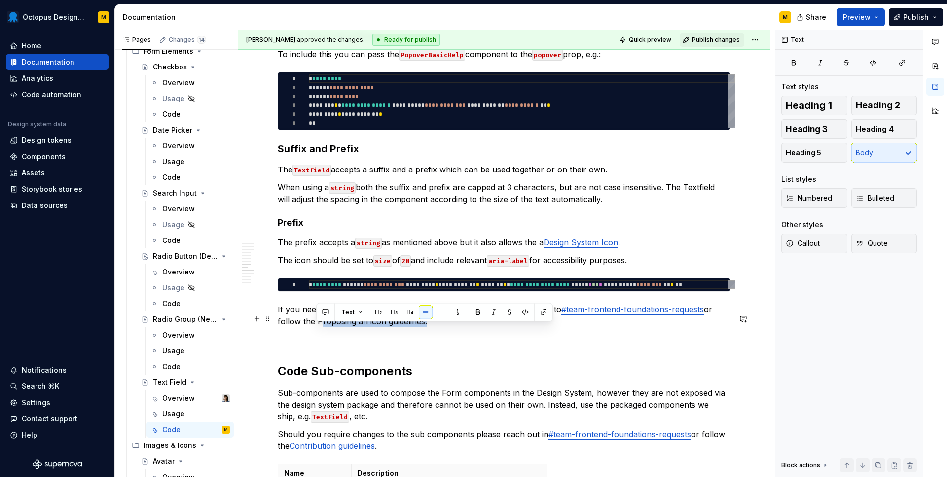
drag, startPoint x: 316, startPoint y: 331, endPoint x: 424, endPoint y: 333, distance: 107.5
click at [424, 327] on p "If you need an Icon that that is not currently supported please reach out to #t…" at bounding box center [504, 316] width 453 height 24
click at [543, 327] on p "If you need an Icon that that is not currently supported please reach out to #t…" at bounding box center [504, 316] width 453 height 24
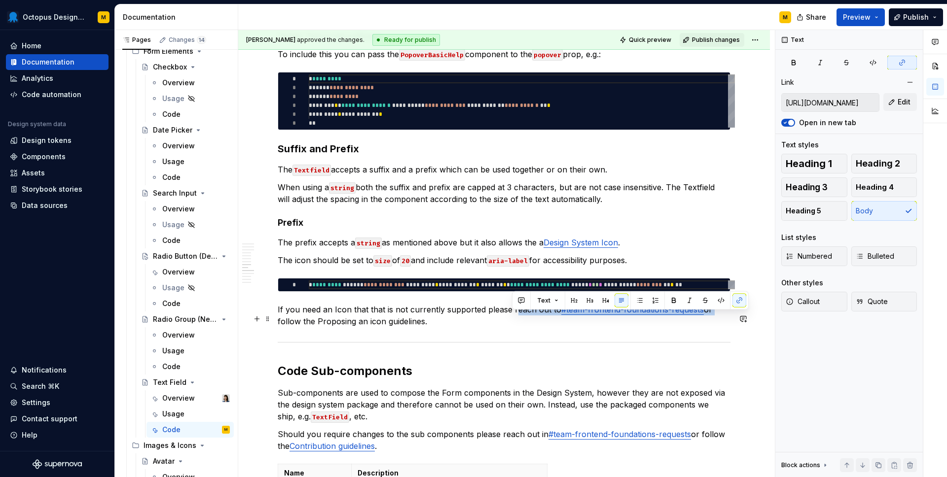
drag, startPoint x: 511, startPoint y: 320, endPoint x: 712, endPoint y: 320, distance: 200.7
click at [712, 320] on p "If you need an Icon that that is not currently supported please reach out to #t…" at bounding box center [504, 316] width 453 height 24
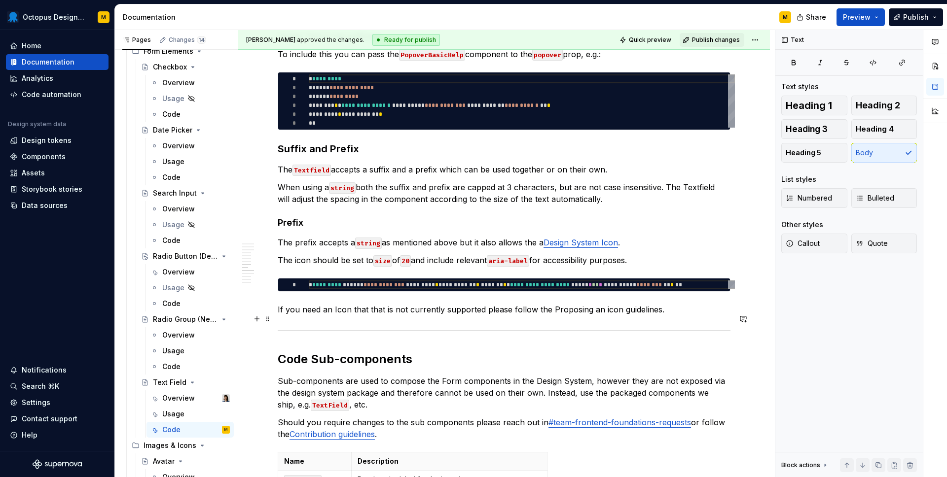
click at [679, 316] on p "If you need an Icon that that is not currently supported please follow the Prop…" at bounding box center [504, 310] width 453 height 12
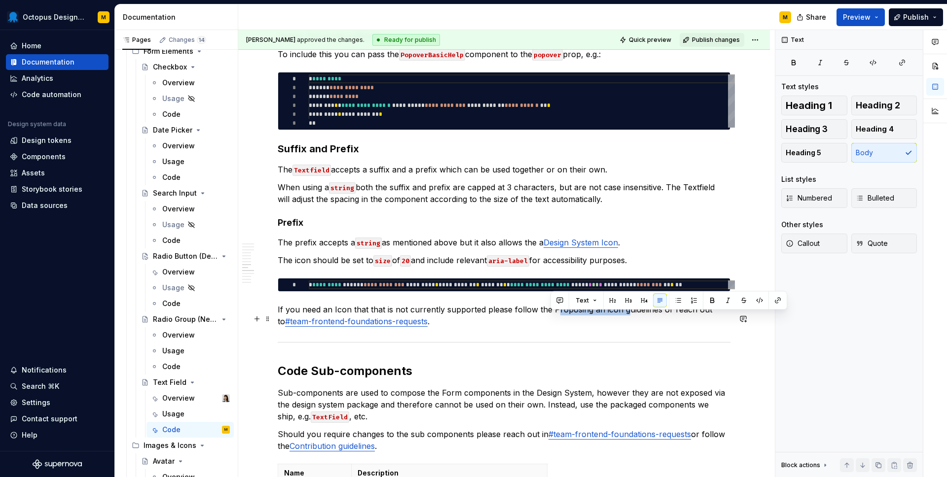
drag, startPoint x: 550, startPoint y: 319, endPoint x: 617, endPoint y: 322, distance: 67.1
click at [618, 322] on p "If you need an Icon that that is not currently supported please follow the Prop…" at bounding box center [504, 316] width 453 height 24
click at [775, 303] on button "button" at bounding box center [778, 301] width 14 height 14
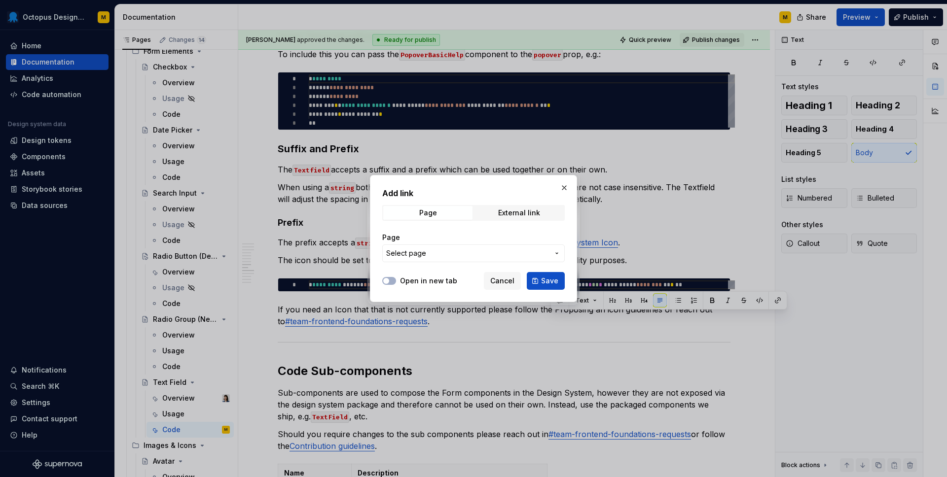
click at [429, 243] on div "Page Select page" at bounding box center [473, 248] width 182 height 30
click at [429, 249] on span "Select page" at bounding box center [467, 254] width 163 height 10
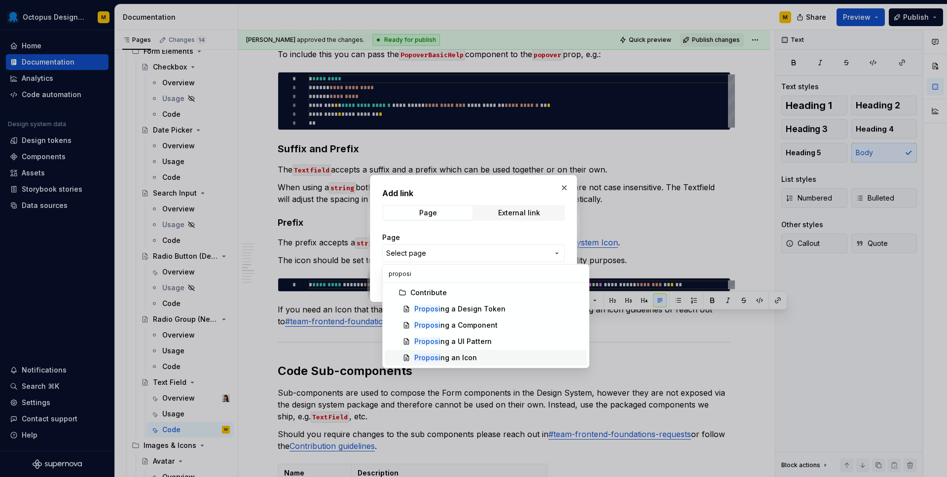
click at [447, 358] on div "Proposi ng an Icon" at bounding box center [445, 358] width 63 height 10
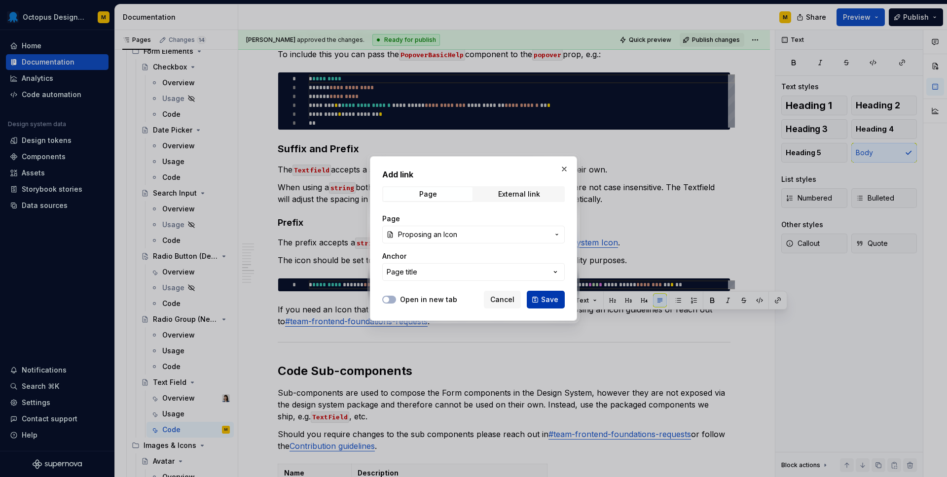
click at [546, 301] on span "Save" at bounding box center [549, 300] width 17 height 10
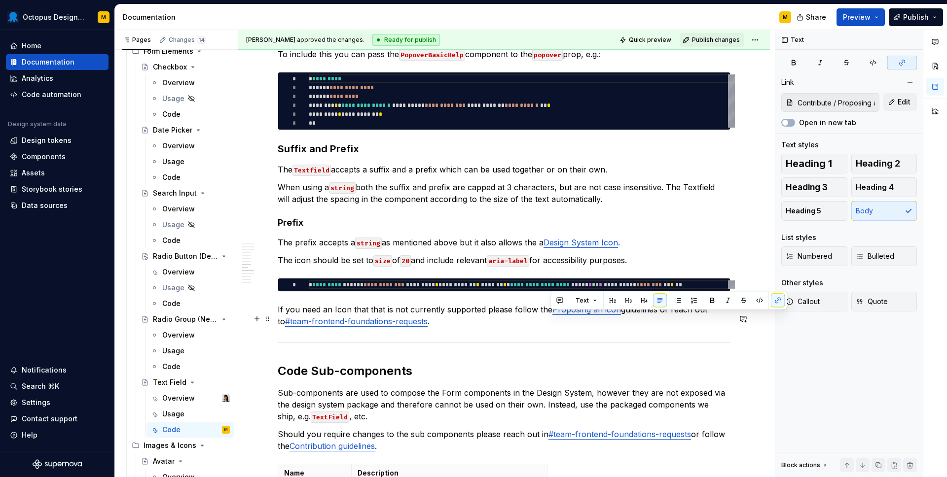
click at [468, 327] on p "If you need an Icon that that is not currently supported please follow the Prop…" at bounding box center [504, 316] width 453 height 24
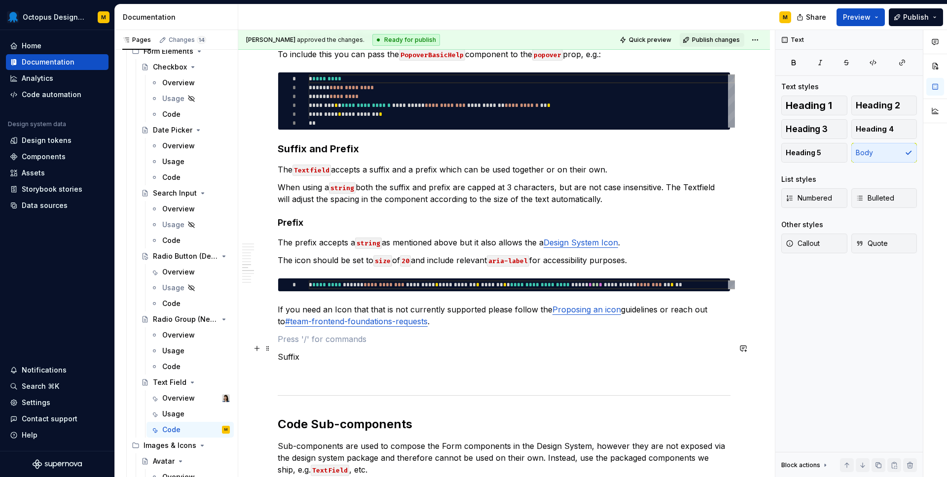
click at [281, 345] on p at bounding box center [504, 339] width 453 height 12
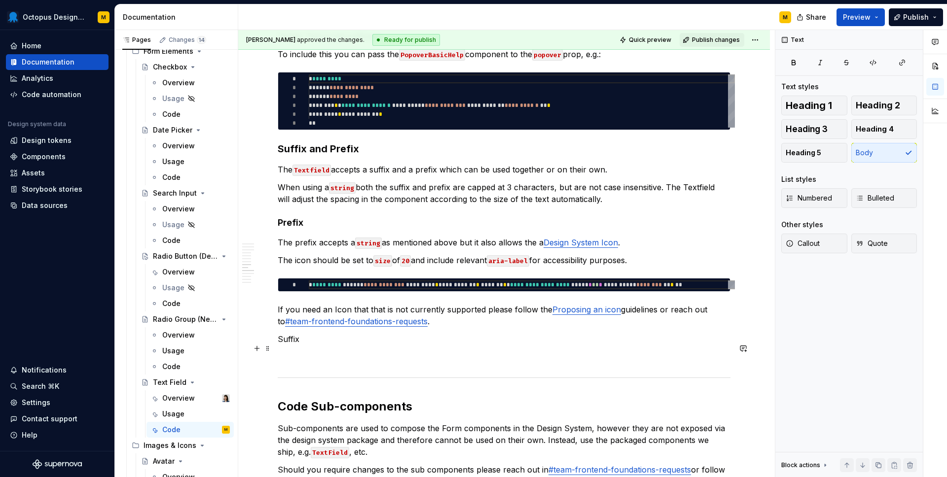
click at [286, 345] on p "Suffix" at bounding box center [504, 339] width 453 height 12
click at [352, 329] on button "button" at bounding box center [356, 331] width 14 height 14
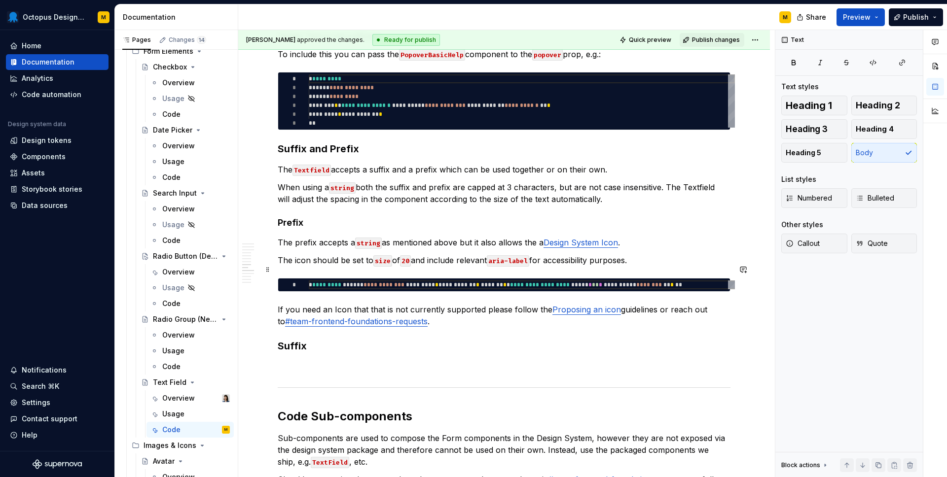
click at [645, 266] on p "The icon should be set to size of 20 and include relevant aria-label for access…" at bounding box center [504, 260] width 453 height 12
click at [649, 249] on p "The prefix accepts a string as mentioned above but it also allows the a Design …" at bounding box center [504, 243] width 453 height 12
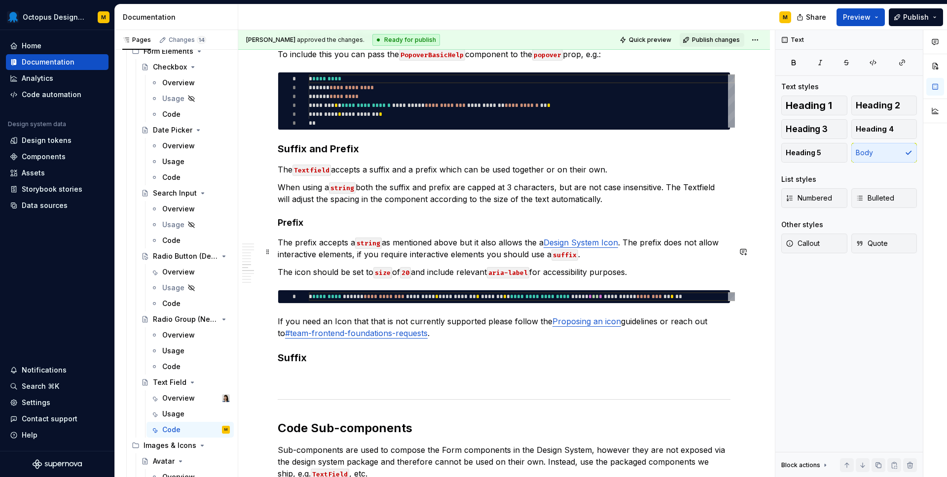
click at [316, 255] on p "The prefix accepts a string as mentioned above but it also allows the a Design …" at bounding box center [504, 249] width 453 height 24
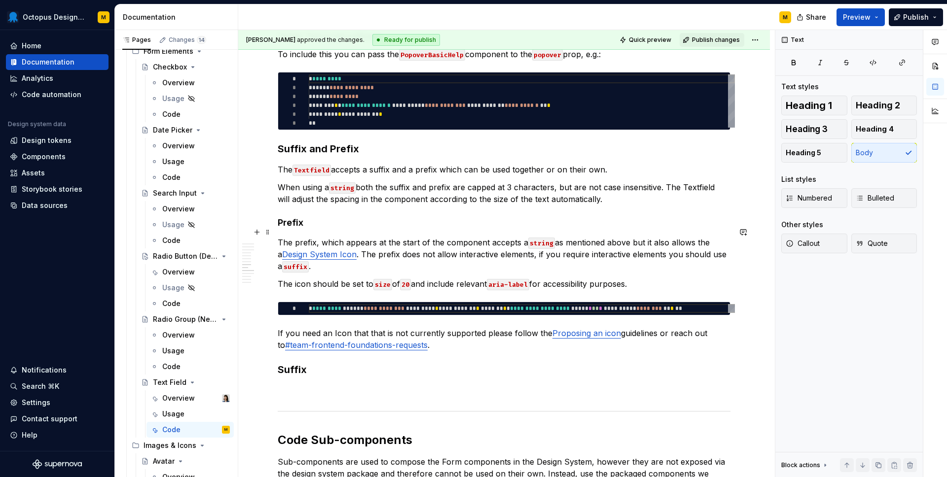
click at [361, 229] on h4 "Prefix" at bounding box center [504, 223] width 453 height 12
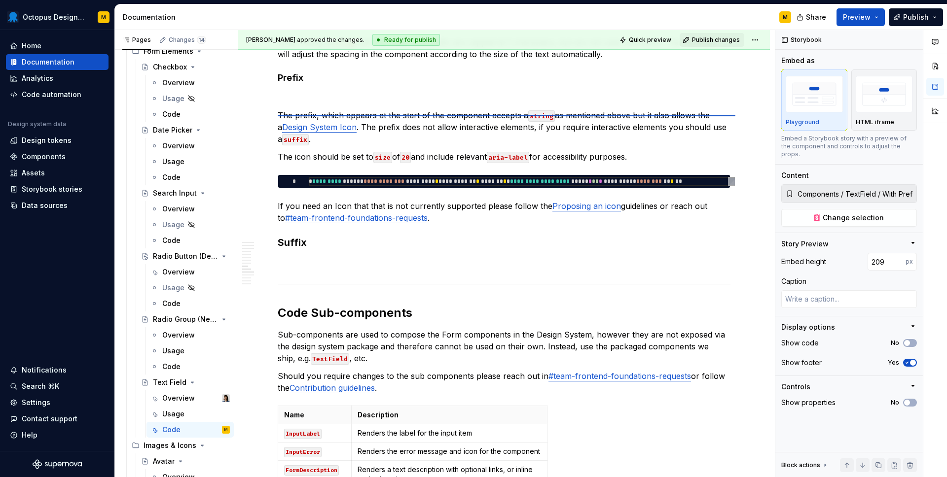
scroll to position [2164, 0]
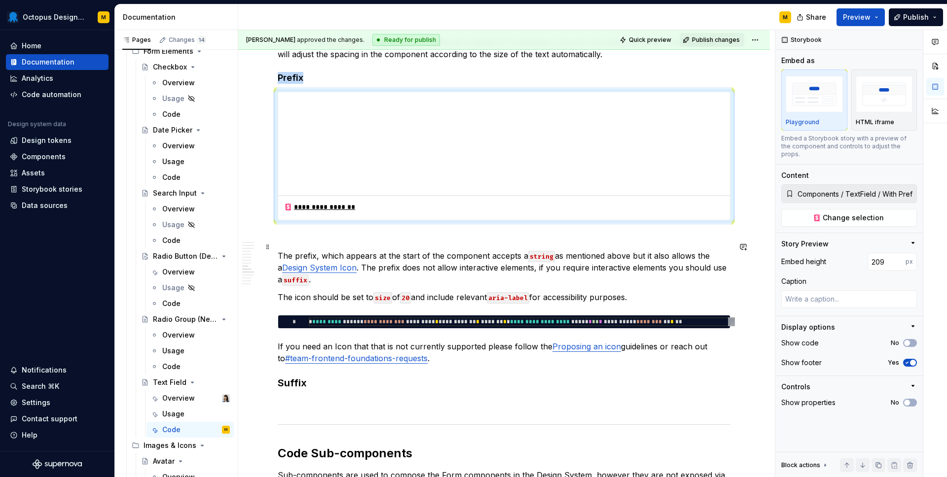
click at [307, 244] on p at bounding box center [504, 238] width 453 height 12
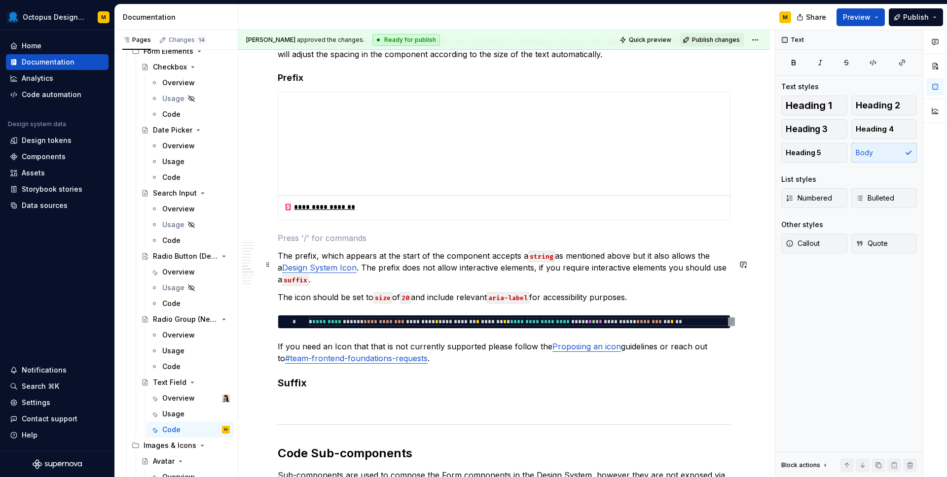
click at [278, 266] on p "The prefix, which appears at the start of the component accepts a string as men…" at bounding box center [504, 268] width 453 height 36
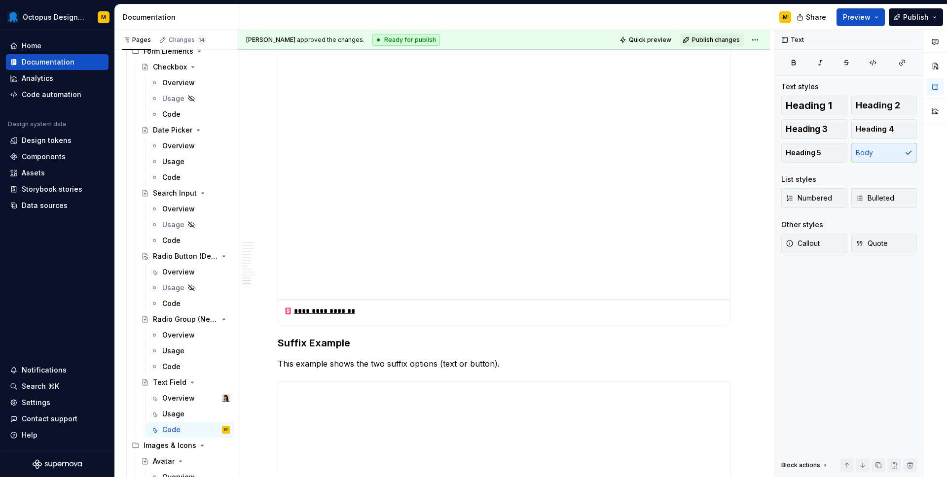
scroll to position [3421, 0]
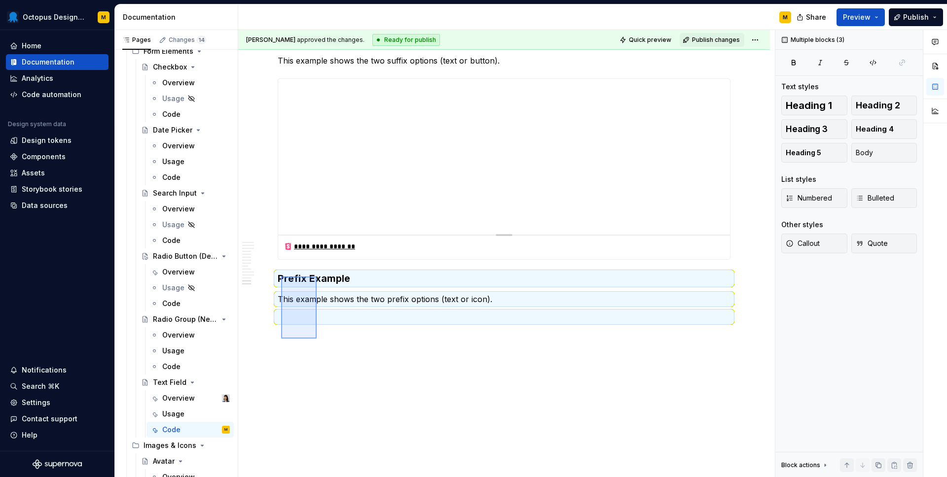
drag, startPoint x: 309, startPoint y: 324, endPoint x: 279, endPoint y: 276, distance: 56.5
click at [279, 276] on div "**********" at bounding box center [506, 254] width 537 height 448
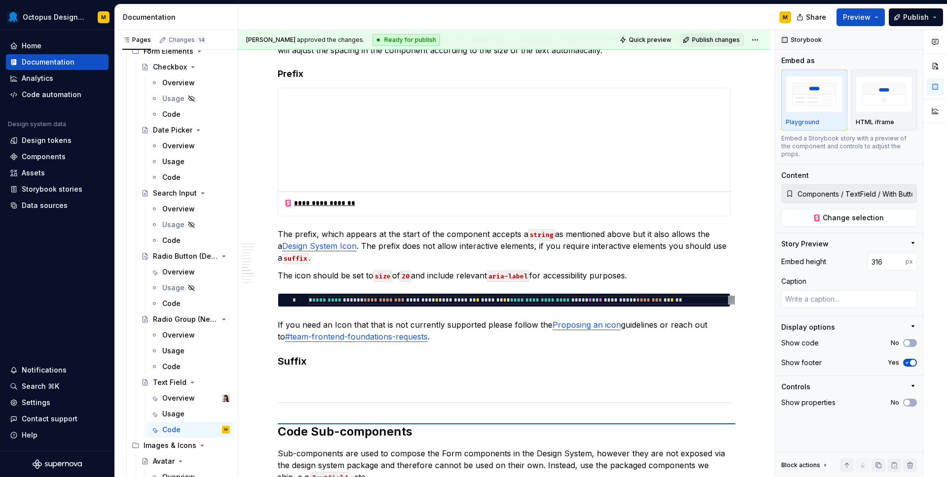
scroll to position [2169, 0]
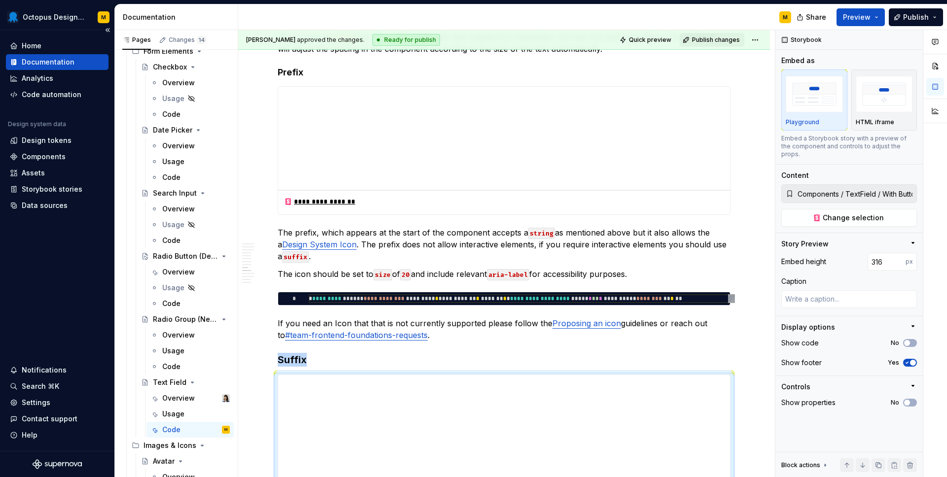
drag, startPoint x: 266, startPoint y: 416, endPoint x: 64, endPoint y: 328, distance: 220.4
